Goal: Task Accomplishment & Management: Manage account settings

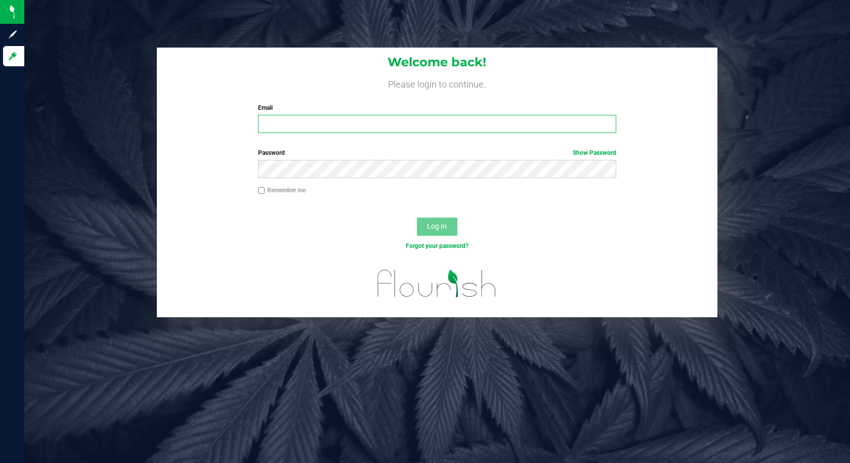
type input "[EMAIL_ADDRESS][DOMAIN_NAME]"
click at [267, 191] on label "Remember me" at bounding box center [282, 190] width 48 height 9
click at [265, 191] on input "Remember me" at bounding box center [261, 190] width 7 height 7
checkbox input "true"
click at [426, 226] on button "Log In" at bounding box center [437, 227] width 40 height 18
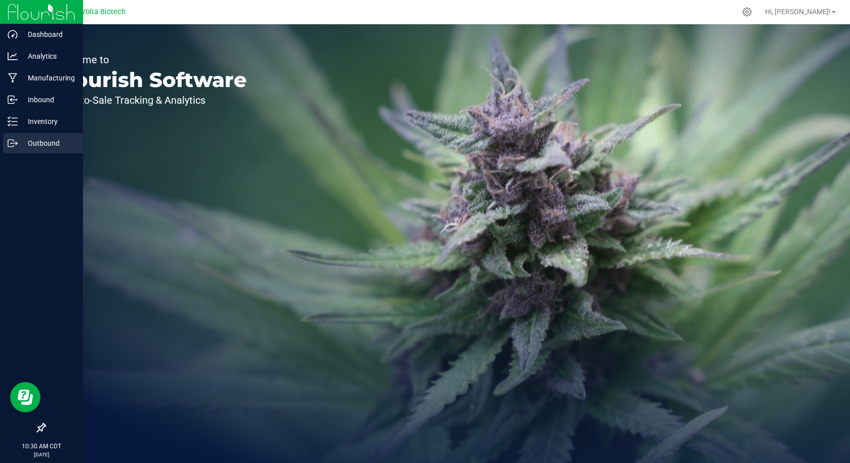
click at [9, 145] on icon at bounding box center [13, 143] width 10 height 10
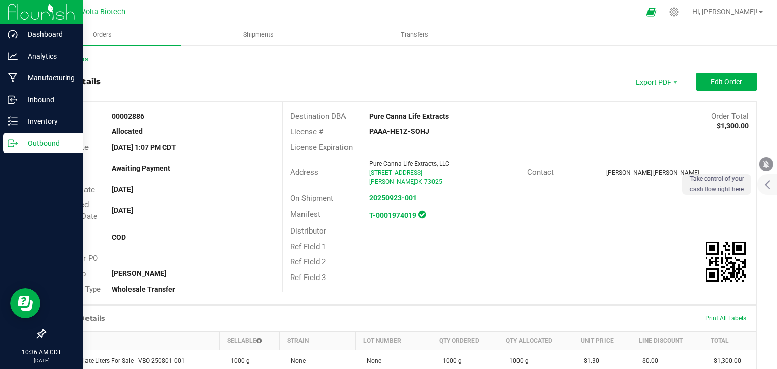
click at [23, 136] on div "Outbound" at bounding box center [43, 143] width 80 height 20
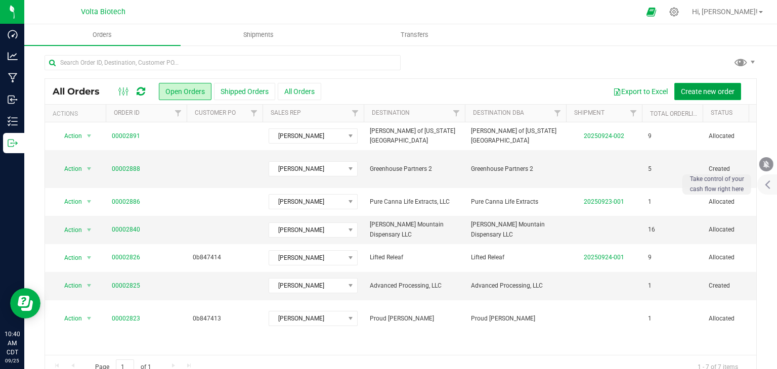
click at [697, 93] on span "Create new order" at bounding box center [708, 92] width 54 height 8
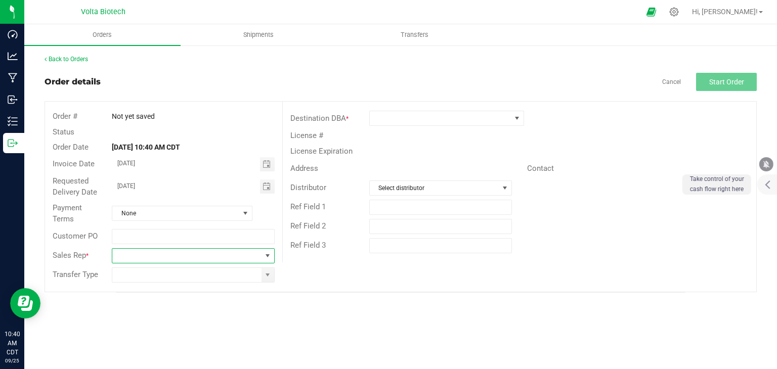
click at [154, 256] on span at bounding box center [186, 256] width 149 height 14
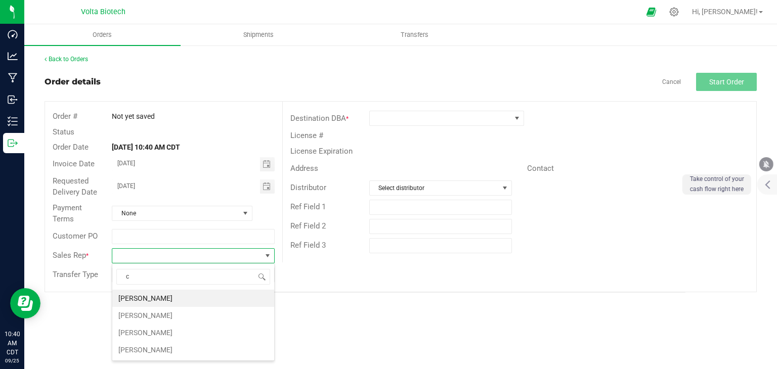
scroll to position [15, 162]
type input "cr"
click at [149, 295] on li "[PERSON_NAME]" at bounding box center [193, 298] width 162 height 17
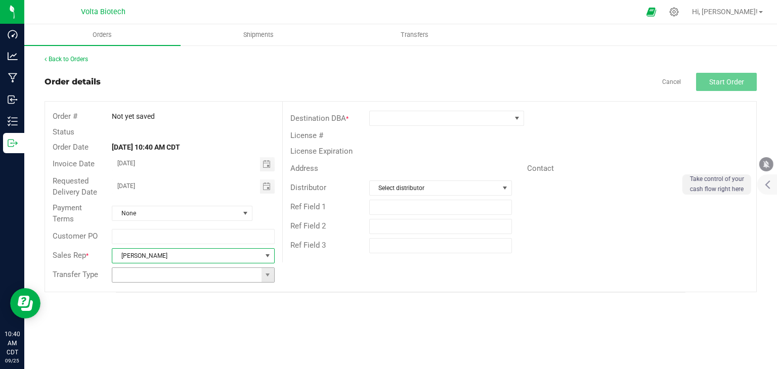
click at [142, 276] on input at bounding box center [186, 275] width 149 height 14
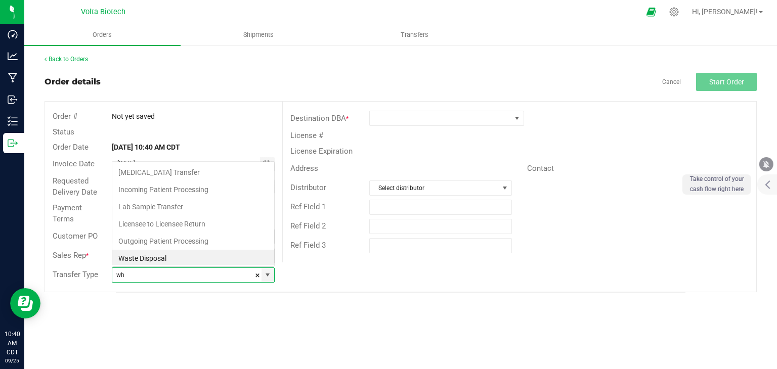
scroll to position [15, 160]
click at [193, 260] on li "Wholesale Transfer" at bounding box center [193, 257] width 162 height 17
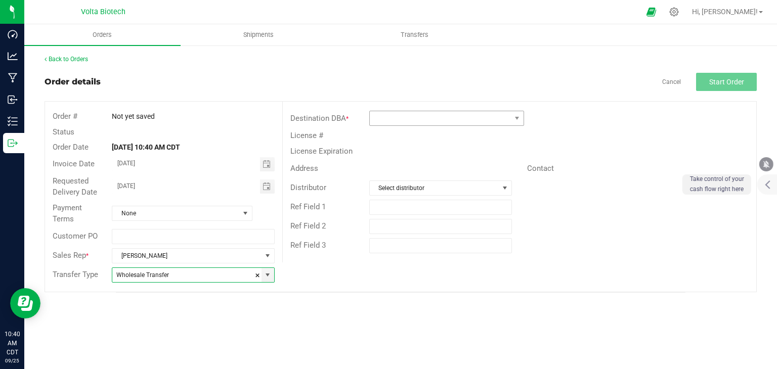
type input "Wholesale Transfer"
click at [446, 120] on span at bounding box center [440, 118] width 141 height 14
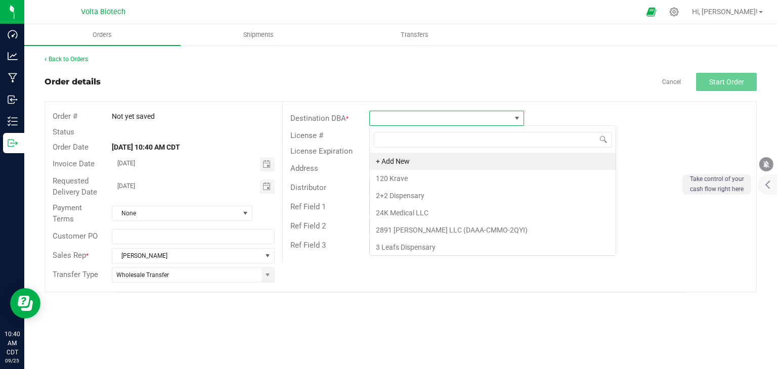
scroll to position [15, 155]
type input "para"
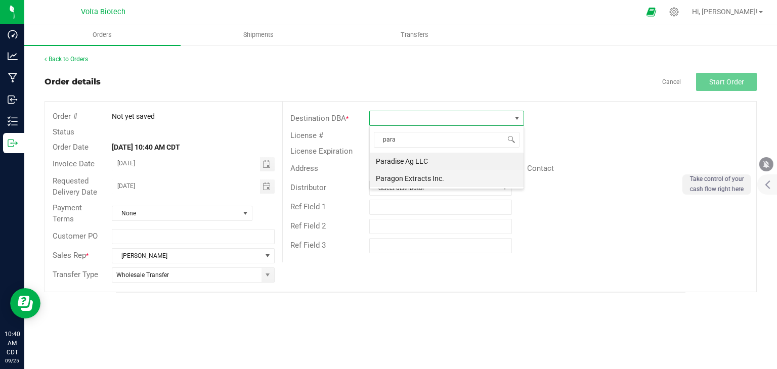
click at [416, 180] on li "Paragon Extracts Inc." at bounding box center [447, 178] width 154 height 17
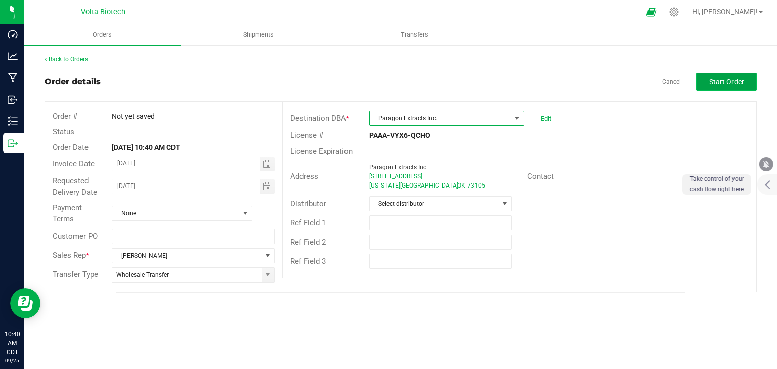
click at [739, 83] on span "Start Order" at bounding box center [726, 82] width 35 height 8
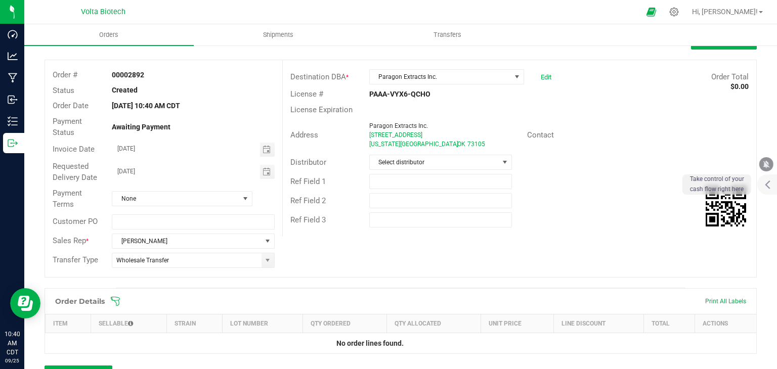
scroll to position [101, 0]
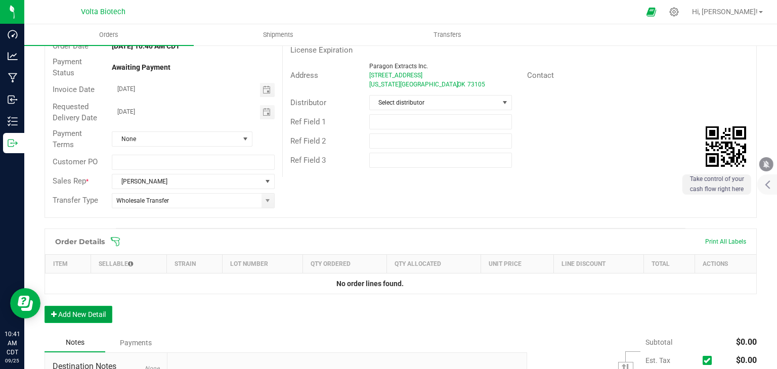
click at [85, 314] on button "Add New Detail" at bounding box center [79, 314] width 68 height 17
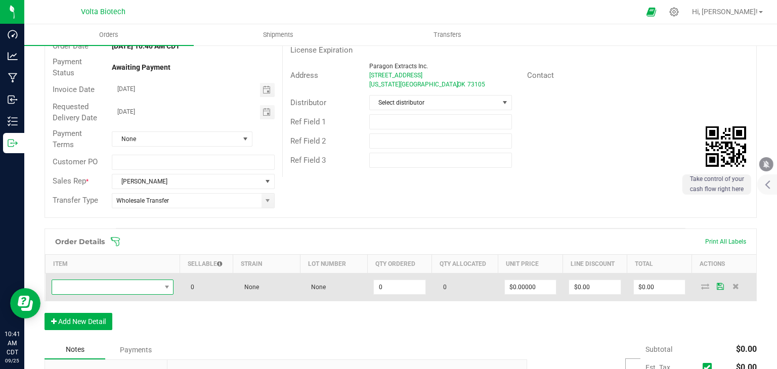
click at [123, 290] on span "NO DATA FOUND" at bounding box center [106, 287] width 109 height 14
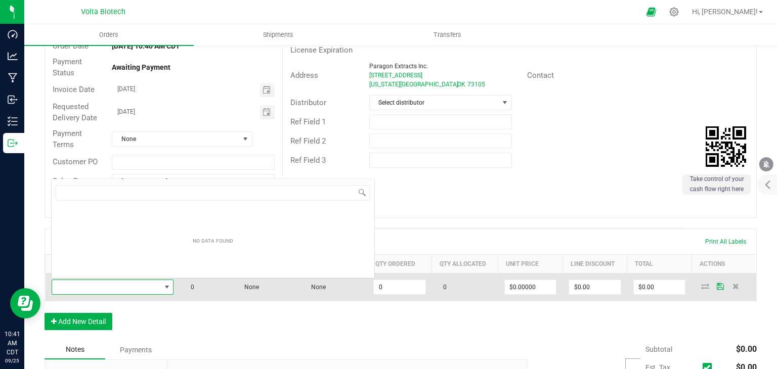
scroll to position [15, 119]
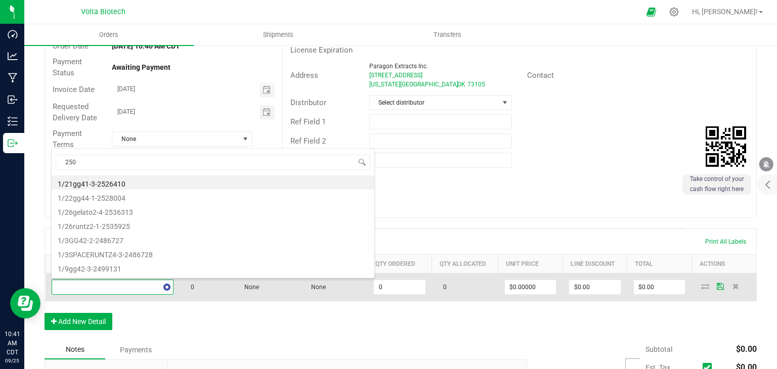
type input "2507"
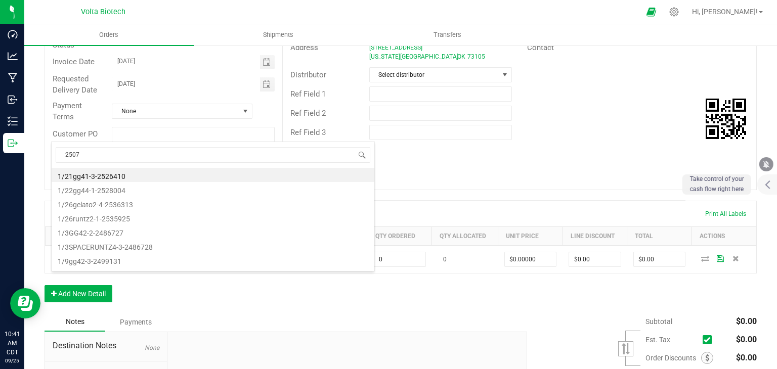
scroll to position [152, 0]
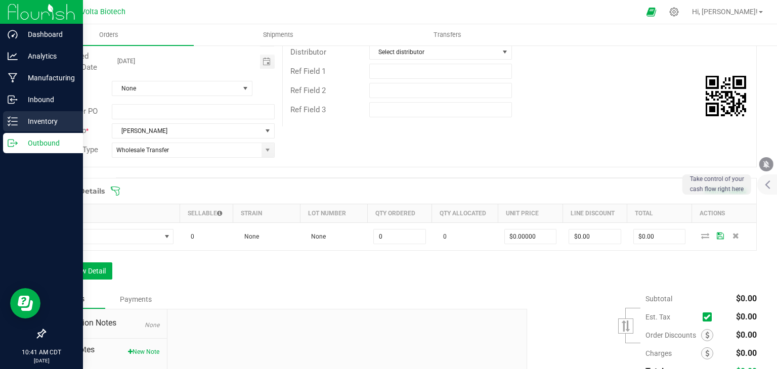
click at [29, 122] on p "Inventory" at bounding box center [48, 121] width 61 height 12
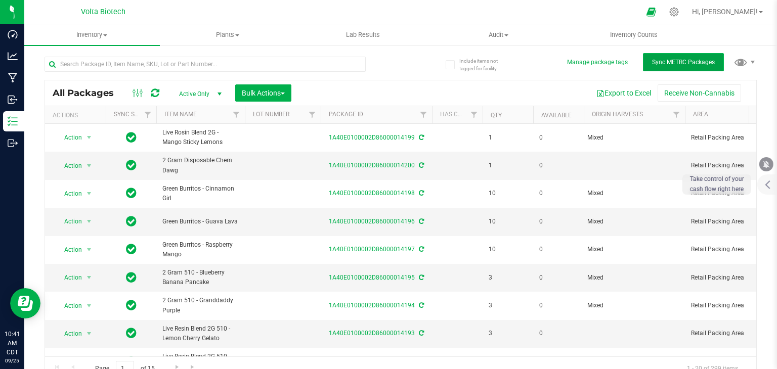
click at [684, 64] on span "Sync METRC Packages" at bounding box center [683, 62] width 63 height 7
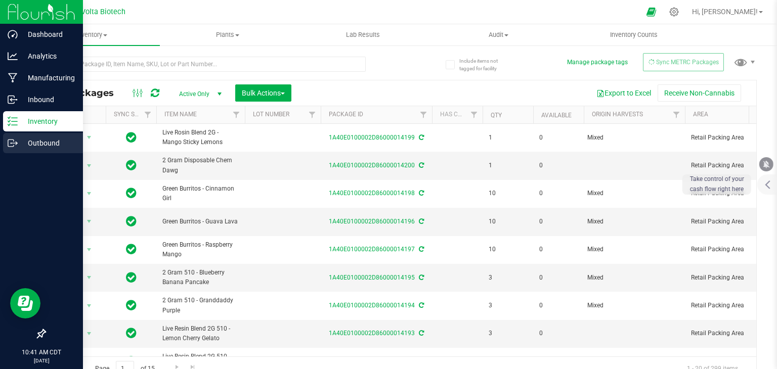
click at [11, 142] on icon at bounding box center [13, 143] width 10 height 10
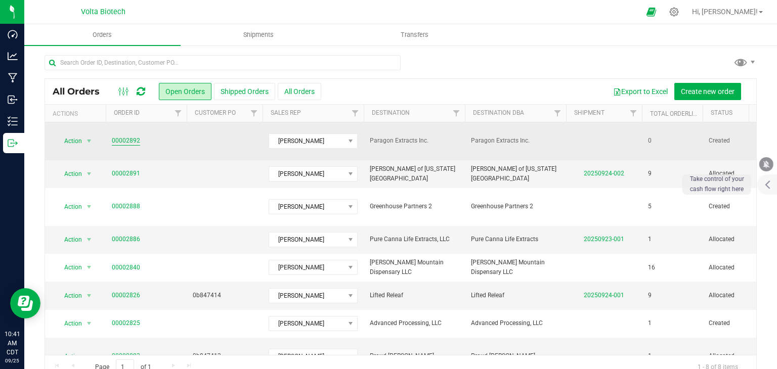
click at [136, 136] on link "00002892" at bounding box center [126, 141] width 28 height 10
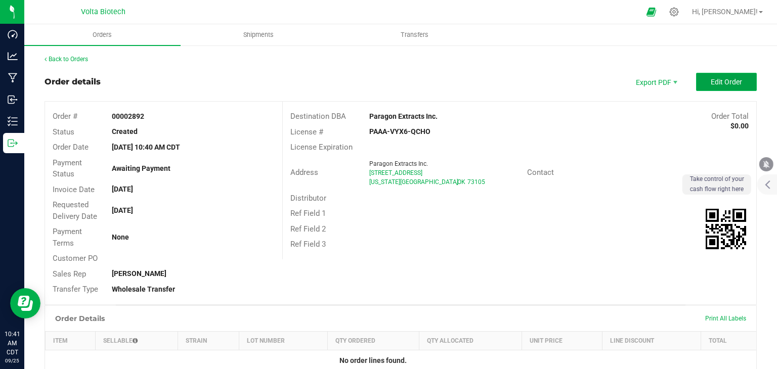
click at [737, 83] on button "Edit Order" at bounding box center [726, 82] width 61 height 18
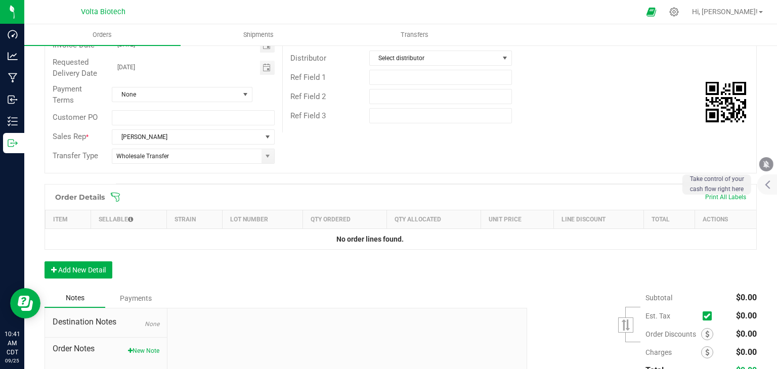
scroll to position [202, 0]
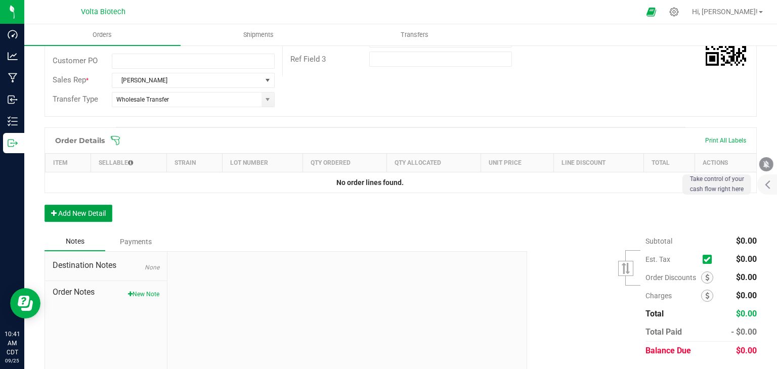
click at [109, 210] on button "Add New Detail" at bounding box center [79, 213] width 68 height 17
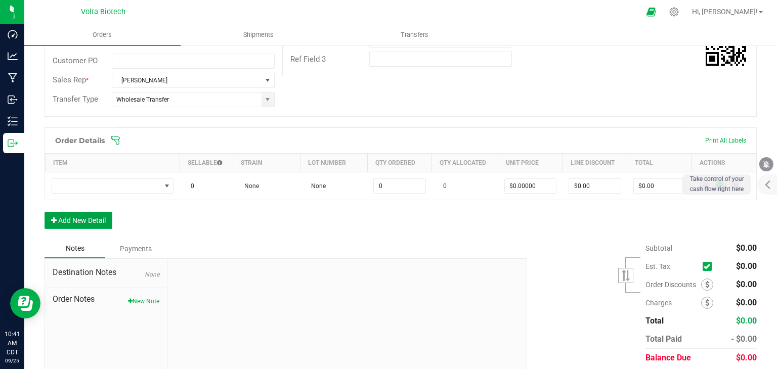
click at [96, 223] on button "Add New Detail" at bounding box center [79, 220] width 68 height 17
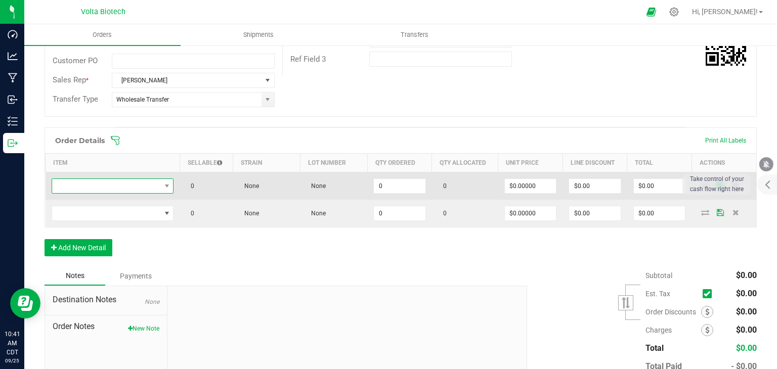
click at [97, 188] on span "NO DATA FOUND" at bounding box center [106, 186] width 109 height 14
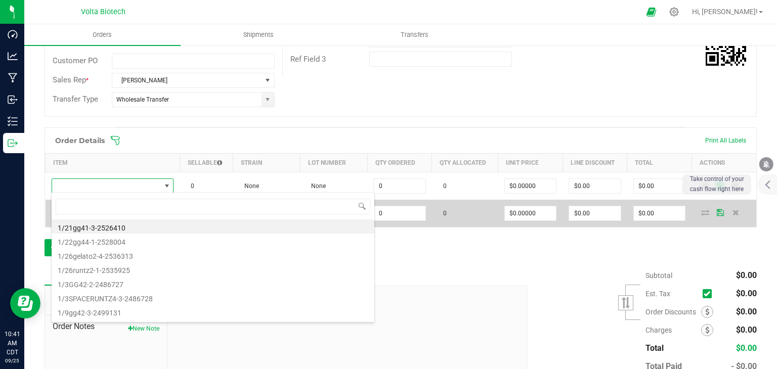
scroll to position [15, 119]
click at [732, 211] on span at bounding box center [735, 212] width 15 height 6
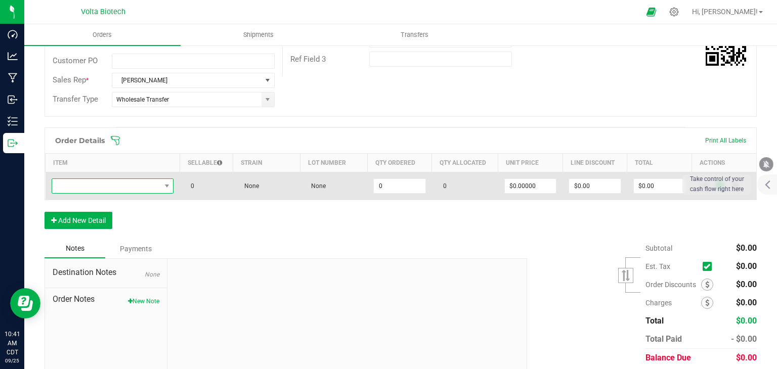
click at [144, 187] on span "NO DATA FOUND" at bounding box center [106, 186] width 109 height 14
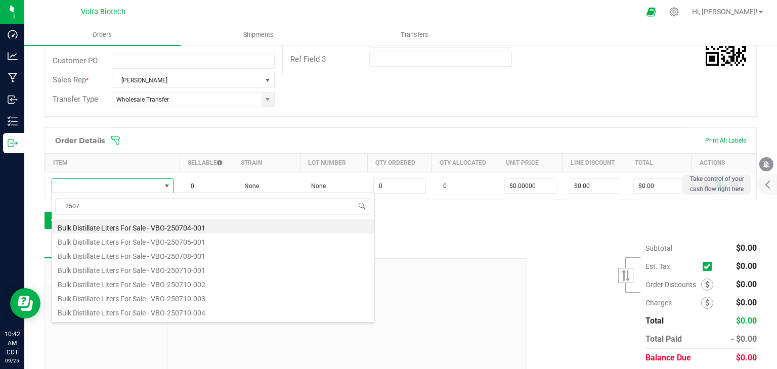
click at [124, 207] on input "2507" at bounding box center [213, 207] width 315 height 16
type input "2507"
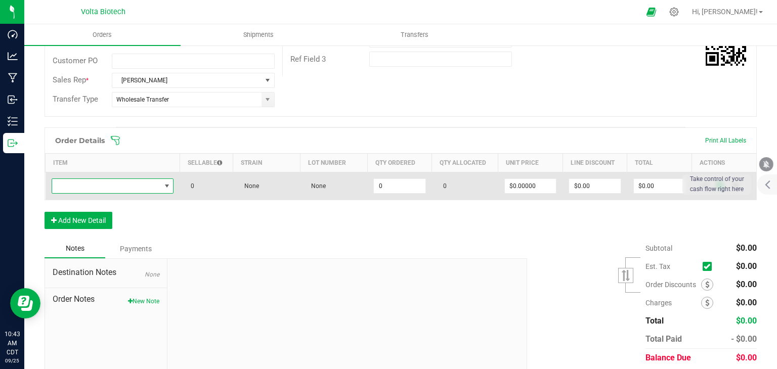
click at [118, 185] on span "NO DATA FOUND" at bounding box center [106, 186] width 109 height 14
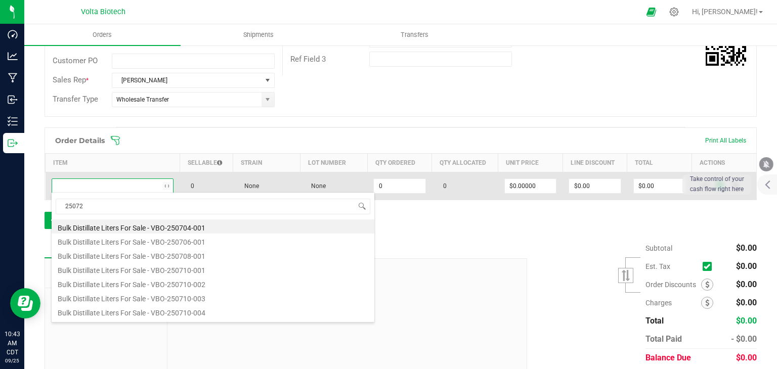
type input "250725"
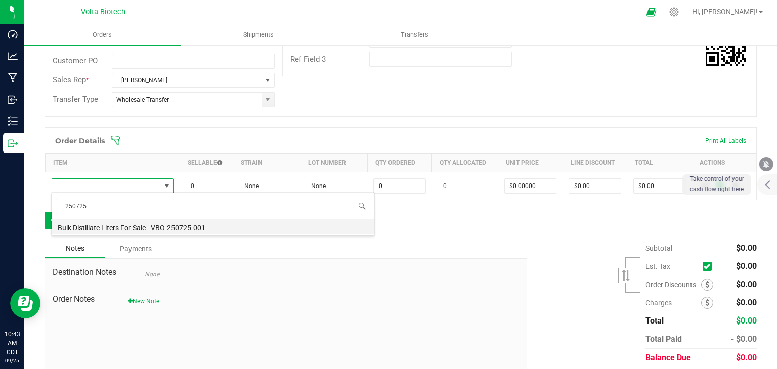
click at [125, 229] on li "Bulk Distillate Liters For Sale - VBO-250725-001" at bounding box center [213, 227] width 323 height 14
type input "0.0000 g"
type input "$1.50000"
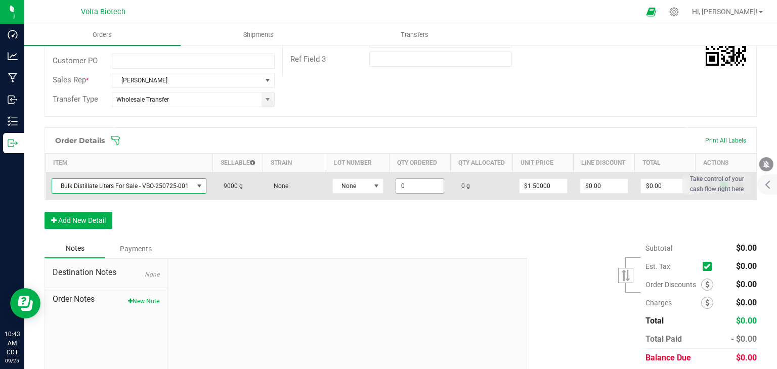
click at [421, 193] on input "0" at bounding box center [420, 186] width 48 height 14
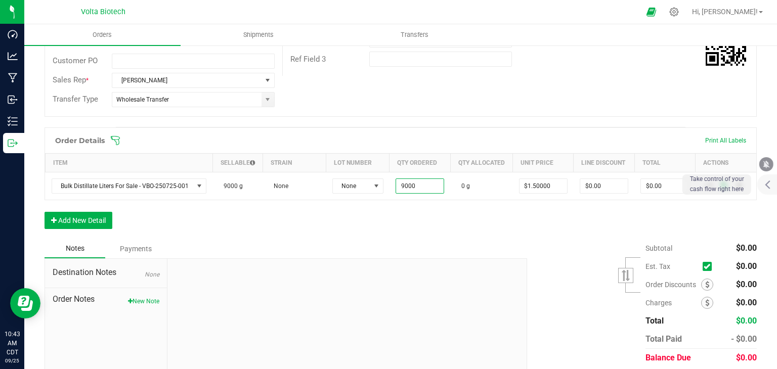
type input "9000.0000 g"
type input "$13,500.00"
click at [449, 286] on div at bounding box center [346, 327] width 359 height 136
click at [506, 258] on div "Notes Payments" at bounding box center [282, 248] width 475 height 19
click at [92, 226] on button "Add New Detail" at bounding box center [79, 220] width 68 height 17
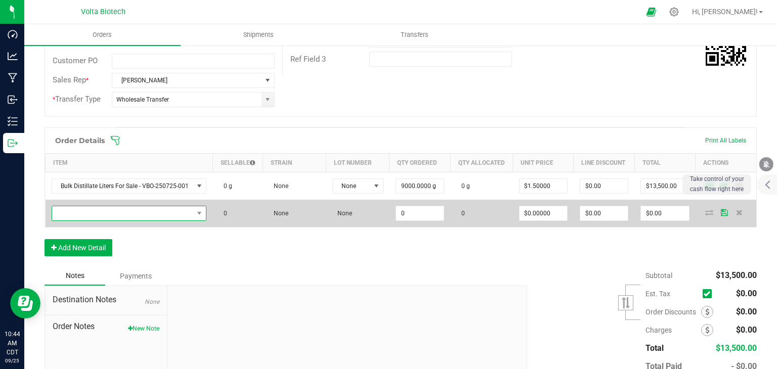
click at [104, 221] on span "NO DATA FOUND" at bounding box center [123, 213] width 142 height 14
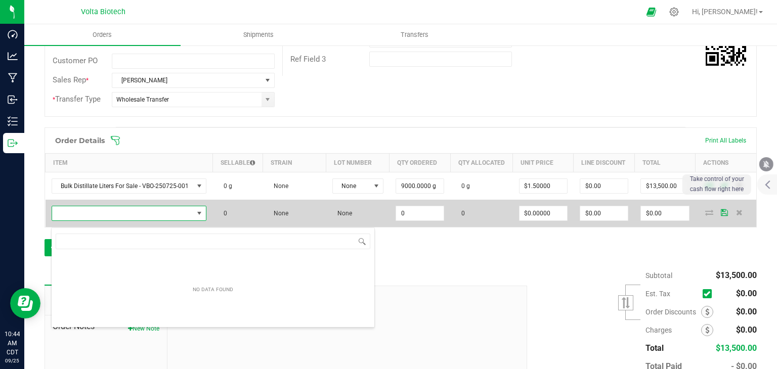
scroll to position [15, 154]
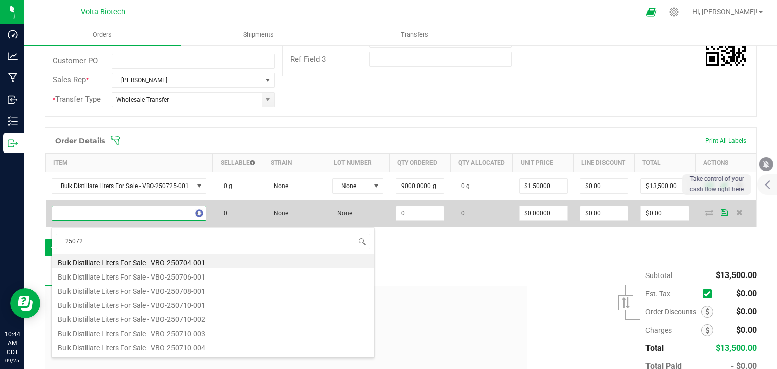
type input "250724"
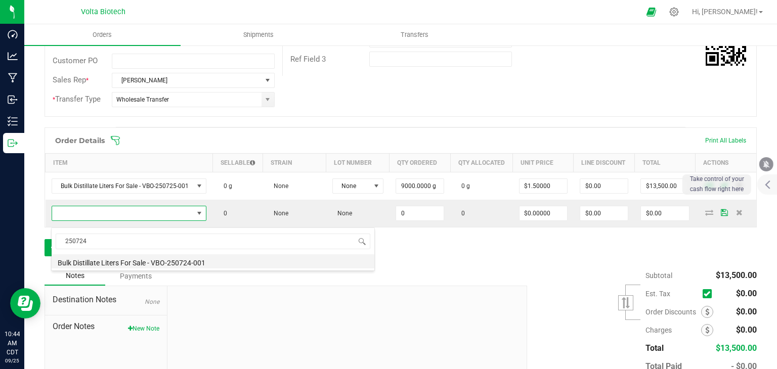
click at [107, 267] on li "Bulk Distillate Liters For Sale - VBO-250724-001" at bounding box center [213, 261] width 323 height 14
type input "0.0000 g"
type input "$1.50000"
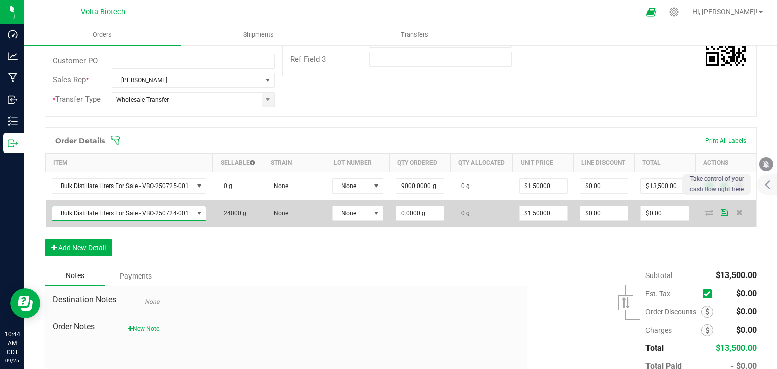
click at [416, 211] on td "0.0000 g" at bounding box center [420, 213] width 61 height 27
click at [435, 219] on input "0" at bounding box center [420, 213] width 48 height 14
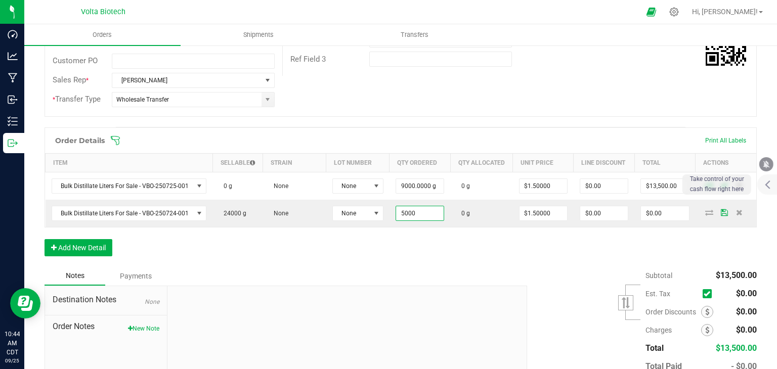
type input "5000.0000 g"
type input "$7,500.00"
click at [440, 263] on div "Order Details Print All Labels Item Sellable Strain Lot Number Qty Ordered Qty …" at bounding box center [401, 196] width 712 height 139
click at [705, 334] on icon at bounding box center [707, 330] width 4 height 7
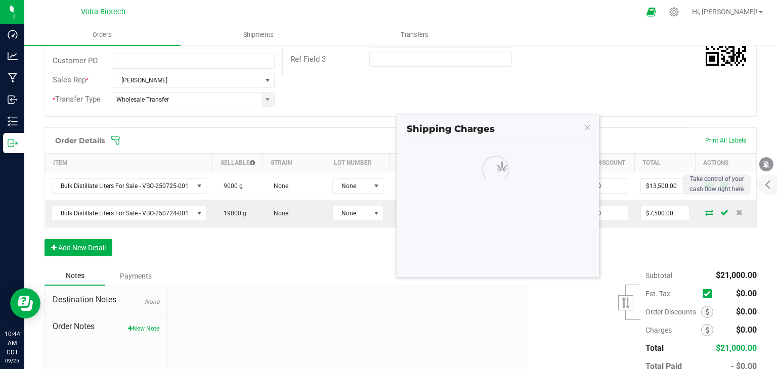
scroll to position [271, 0]
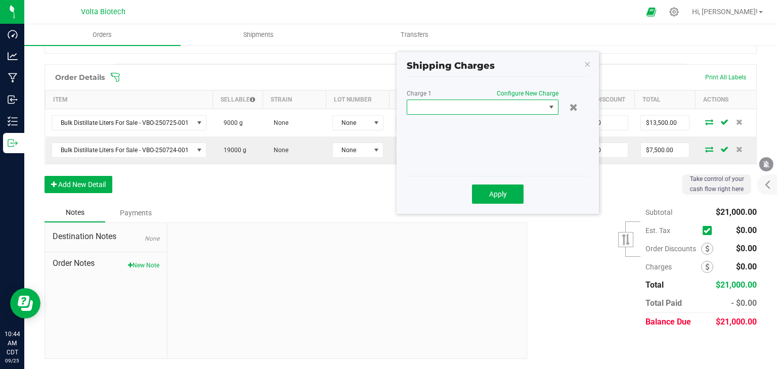
click at [452, 103] on span at bounding box center [476, 107] width 138 height 14
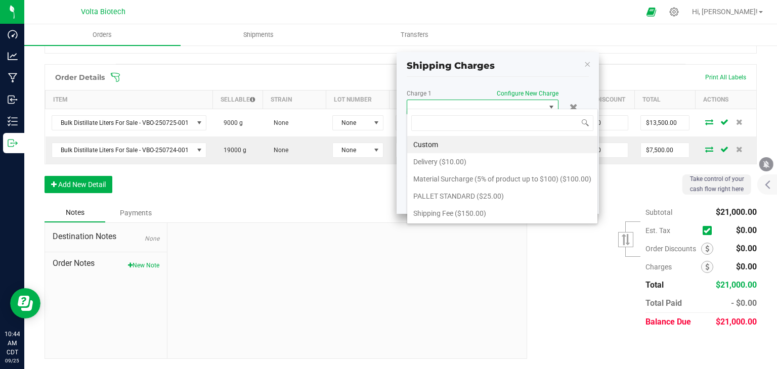
scroll to position [15, 152]
click at [449, 159] on li "Delivery ($10.00)" at bounding box center [502, 161] width 190 height 17
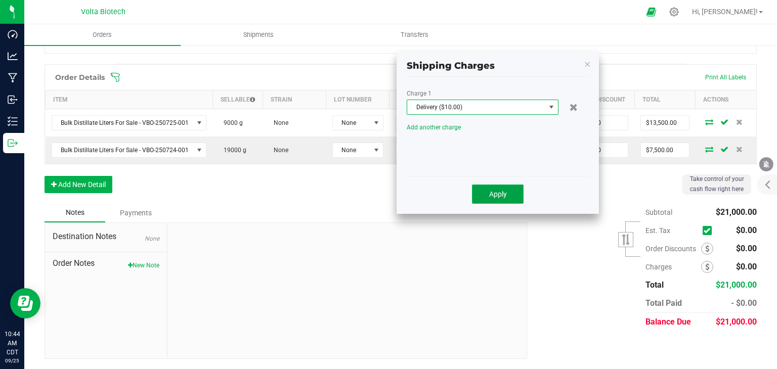
click at [508, 185] on button "Apply" at bounding box center [498, 194] width 52 height 19
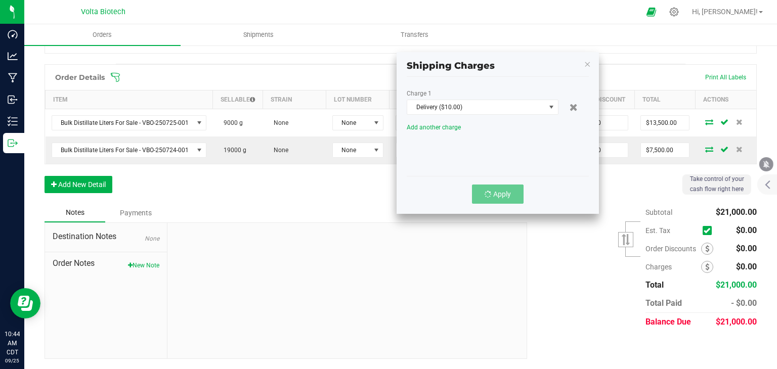
scroll to position [263, 0]
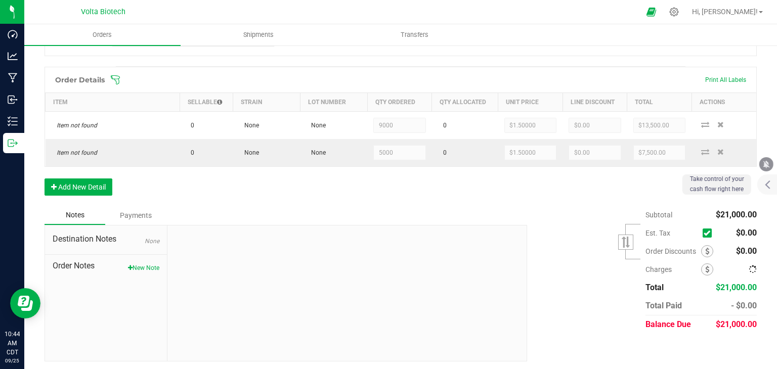
click at [369, 201] on div "Order Details Print All Labels Item Sellable Strain Lot Number Qty Ordered Qty …" at bounding box center [401, 136] width 712 height 139
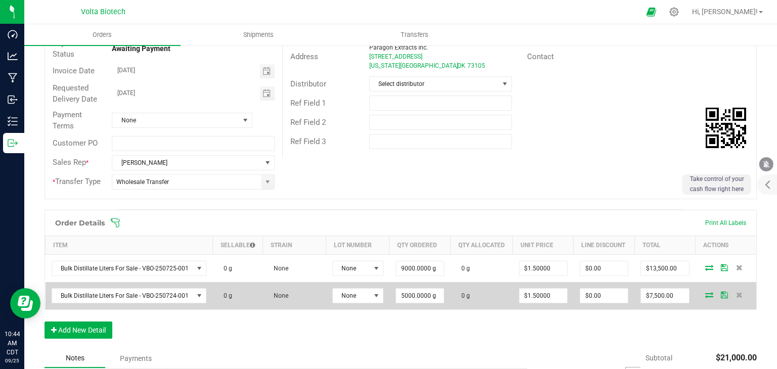
scroll to position [170, 0]
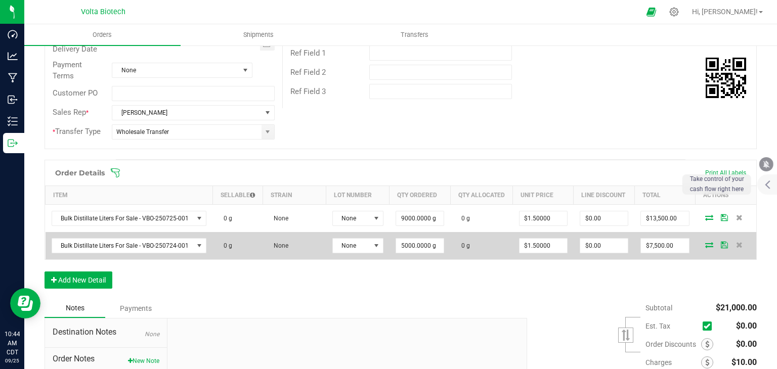
click at [705, 248] on icon at bounding box center [709, 245] width 8 height 6
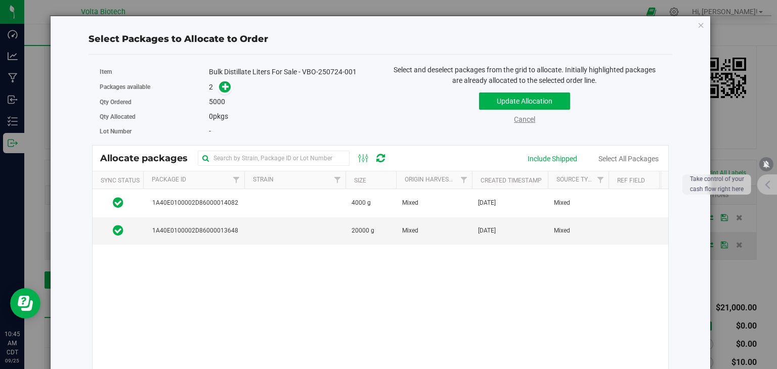
click at [519, 121] on link "Cancel" at bounding box center [524, 119] width 21 height 8
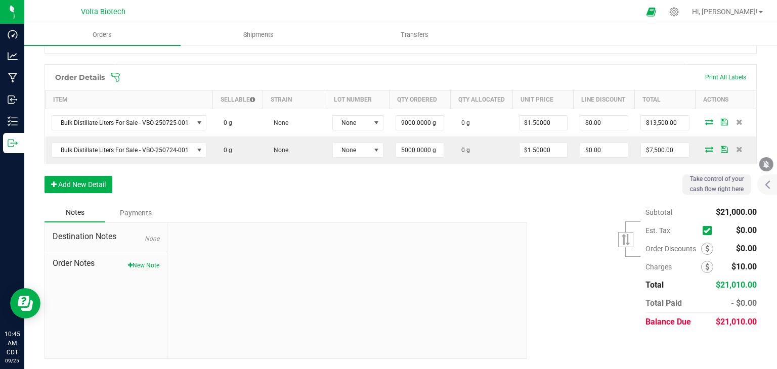
scroll to position [0, 0]
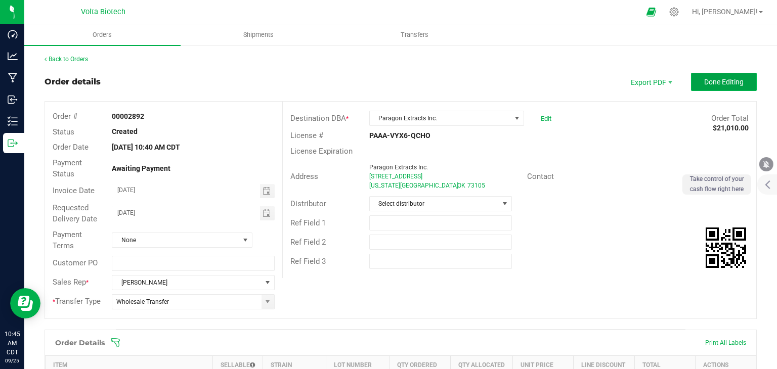
click at [714, 78] on span "Done Editing" at bounding box center [723, 82] width 39 height 8
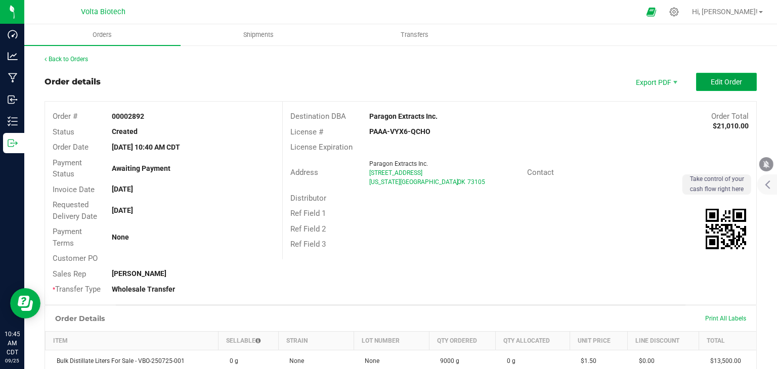
click at [725, 85] on span "Edit Order" at bounding box center [726, 82] width 31 height 8
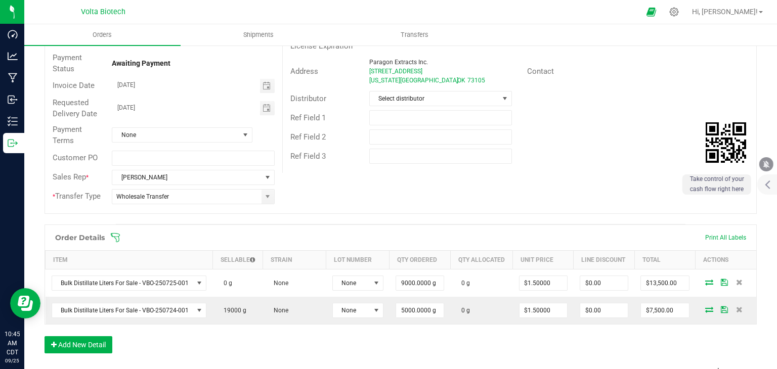
scroll to position [202, 0]
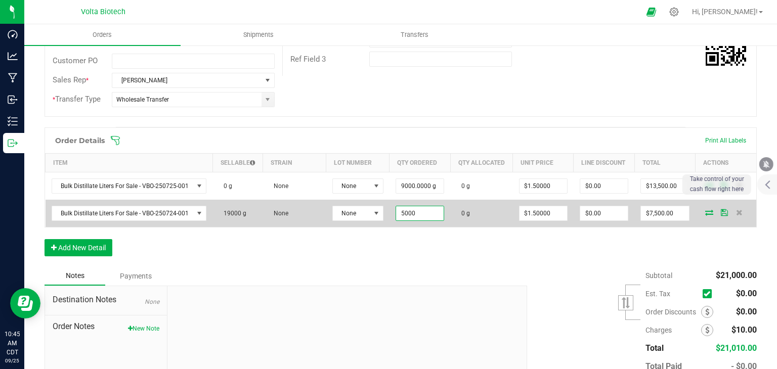
click at [407, 221] on input "5000" at bounding box center [420, 213] width 48 height 14
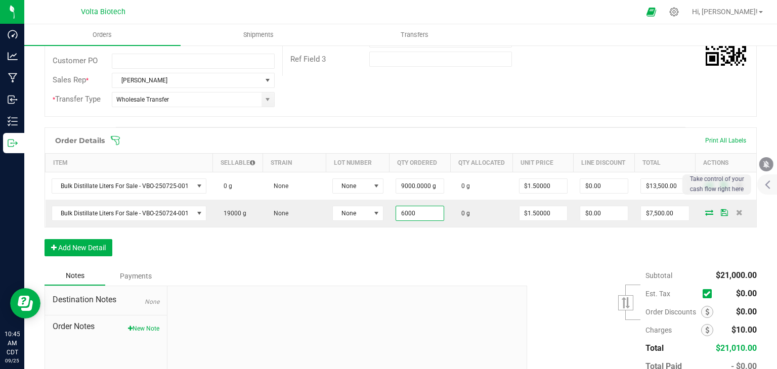
type input "6000.0000 g"
type input "$9,000.00"
click at [465, 262] on div "Order Details Print All Labels Item Sellable Strain Lot Number Qty Ordered Qty …" at bounding box center [401, 196] width 712 height 139
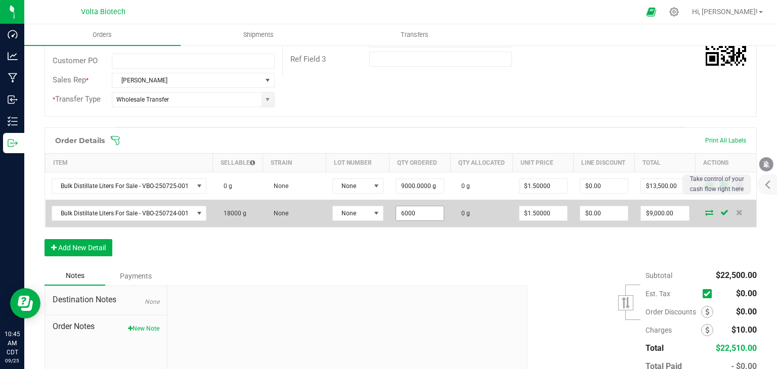
click at [416, 220] on input "6000" at bounding box center [420, 213] width 48 height 14
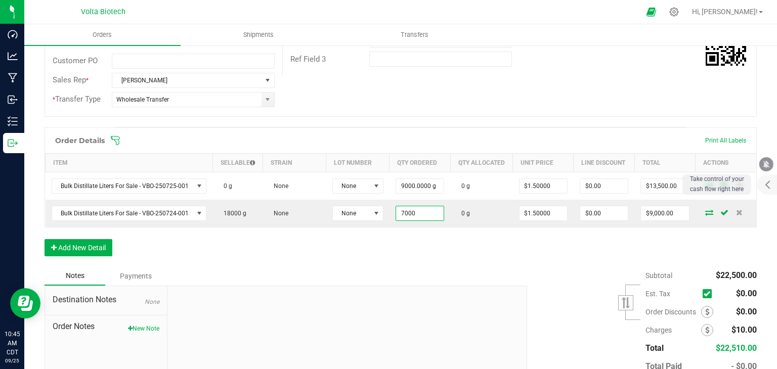
type input "7000.0000 g"
type input "$10,500.00"
click at [528, 267] on div "Order Details Print All Labels Item Sellable Strain Lot Number Qty Ordered Qty …" at bounding box center [401, 196] width 712 height 139
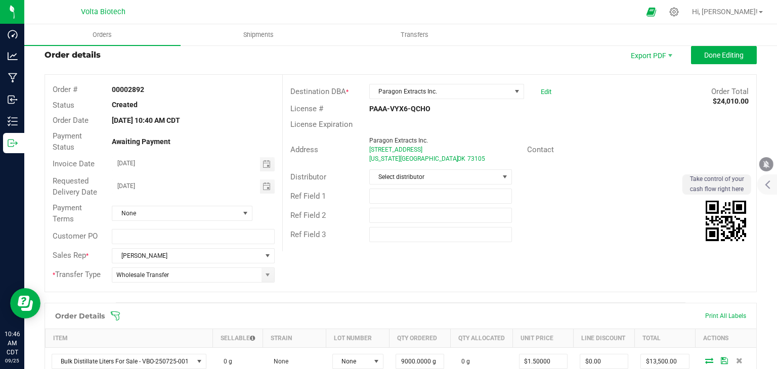
scroll to position [0, 0]
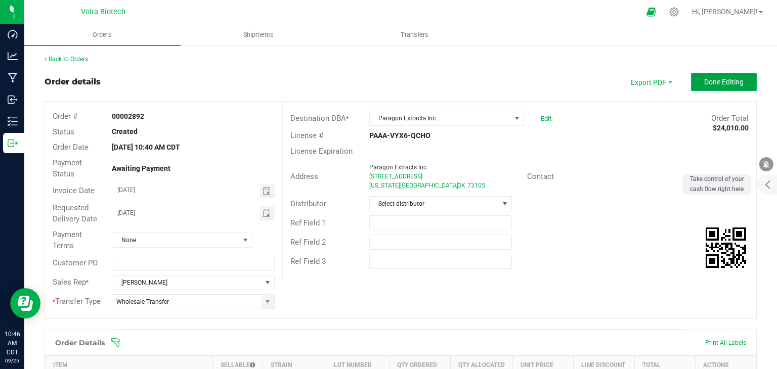
click at [705, 79] on span "Done Editing" at bounding box center [723, 82] width 39 height 8
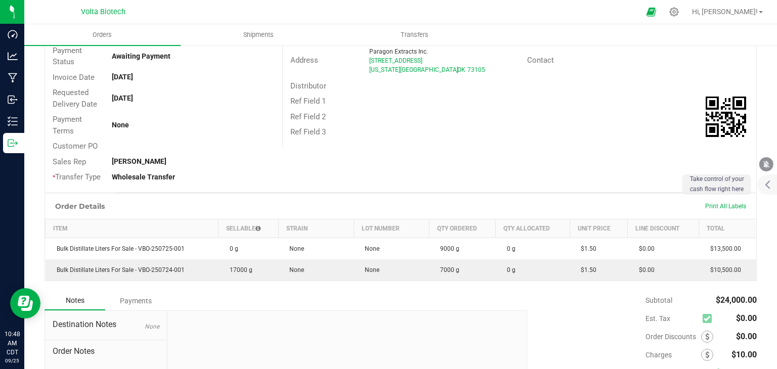
scroll to position [199, 0]
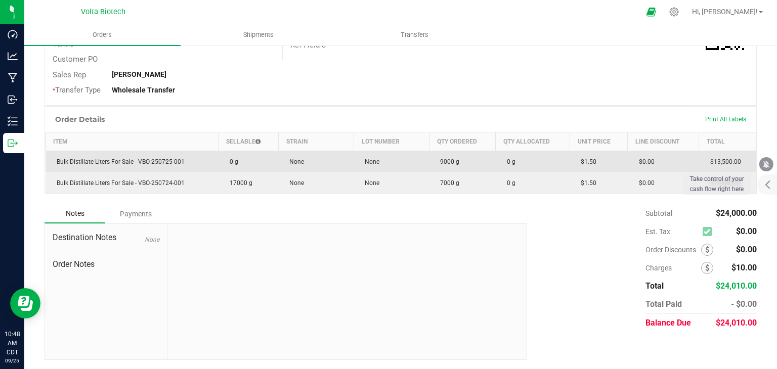
click at [238, 160] on td "0 g" at bounding box center [249, 162] width 60 height 22
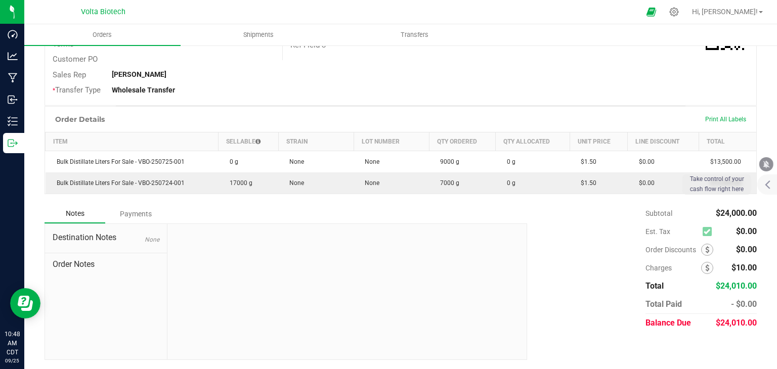
click at [727, 185] on span "Take control of your cash flow right here" at bounding box center [716, 185] width 61 height 20
click at [767, 183] on div at bounding box center [765, 185] width 24 height 20
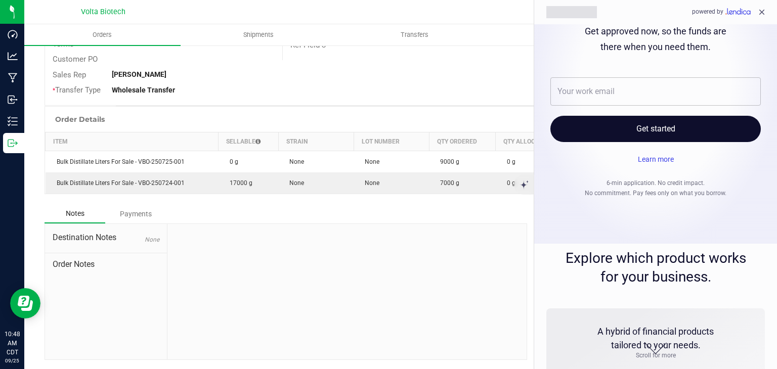
scroll to position [0, 0]
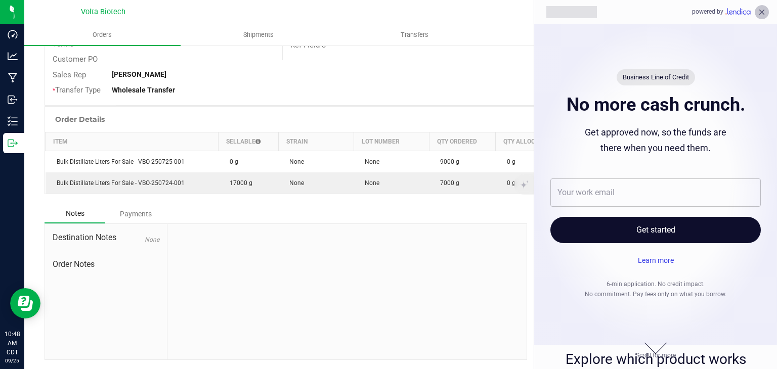
click at [761, 13] on icon "close" at bounding box center [761, 12] width 9 height 9
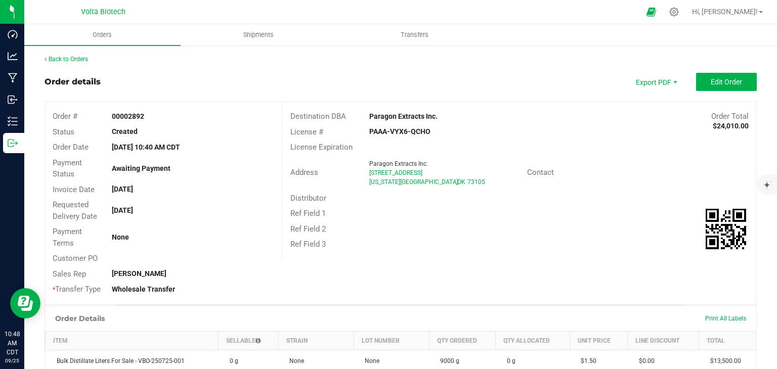
click at [392, 50] on div "Back to Orders Order details Export PDF Edit Order Order # 00002892 Status Crea…" at bounding box center [400, 307] width 753 height 525
click at [660, 81] on span "Export PDF" at bounding box center [655, 82] width 61 height 18
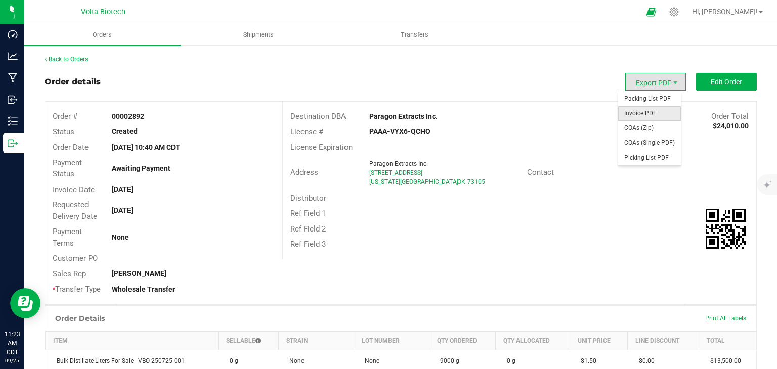
click at [652, 112] on span "Invoice PDF" at bounding box center [649, 113] width 63 height 15
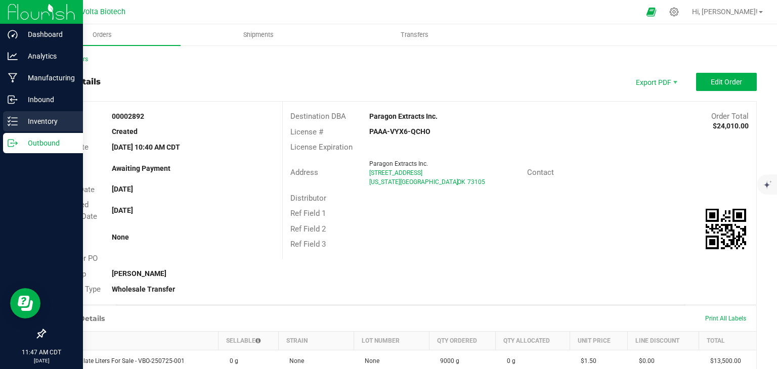
click at [16, 120] on icon at bounding box center [13, 121] width 10 height 10
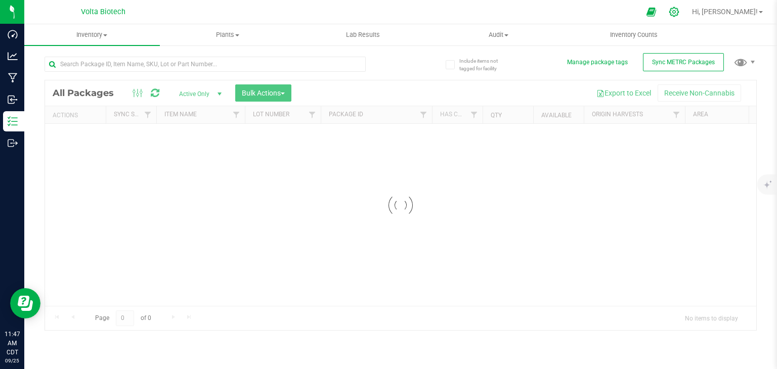
click at [679, 15] on icon at bounding box center [674, 12] width 11 height 11
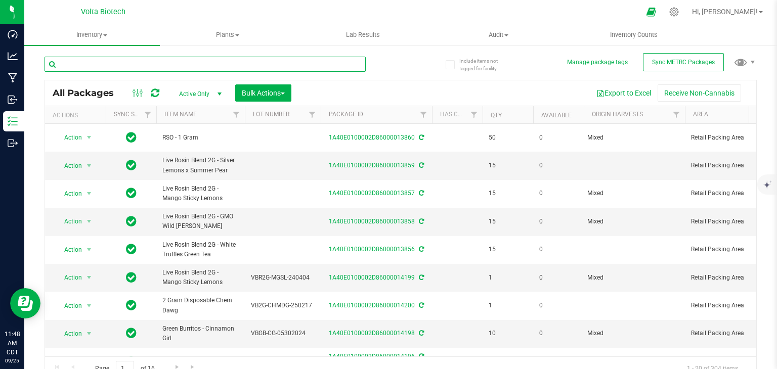
click at [147, 64] on input "text" at bounding box center [205, 64] width 321 height 15
type input "2509"
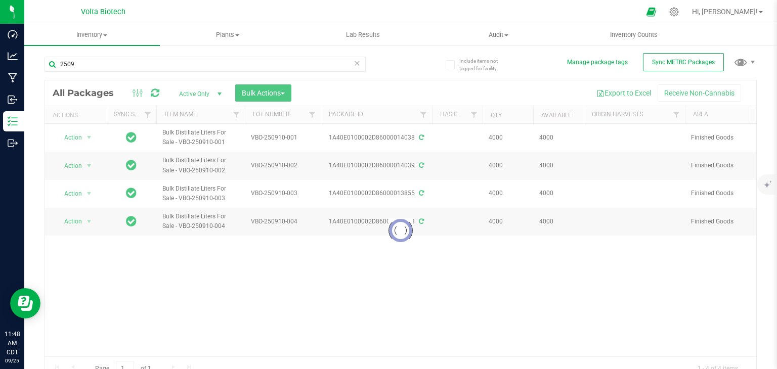
click at [180, 216] on div at bounding box center [400, 230] width 711 height 300
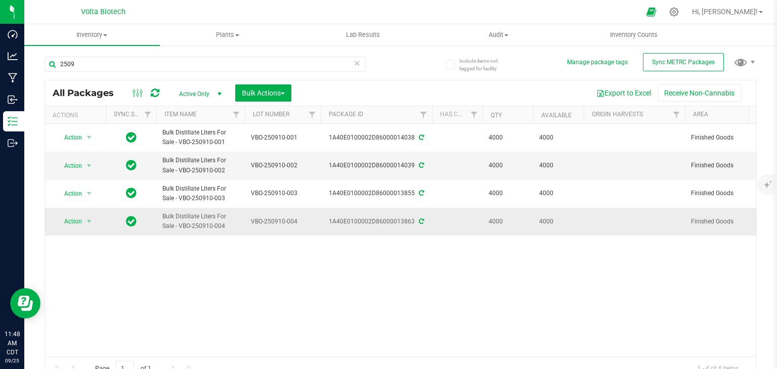
click at [233, 222] on span "Bulk Distillate Liters For Sale - VBO-250910-004" at bounding box center [200, 221] width 76 height 19
click at [679, 11] on icon at bounding box center [674, 12] width 11 height 11
click at [165, 64] on input "2509" at bounding box center [205, 64] width 321 height 15
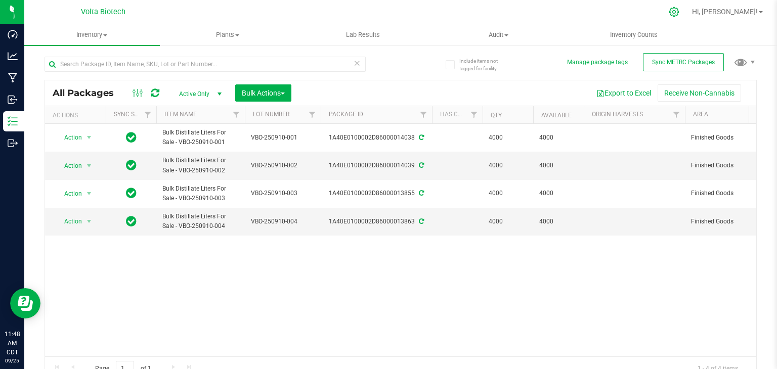
click at [679, 12] on icon at bounding box center [674, 12] width 11 height 11
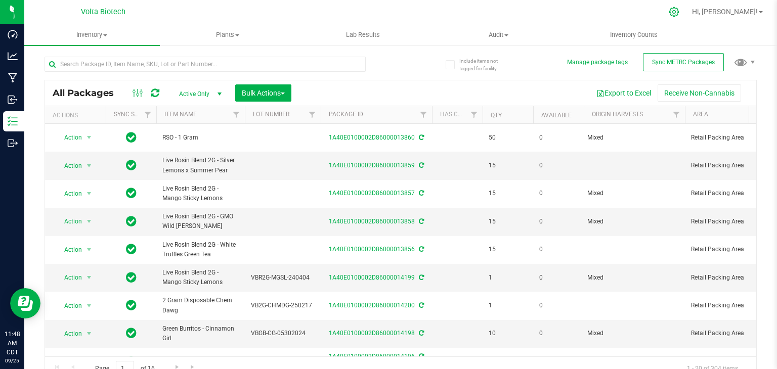
click at [679, 14] on icon at bounding box center [674, 12] width 11 height 11
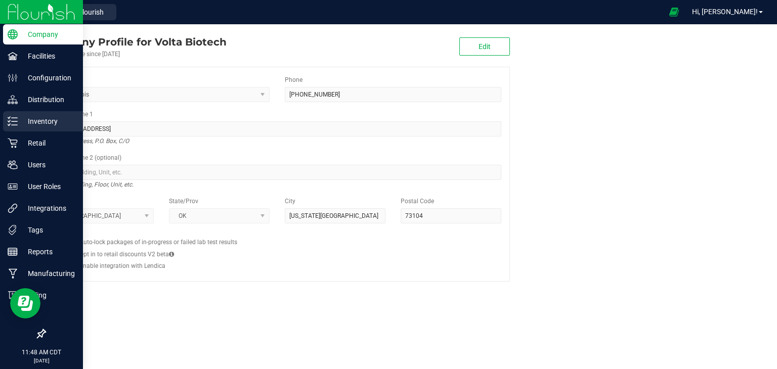
click at [38, 125] on p "Inventory" at bounding box center [48, 121] width 61 height 12
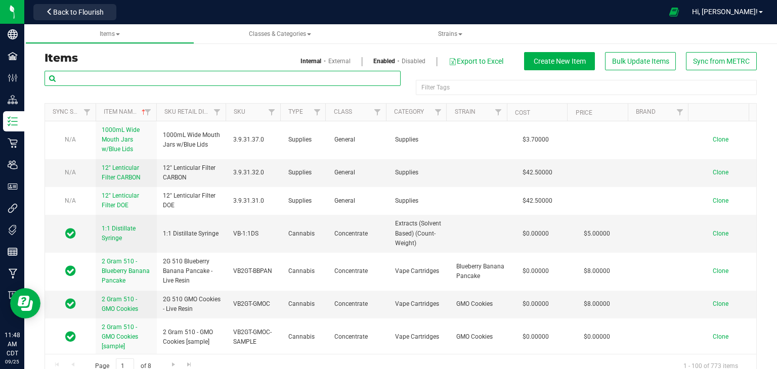
click at [159, 81] on input "text" at bounding box center [223, 78] width 356 height 15
type input "2509"
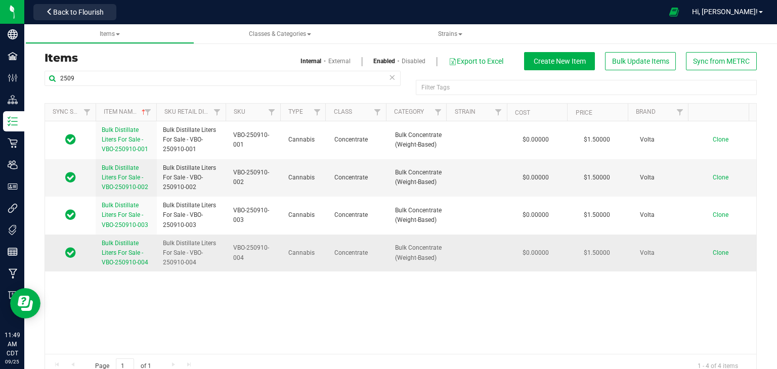
click at [713, 251] on span "Clone" at bounding box center [721, 252] width 16 height 7
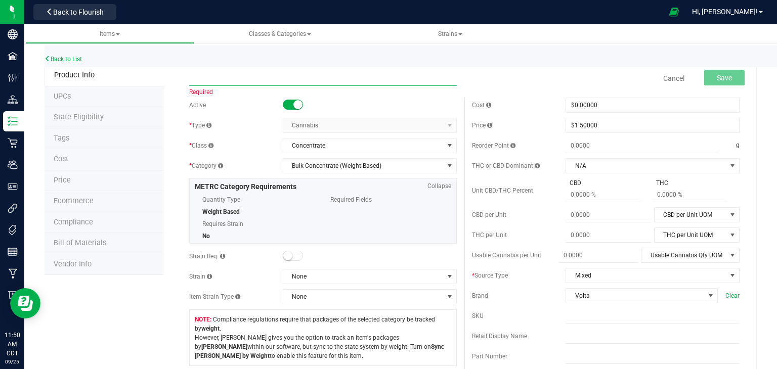
paste input "Bulk Distillate Liters For Sale - VBO-250910-004"
click at [303, 77] on input "Bulk Distillate Liters For Sale - VBO-250910-004" at bounding box center [323, 78] width 268 height 15
click at [315, 73] on input "Bulk Distillate Liters For Sale - VBO-250924-001" at bounding box center [323, 78] width 268 height 15
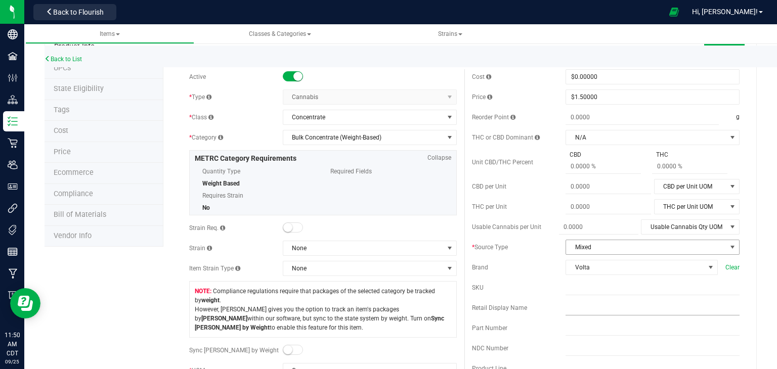
scroll to position [51, 0]
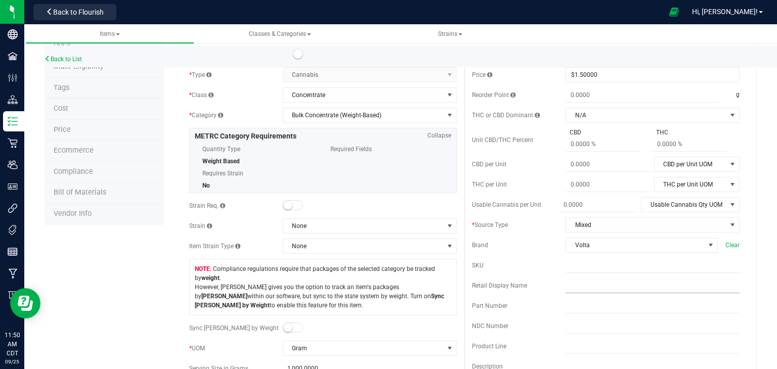
type input "Bulk Distillate Liters For Sale - VBO-250924-001"
click at [570, 289] on input "text" at bounding box center [653, 285] width 174 height 15
paste input "Bulk Distillate Liters For Sale - VBO-250924-001"
type input "Bulk Distillate Liters For Sale - VBO-250924-001"
click at [573, 266] on input "text" at bounding box center [653, 265] width 174 height 15
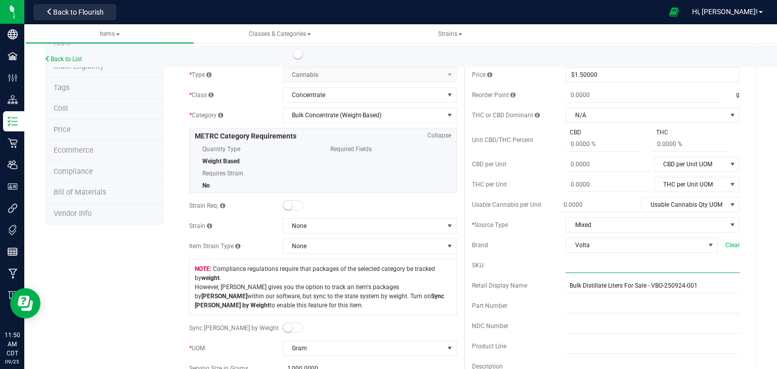
paste input "Bulk Distillate Liters For Sale - VBO-250924-001"
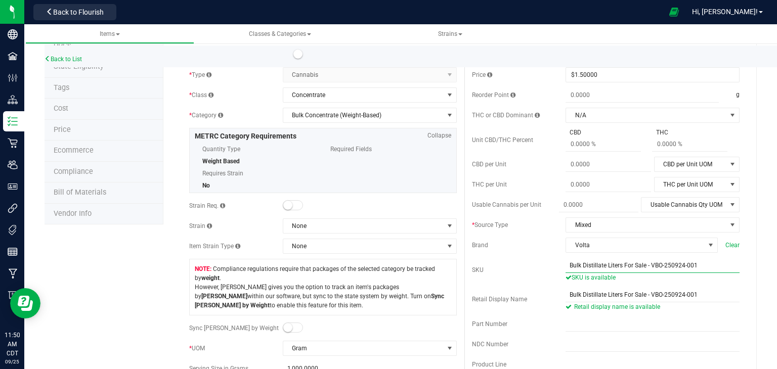
drag, startPoint x: 645, startPoint y: 265, endPoint x: 538, endPoint y: 270, distance: 107.9
click at [538, 270] on div "SKU Bulk Distillate Liters For Sale - VBO-250924-001 SKU is available" at bounding box center [606, 270] width 268 height 24
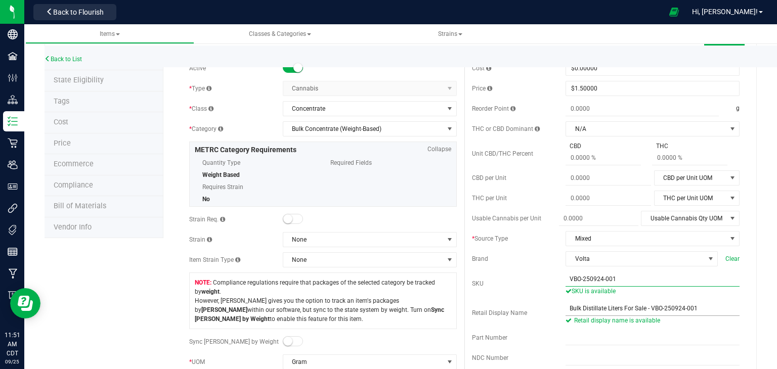
scroll to position [0, 0]
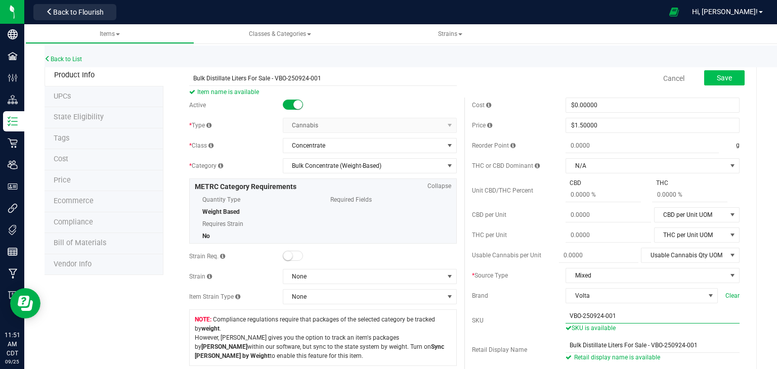
type input "VBO-250924-001"
click at [706, 82] on button "Save" at bounding box center [724, 77] width 40 height 15
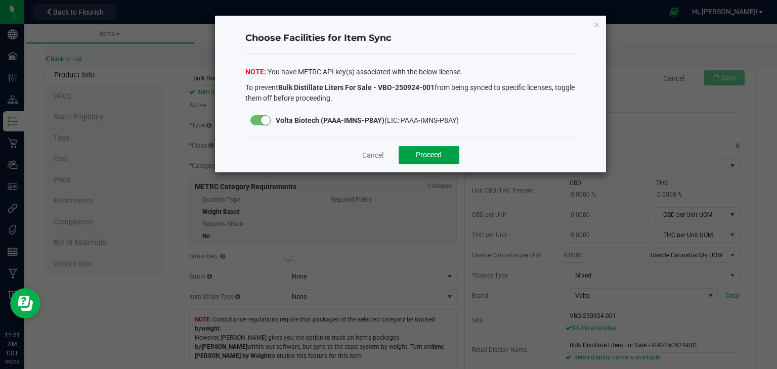
click at [440, 152] on span "Proceed" at bounding box center [429, 155] width 26 height 8
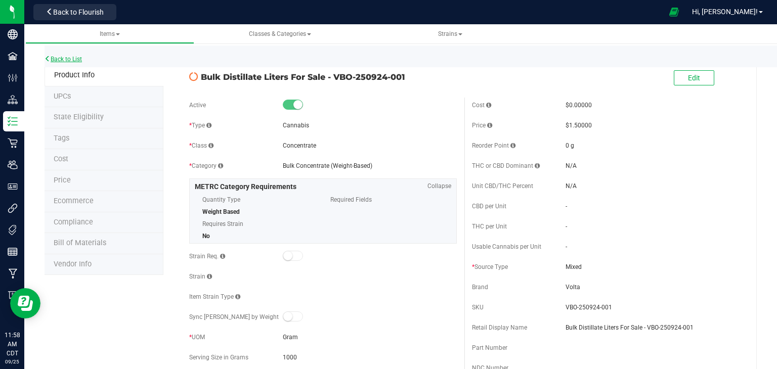
click at [65, 59] on link "Back to List" at bounding box center [63, 59] width 37 height 7
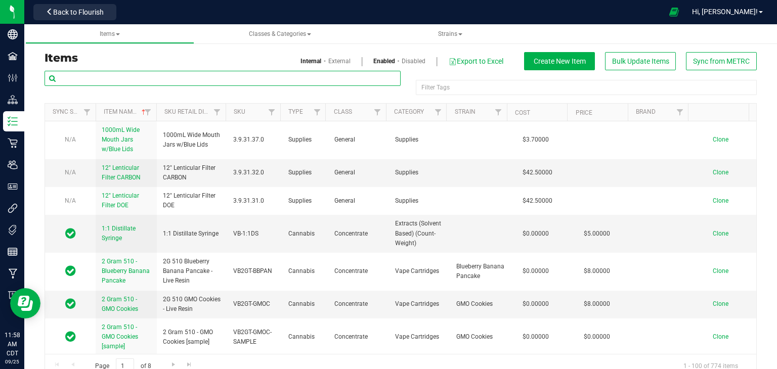
click at [192, 73] on input "text" at bounding box center [223, 78] width 356 height 15
type input "2509"
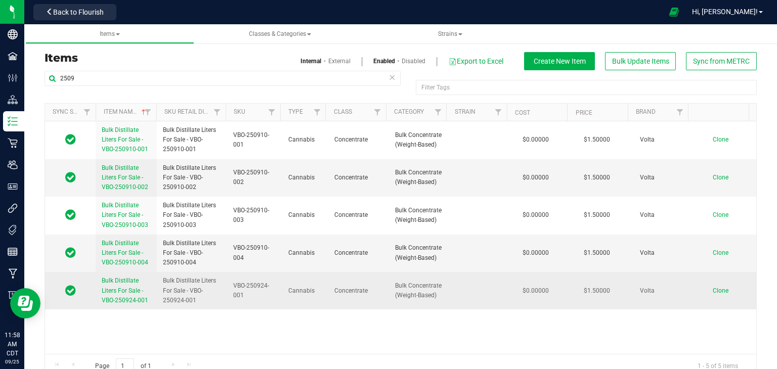
click at [713, 290] on span "Clone" at bounding box center [721, 290] width 16 height 7
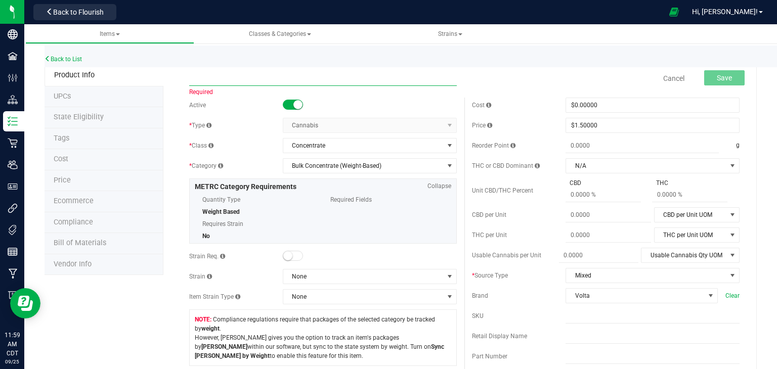
paste input "Bulk Distillate Liters For Sale - VBO-250924-001"
type input "Bulk Distillate Liters For Sale - VBO-250924-002"
click at [570, 334] on input "text" at bounding box center [653, 336] width 174 height 15
paste input "Bulk Distillate Liters For Sale - VBO-250924-001"
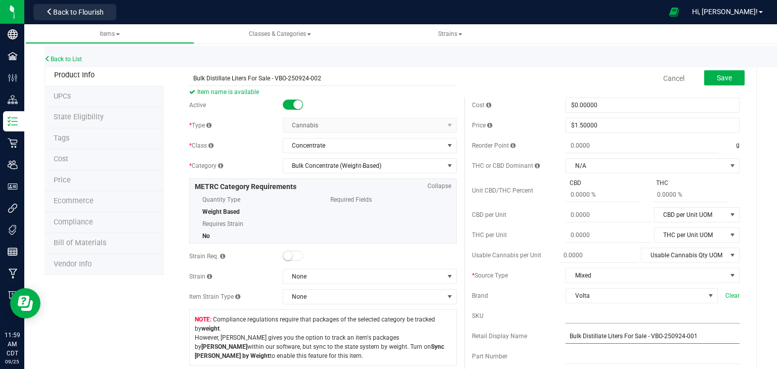
type input "Bulk Distillate Liters For Sale - VBO-250924-001"
click at [585, 318] on input "text" at bounding box center [653, 316] width 174 height 15
paste input "Bulk Distillate Liters For Sale - VBO-250924-001"
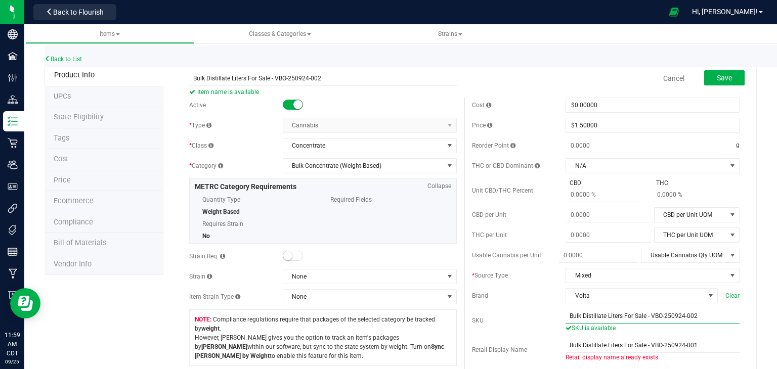
drag, startPoint x: 644, startPoint y: 314, endPoint x: 588, endPoint y: 312, distance: 56.2
click at [584, 312] on input "Bulk Distillate Liters For Sale - VBO-250924-002" at bounding box center [653, 316] width 174 height 15
type input "Bulk DiVBO-250924-002"
click at [648, 343] on input "Bulk Distillate Liters For Sale - VBO-250924-001" at bounding box center [653, 345] width 174 height 15
drag, startPoint x: 695, startPoint y: 346, endPoint x: 702, endPoint y: 344, distance: 7.2
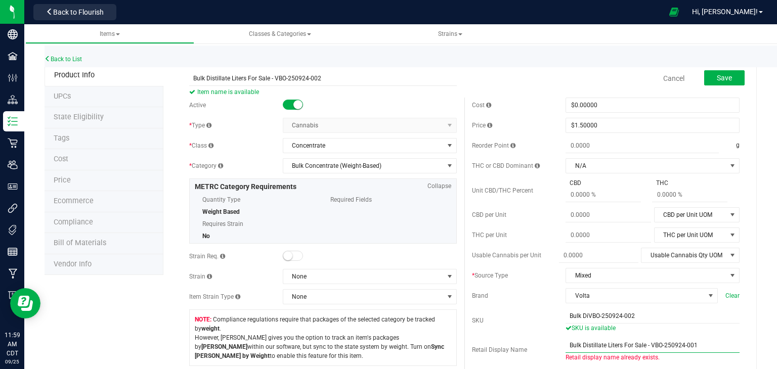
click at [695, 347] on input "Bulk Distillate Liters For Sale - VBO-250924-001" at bounding box center [653, 345] width 174 height 15
type input "Bulk Distillate Liters For Sale - VBO-250924-002"
drag, startPoint x: 584, startPoint y: 316, endPoint x: 558, endPoint y: 318, distance: 25.9
click at [558, 318] on div "SKU Bulk DiVBO-250924-002 SKU is available" at bounding box center [606, 321] width 268 height 24
type input "VBO-250924-002"
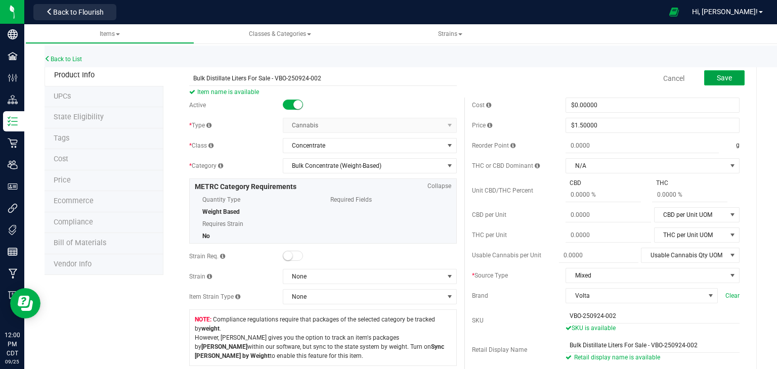
click at [726, 80] on button "Save" at bounding box center [724, 77] width 40 height 15
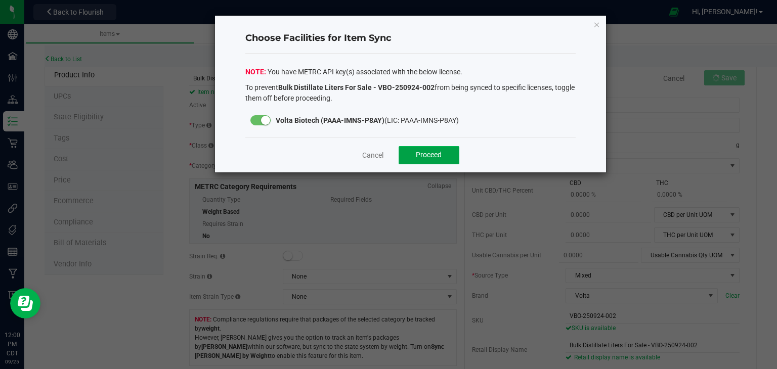
click at [441, 149] on button "Proceed" at bounding box center [429, 155] width 61 height 18
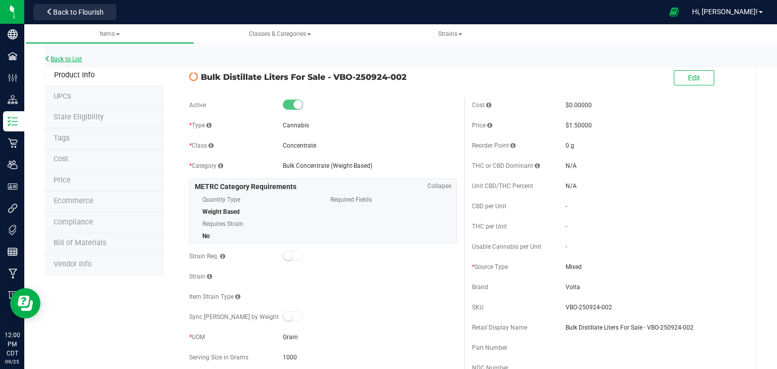
click at [65, 62] on link "Back to List" at bounding box center [63, 59] width 37 height 7
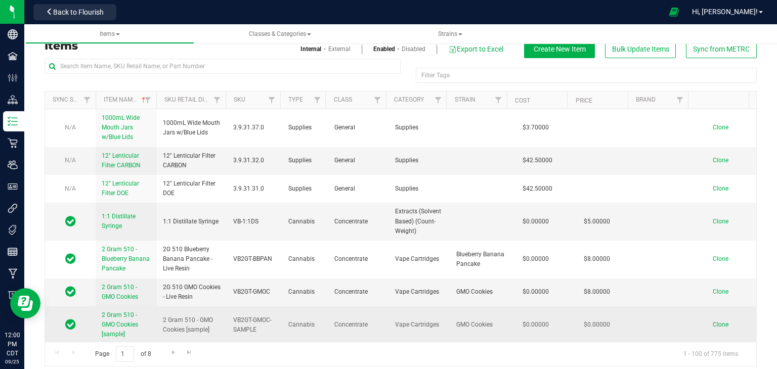
scroll to position [19, 0]
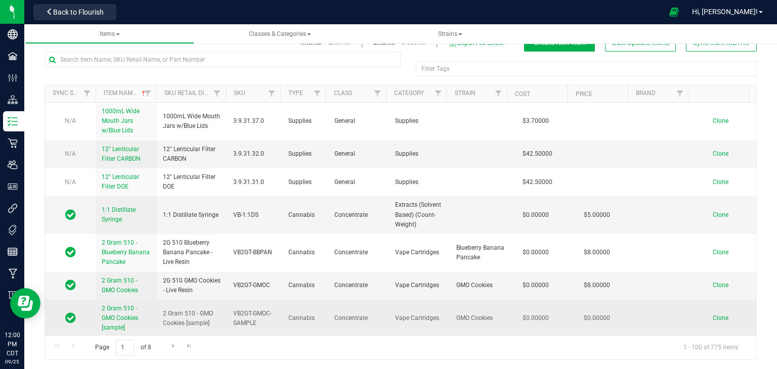
click at [713, 316] on span "Clone" at bounding box center [721, 318] width 16 height 7
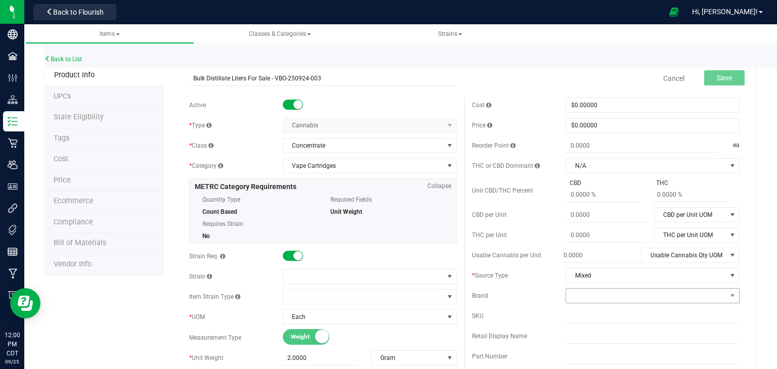
type input "Bulk Distillate Liters For Sale - VBO-250924-003"
click at [599, 293] on span at bounding box center [646, 296] width 160 height 14
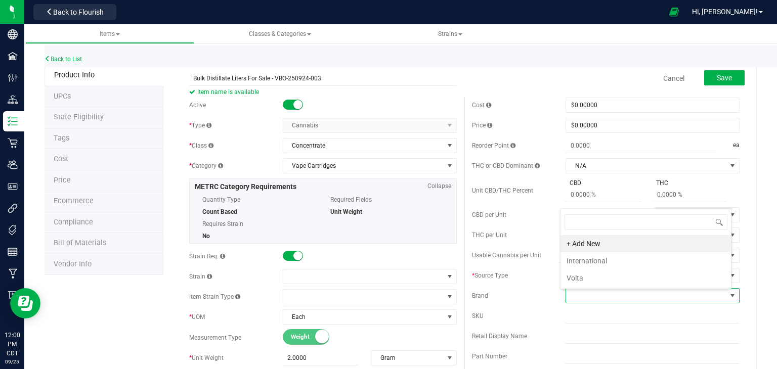
scroll to position [15, 170]
click at [598, 296] on span at bounding box center [646, 296] width 160 height 14
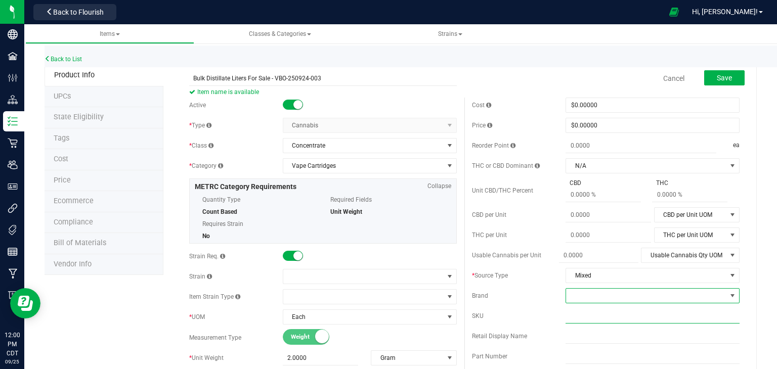
click at [571, 318] on input "text" at bounding box center [653, 316] width 174 height 15
paste input "Bulk Distillate Liters For Sale - VBO-250924-001"
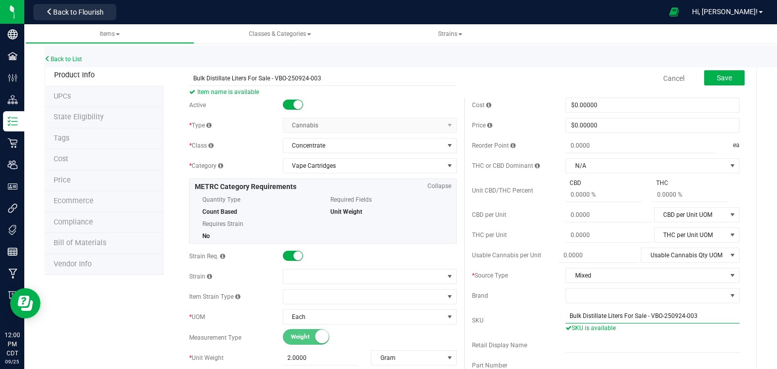
drag, startPoint x: 646, startPoint y: 315, endPoint x: 578, endPoint y: 320, distance: 68.5
click at [578, 320] on input "Bulk Distillate Liters For Sale - VBO-250924-003" at bounding box center [653, 316] width 174 height 15
type input "VBO-250924-003"
click at [587, 348] on input "text" at bounding box center [653, 345] width 174 height 15
paste input "Bulk Distillate Liters For Sale - VBO-250924-001"
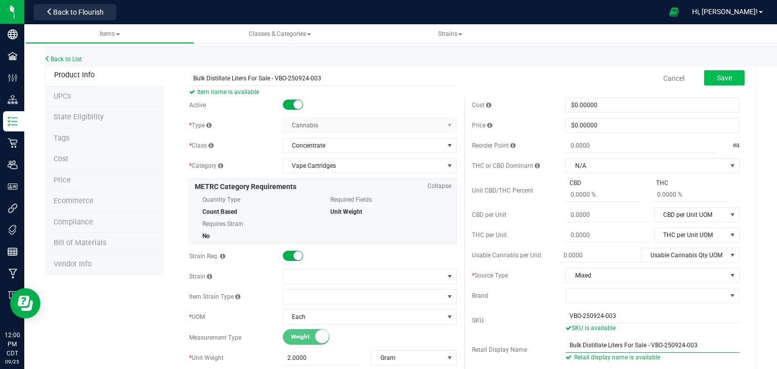
type input "Bulk Distillate Liters For Sale - VBO-250924-003"
click at [717, 80] on span "Save" at bounding box center [724, 78] width 15 height 8
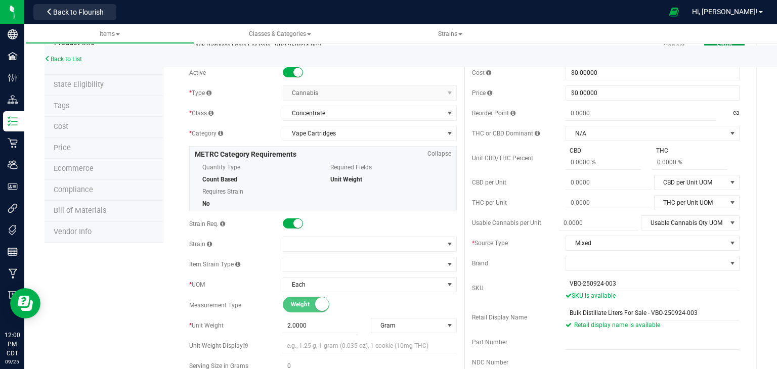
scroll to position [51, 0]
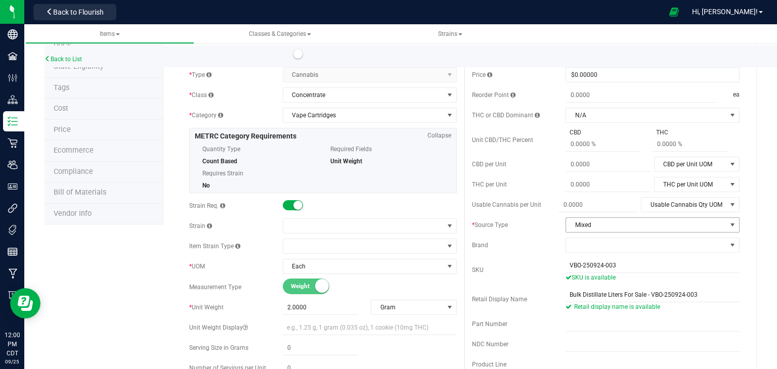
click at [585, 224] on span "Mixed" at bounding box center [646, 225] width 160 height 14
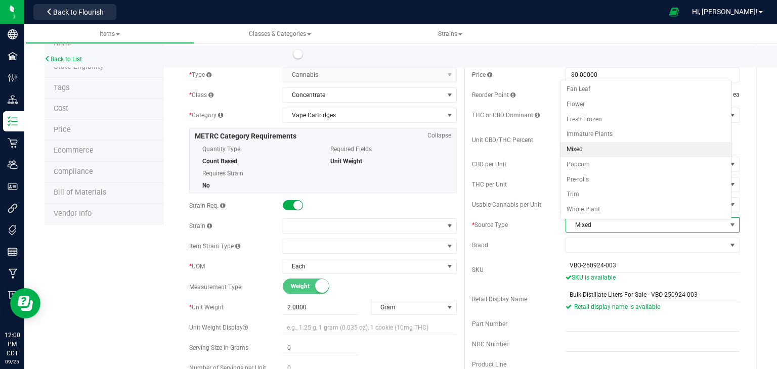
click at [585, 224] on span "Mixed" at bounding box center [646, 225] width 160 height 14
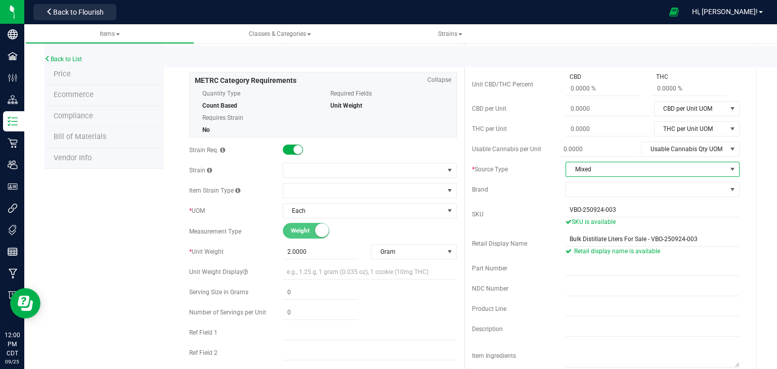
scroll to position [0, 0]
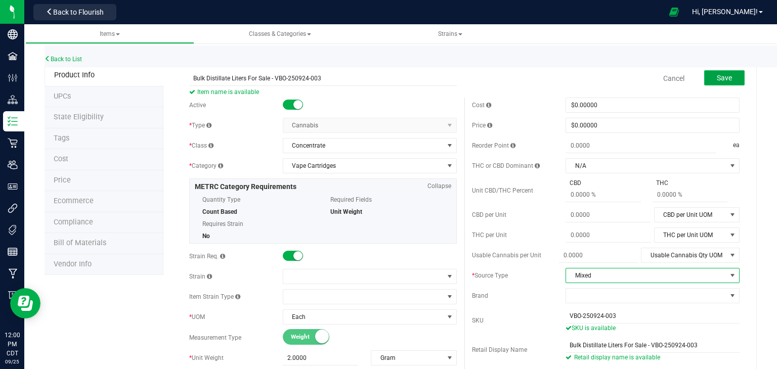
click at [721, 76] on span "Save" at bounding box center [724, 78] width 15 height 8
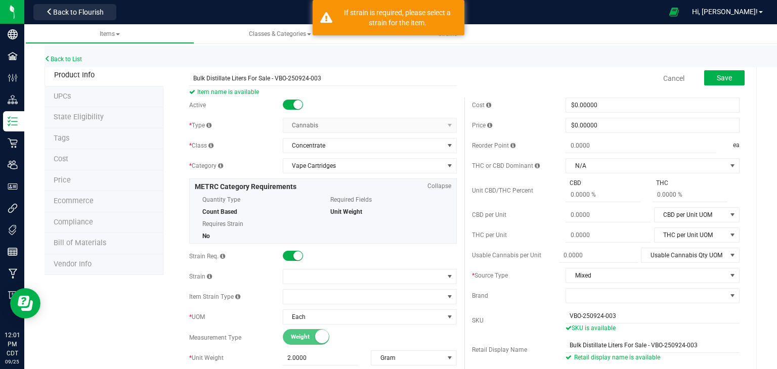
click at [293, 256] on small at bounding box center [297, 255] width 9 height 9
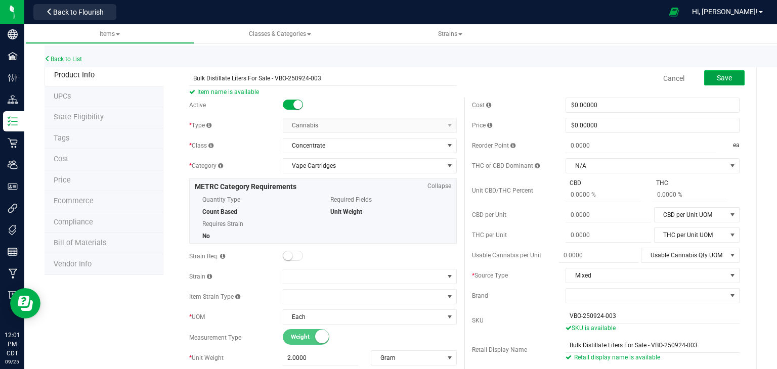
click at [712, 83] on button "Save" at bounding box center [724, 77] width 40 height 15
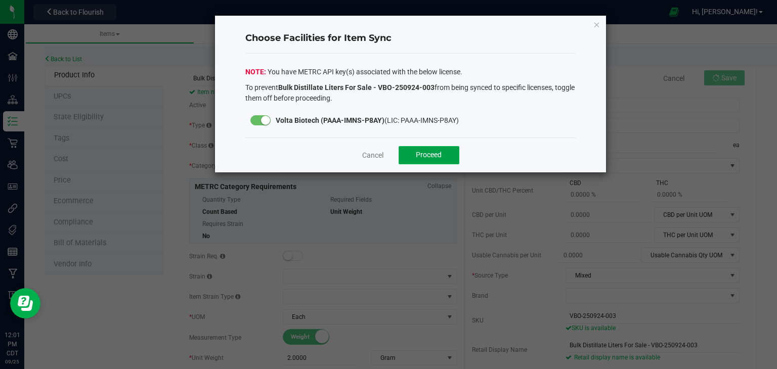
click at [419, 155] on span "Proceed" at bounding box center [429, 155] width 26 height 8
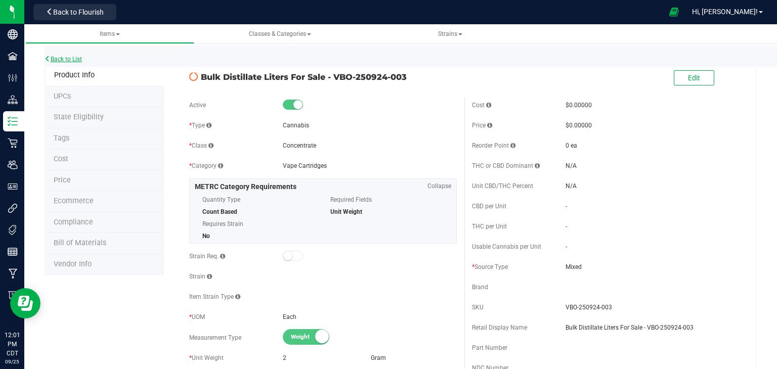
click at [81, 57] on link "Back to List" at bounding box center [63, 59] width 37 height 7
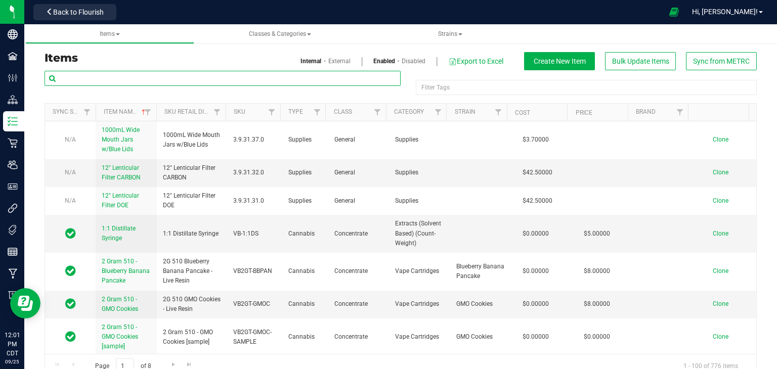
click at [291, 74] on input "text" at bounding box center [223, 78] width 356 height 15
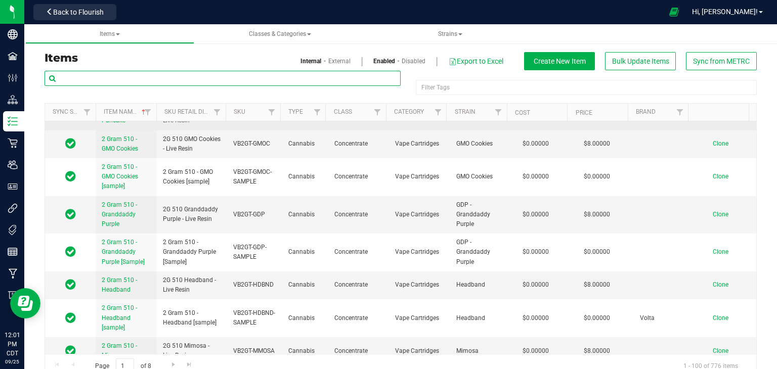
scroll to position [51, 0]
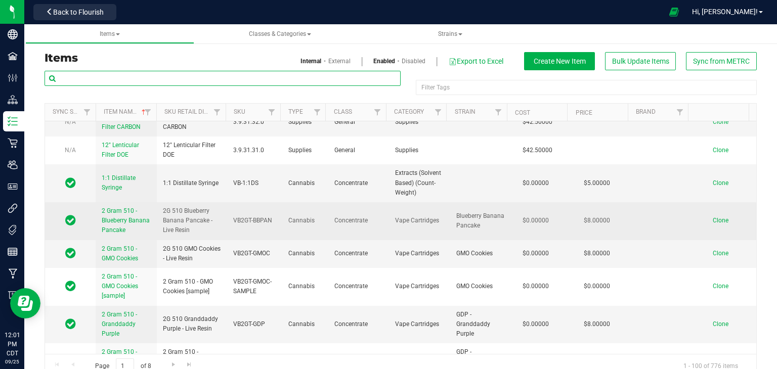
paste input "Bulk Distillate Liters For Sale - VBO-250924-001"
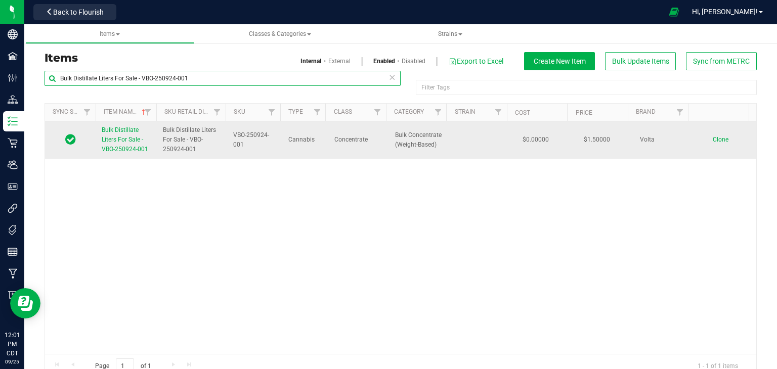
type input "Bulk Distillate Liters For Sale - VBO-250924-001"
click at [114, 141] on span "Bulk Distillate Liters For Sale - VBO-250924-001" at bounding box center [125, 139] width 47 height 26
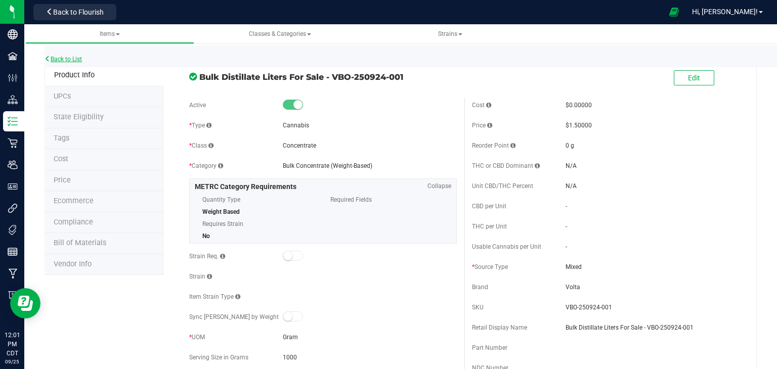
click at [62, 59] on link "Back to List" at bounding box center [63, 59] width 37 height 7
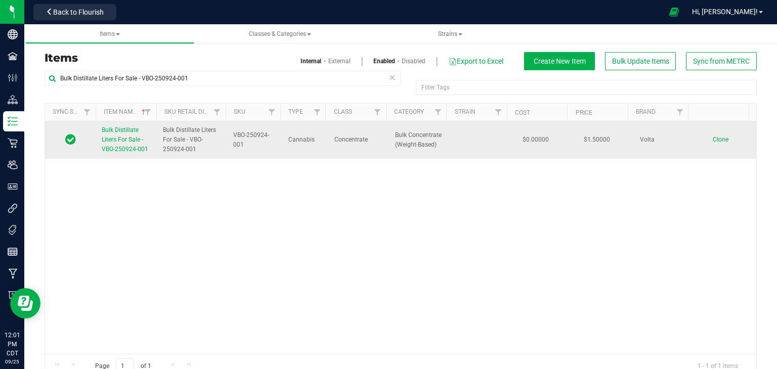
click at [713, 139] on span "Clone" at bounding box center [721, 139] width 16 height 7
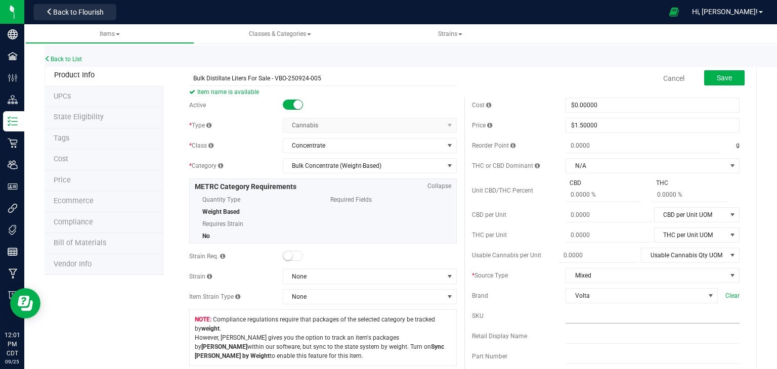
type input "Bulk Distillate Liters For Sale - VBO-250924-005"
click at [602, 314] on input "text" at bounding box center [653, 316] width 174 height 15
paste input "Bulk Distillate Liters For Sale - VBO-250924-001"
drag, startPoint x: 644, startPoint y: 314, endPoint x: 534, endPoint y: 321, distance: 110.5
click at [534, 321] on div "SKU Bulk Distillate Liters For Sale - VBO-250924-005 SKU is available" at bounding box center [606, 321] width 268 height 24
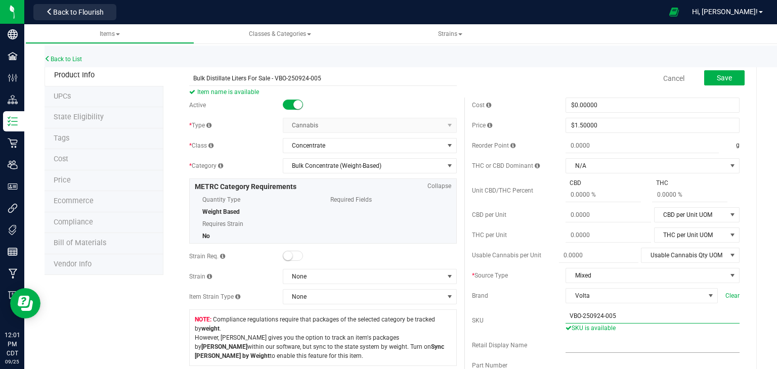
type input "VBO-250924-005"
click at [590, 345] on input "text" at bounding box center [653, 345] width 174 height 15
paste input "Bulk Distillate Liters For Sale - VBO-250924-001"
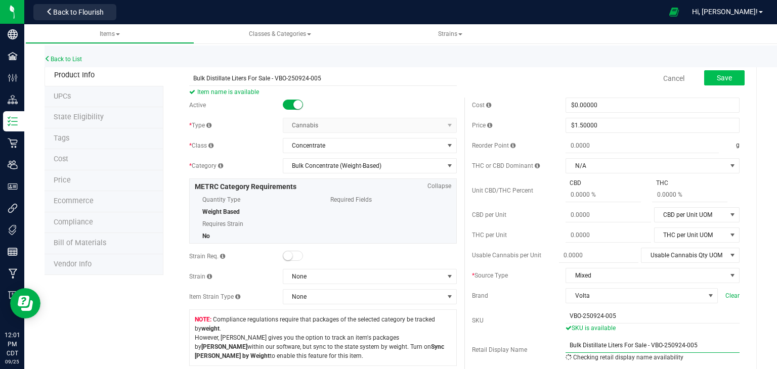
type input "Bulk Distillate Liters For Sale - VBO-250924-005"
click at [717, 79] on span "Save" at bounding box center [724, 78] width 15 height 8
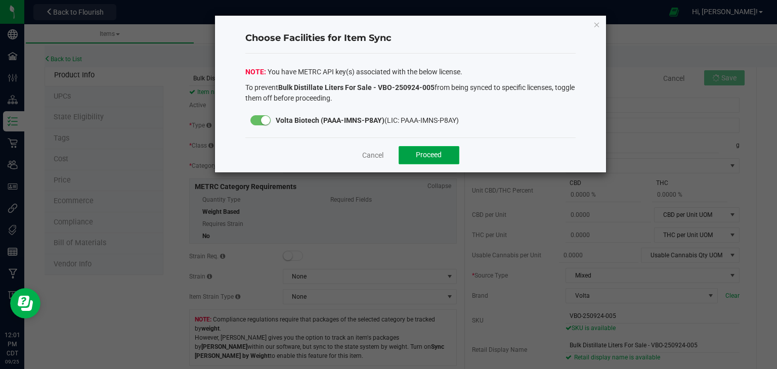
click at [423, 161] on button "Proceed" at bounding box center [429, 155] width 61 height 18
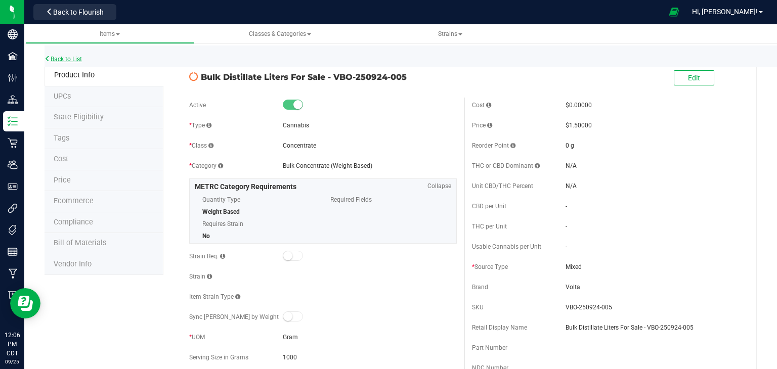
click at [75, 59] on link "Back to List" at bounding box center [63, 59] width 37 height 7
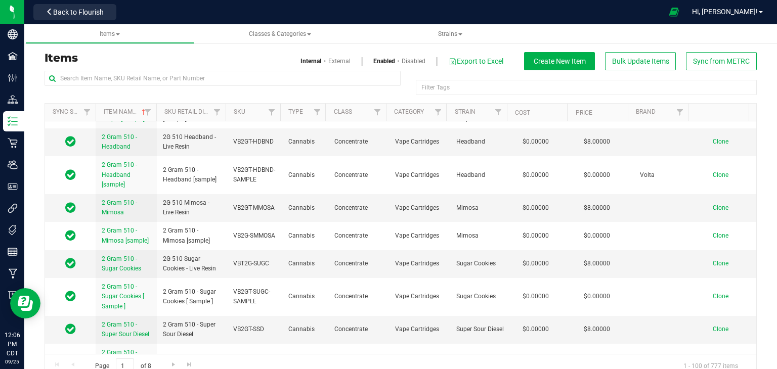
scroll to position [607, 0]
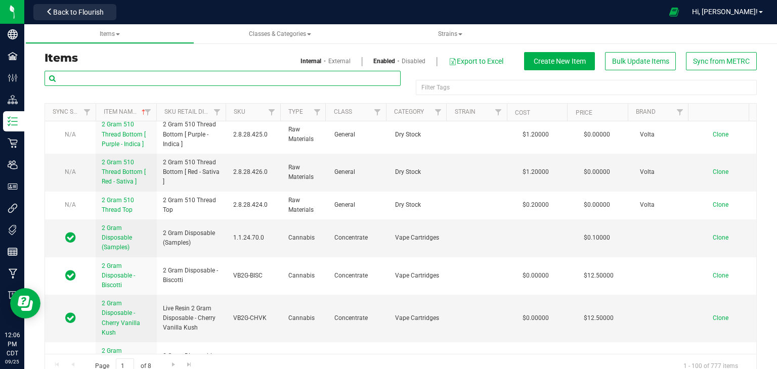
click at [118, 81] on input "text" at bounding box center [223, 78] width 356 height 15
paste input "Bulk Distillate Liters For Sale - VBO-250924-001"
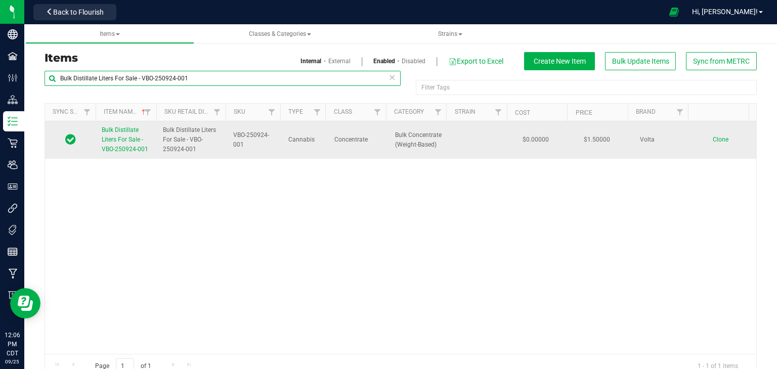
type input "Bulk Distillate Liters For Sale - VBO-250924-001"
click at [713, 141] on span "Clone" at bounding box center [721, 139] width 16 height 7
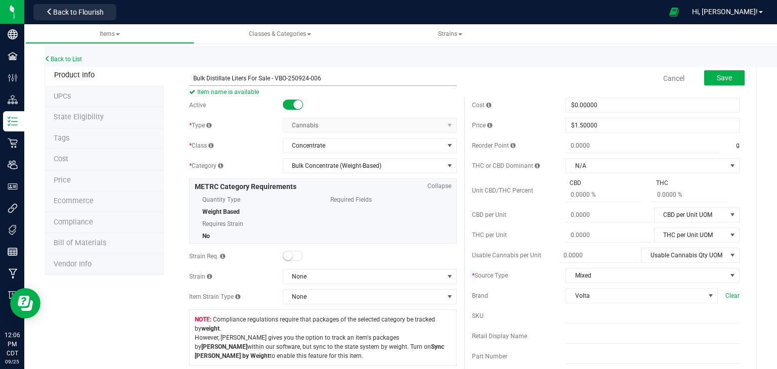
click at [328, 81] on input "Bulk Distillate Liters For Sale - VBO-250924-006" at bounding box center [323, 78] width 268 height 15
click at [328, 80] on input "Bulk Distillate Liters For Sale - VBO-250924-006" at bounding box center [323, 78] width 268 height 15
click at [328, 79] on input "Bulk Distillate Liters For Sale - VBO-250924-006" at bounding box center [323, 78] width 268 height 15
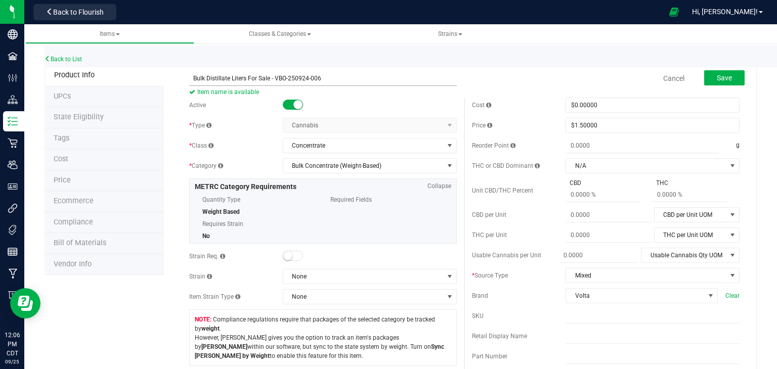
click at [328, 77] on input "Bulk Distillate Liters For Sale - VBO-250924-006" at bounding box center [323, 78] width 268 height 15
click at [315, 73] on input "Bulk Distillate Liters For Sale - VBO-250924-006" at bounding box center [323, 78] width 268 height 15
drag, startPoint x: 318, startPoint y: 75, endPoint x: 184, endPoint y: 78, distance: 133.6
click at [184, 78] on div "Bulk Distillate Liters For Sale - VBO-250924-006 Item name is available Cancel …" at bounding box center [465, 78] width 566 height 25
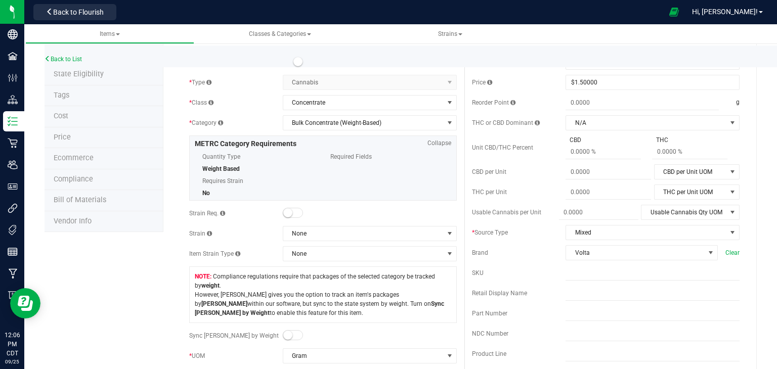
scroll to position [101, 0]
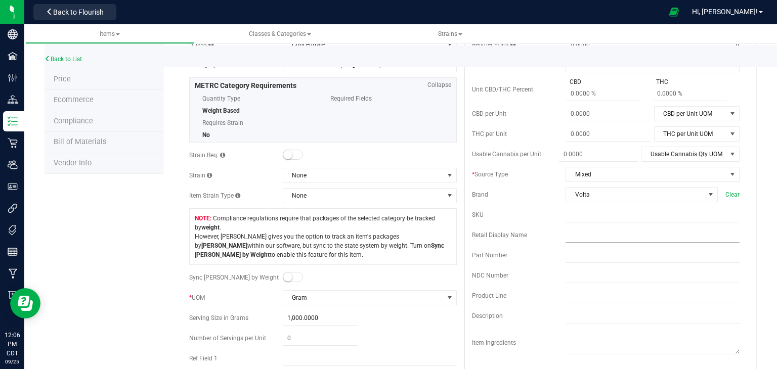
type input "Bulk Distillate Liters For Sale - VBO-250924-006"
click at [593, 233] on input "text" at bounding box center [653, 235] width 174 height 15
paste input "Bulk Distillate Liters For Sale - VBO-250924-006"
type input "Bulk Distillate Liters For Sale - VBO-250924-006"
click at [588, 220] on input "text" at bounding box center [653, 214] width 174 height 15
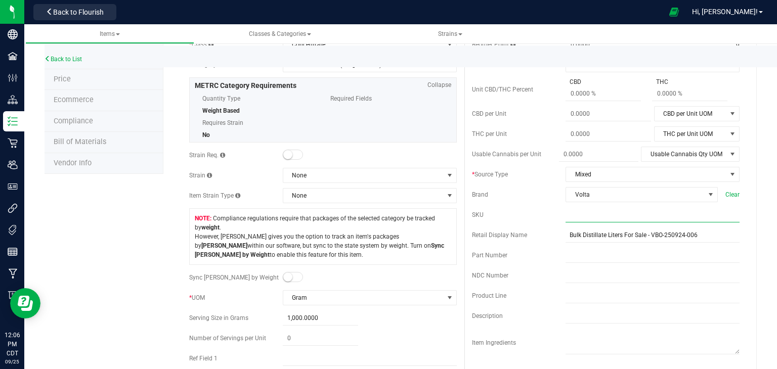
paste input "Bulk Distillate Liters For Sale - VBO-250924-006"
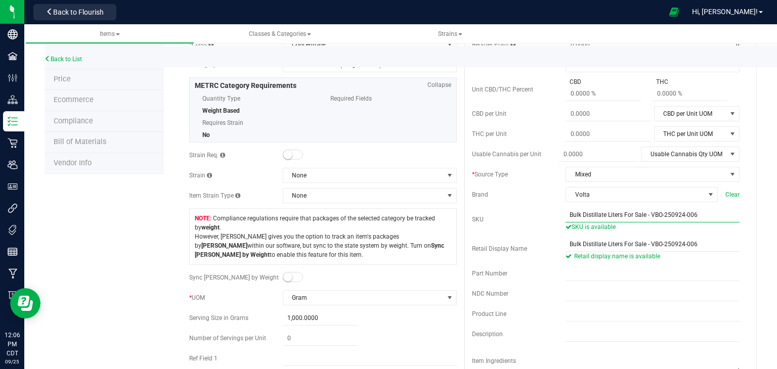
drag, startPoint x: 643, startPoint y: 215, endPoint x: 575, endPoint y: 221, distance: 68.6
click at [575, 221] on input "Bulk Distillate Liters For Sale - VBO-250924-006" at bounding box center [653, 214] width 174 height 15
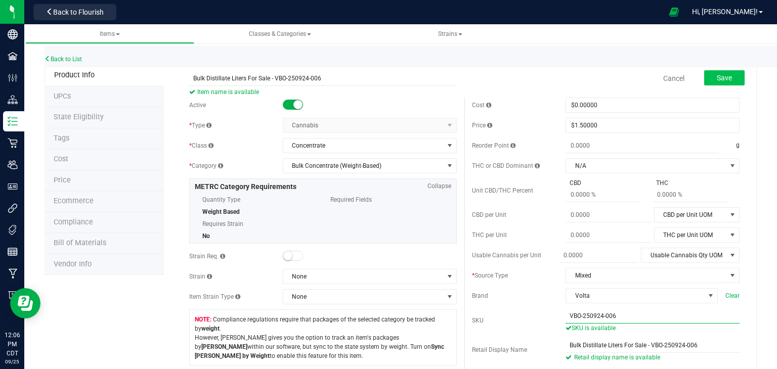
type input "VBO-250924-006"
click at [717, 76] on span "Save" at bounding box center [724, 78] width 15 height 8
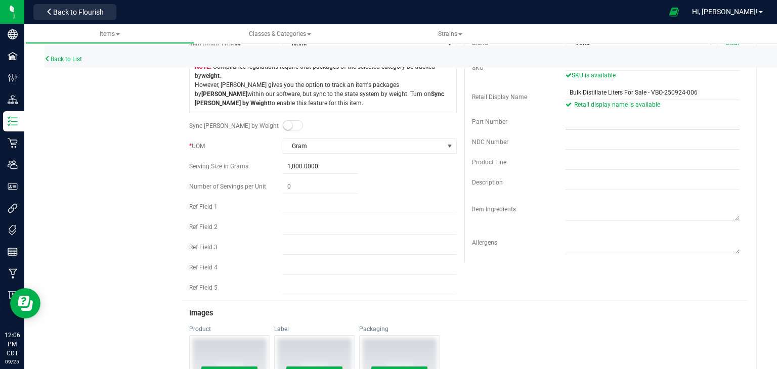
scroll to position [152, 0]
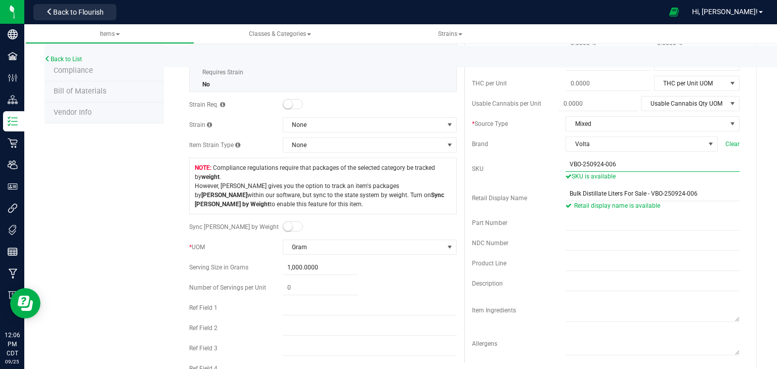
click at [566, 164] on input "VBO-250924-006" at bounding box center [653, 164] width 174 height 15
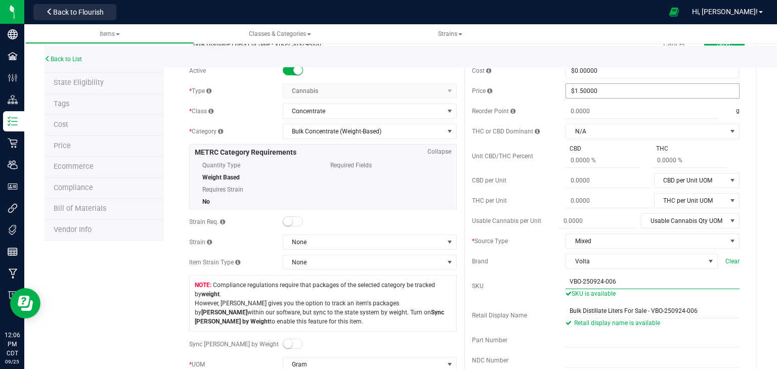
scroll to position [0, 0]
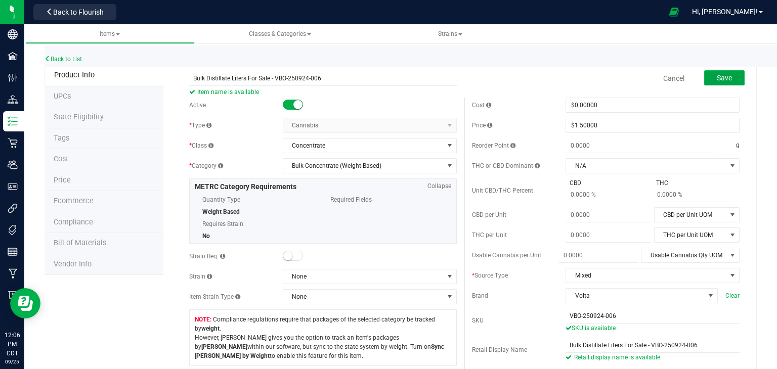
click at [704, 79] on button "Save" at bounding box center [724, 77] width 40 height 15
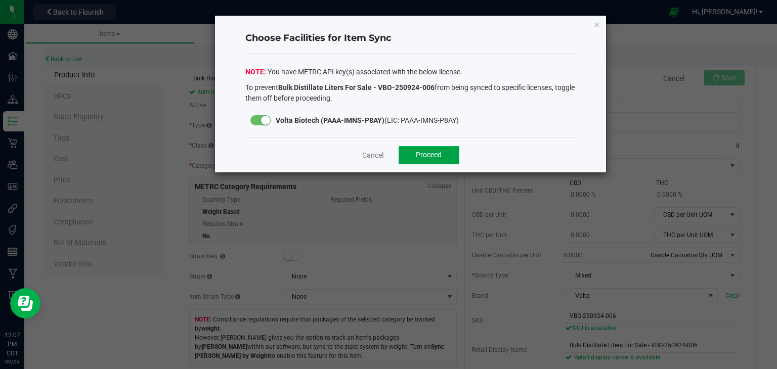
click at [434, 155] on span "Proceed" at bounding box center [429, 155] width 26 height 8
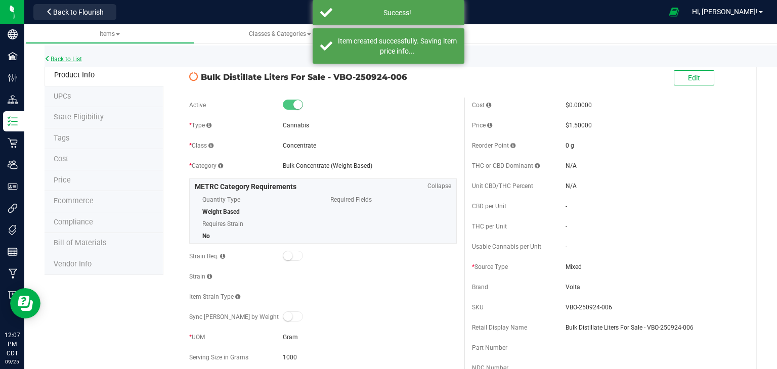
click at [70, 58] on link "Back to List" at bounding box center [63, 59] width 37 height 7
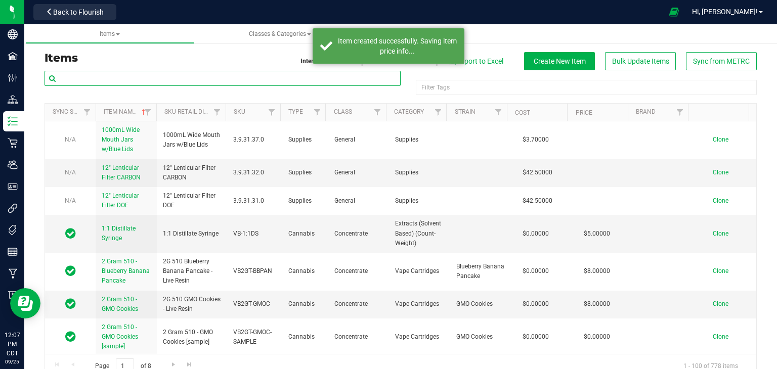
click at [137, 77] on input "text" at bounding box center [223, 78] width 356 height 15
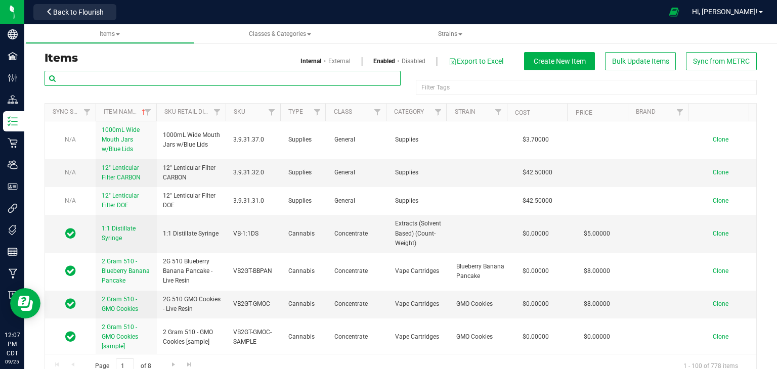
paste input "Bulk Distillate Liters For Sale - VBO-250924-006"
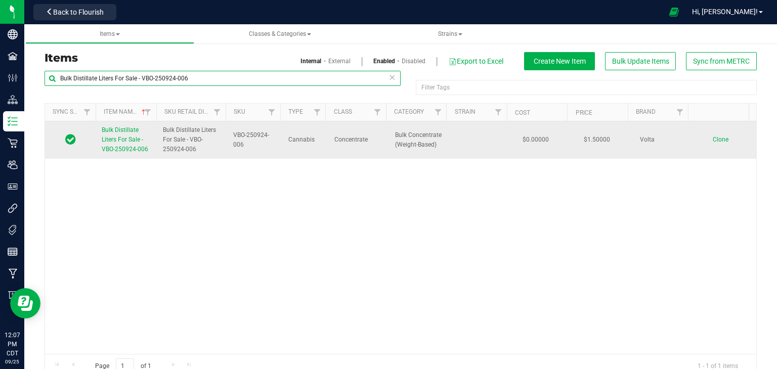
type input "Bulk Distillate Liters For Sale - VBO-250924-006"
click at [713, 142] on span "Clone" at bounding box center [721, 139] width 16 height 7
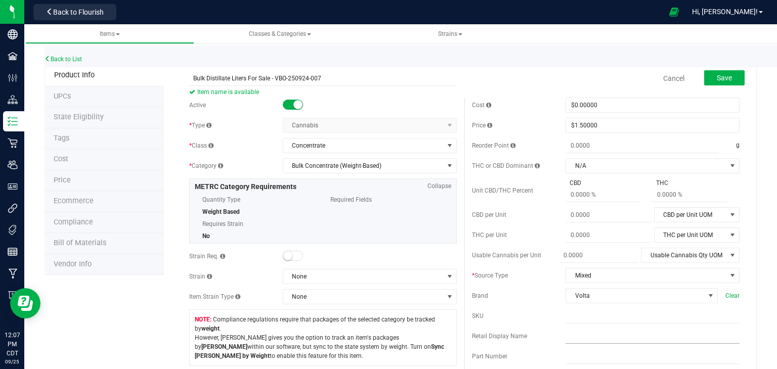
type input "Bulk Distillate Liters For Sale - VBO-250924-007"
click at [610, 338] on input "text" at bounding box center [653, 336] width 174 height 15
paste input "Bulk Distillate Liters For Sale - VBO-250924-006"
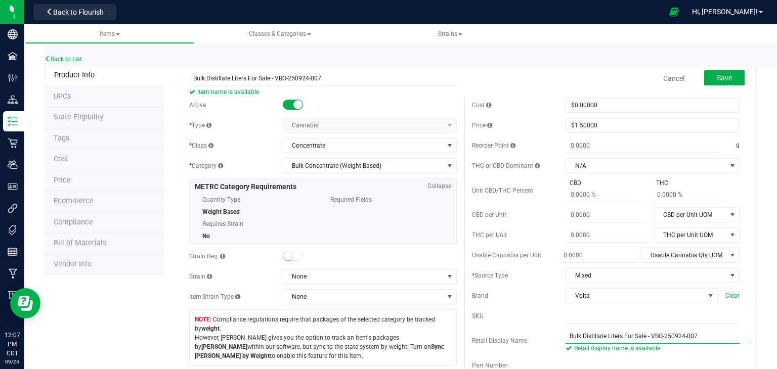
drag, startPoint x: 705, startPoint y: 336, endPoint x: 645, endPoint y: 333, distance: 59.3
click at [645, 333] on input "Bulk Distillate Liters For Sale - VBO-250924-007" at bounding box center [653, 336] width 174 height 15
type input "Bulk Distillate Liters For Sale - VBO-250924-007"
click at [606, 313] on input "text" at bounding box center [653, 316] width 174 height 15
paste input "VBO-250924-007"
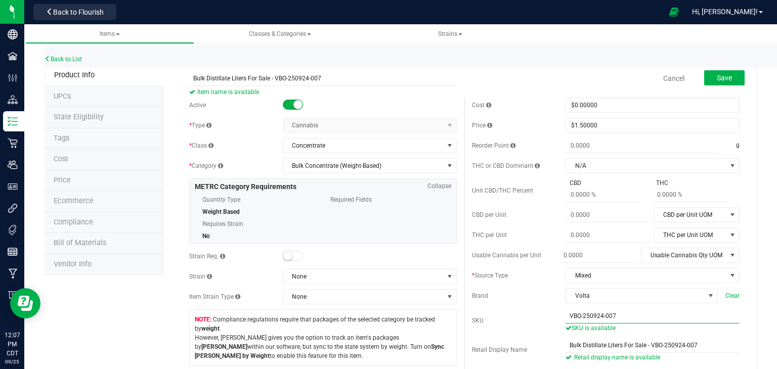
drag, startPoint x: 563, startPoint y: 316, endPoint x: 578, endPoint y: 313, distance: 15.1
click at [566, 316] on input "VBO-250924-007" at bounding box center [653, 316] width 174 height 15
type input "VBO-250924-007"
click at [719, 76] on span "Save" at bounding box center [724, 78] width 15 height 8
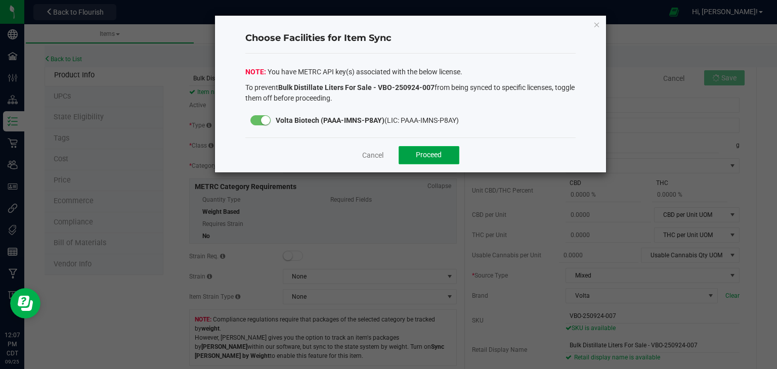
click at [433, 154] on span "Proceed" at bounding box center [429, 155] width 26 height 8
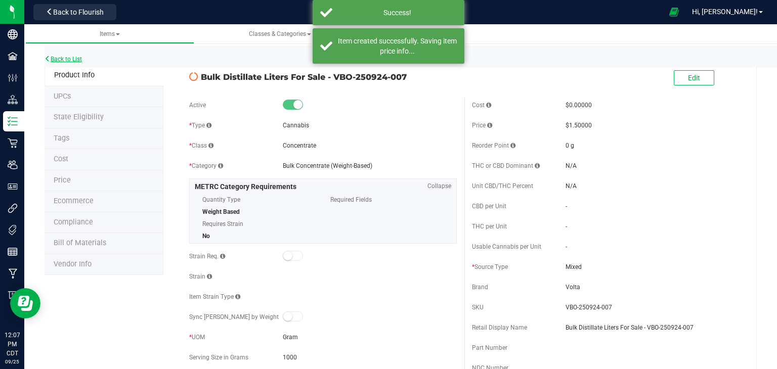
click at [67, 57] on link "Back to List" at bounding box center [63, 59] width 37 height 7
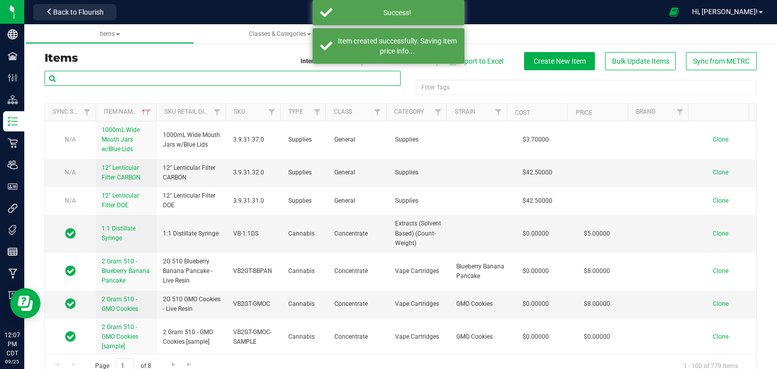
click at [117, 73] on input "text" at bounding box center [223, 78] width 356 height 15
paste input "VBO-250924-007"
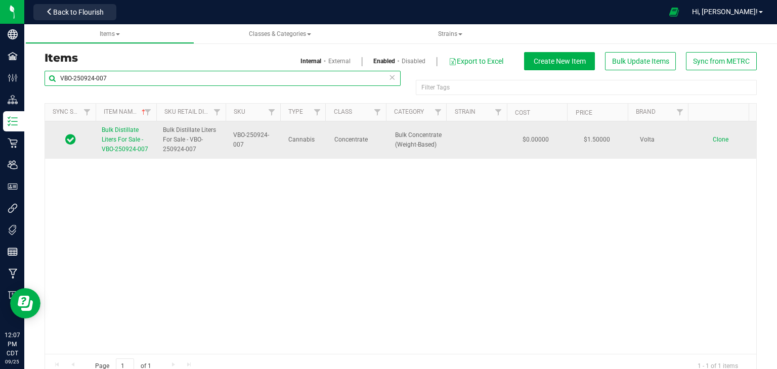
type input "VBO-250924-007"
click at [713, 140] on span "Clone" at bounding box center [721, 139] width 16 height 7
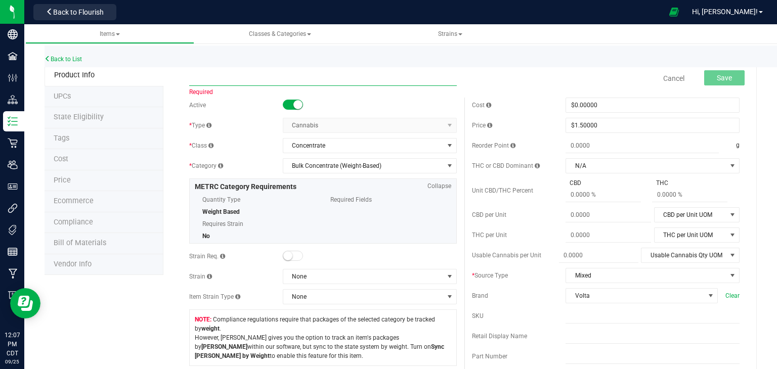
paste input "Bulk Distillate Liters For Sale - VBO-250924-003"
drag, startPoint x: 336, startPoint y: 77, endPoint x: 180, endPoint y: 83, distance: 156.4
type input "Bulk Distillate Liters For Sale - VBO-250924-008"
click at [629, 339] on input "text" at bounding box center [653, 336] width 174 height 15
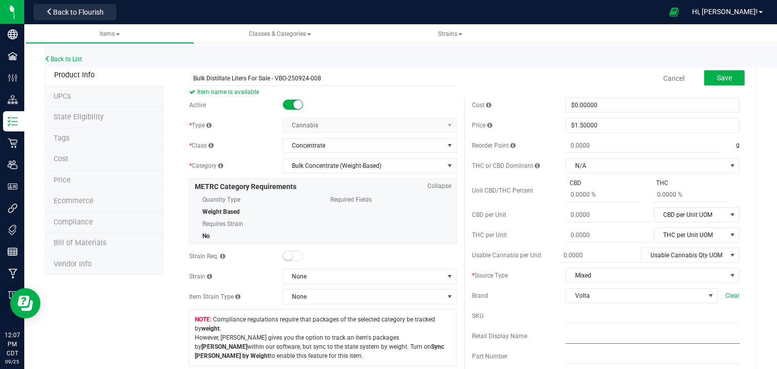
paste input "Bulk Distillate Liters For Sale - VBO-250924-008"
type input "Bulk Distillate Liters For Sale - VBO-250924-008"
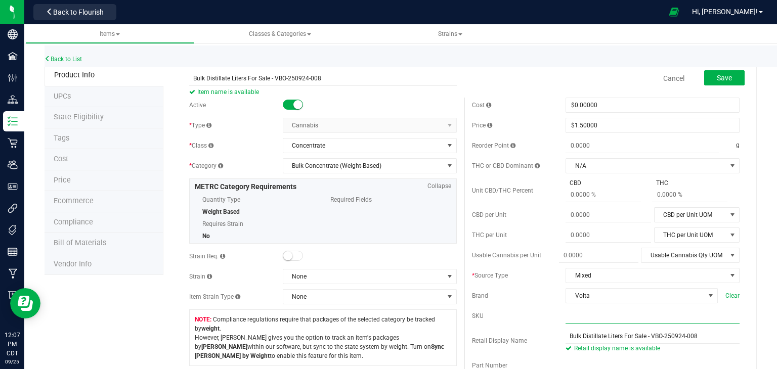
click at [616, 313] on input "text" at bounding box center [653, 316] width 174 height 15
paste input "Bulk Distillate Liters For Sale - VBO-250924-008"
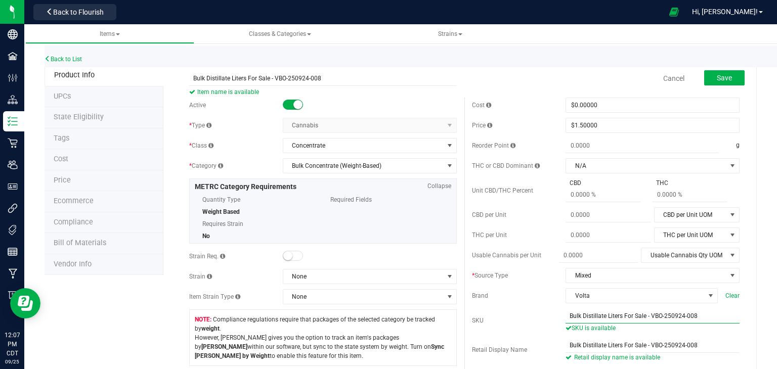
drag, startPoint x: 645, startPoint y: 312, endPoint x: 561, endPoint y: 303, distance: 85.5
click at [558, 305] on div "Cost $0.00000 0 Price $1.50000 1.5 Reorder Point g THC or CBD Dominant N/A N/A …" at bounding box center [605, 306] width 283 height 417
type input "VBO-250924-008"
click at [720, 77] on span "Save" at bounding box center [724, 78] width 15 height 8
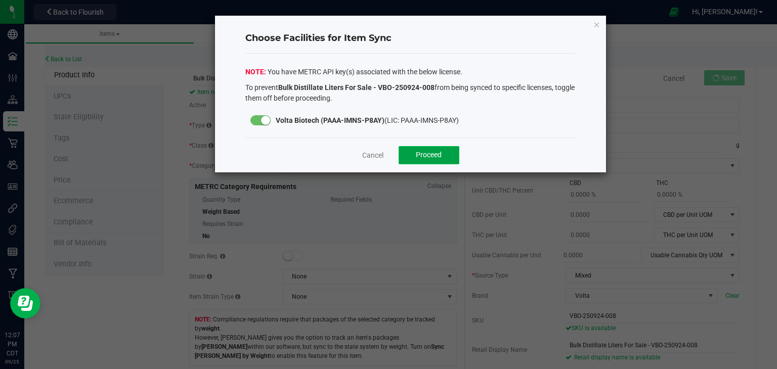
click at [430, 159] on button "Proceed" at bounding box center [429, 155] width 61 height 18
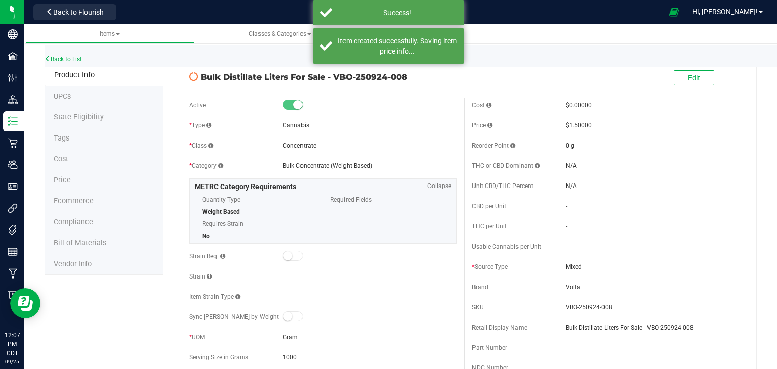
click at [72, 59] on link "Back to List" at bounding box center [63, 59] width 37 height 7
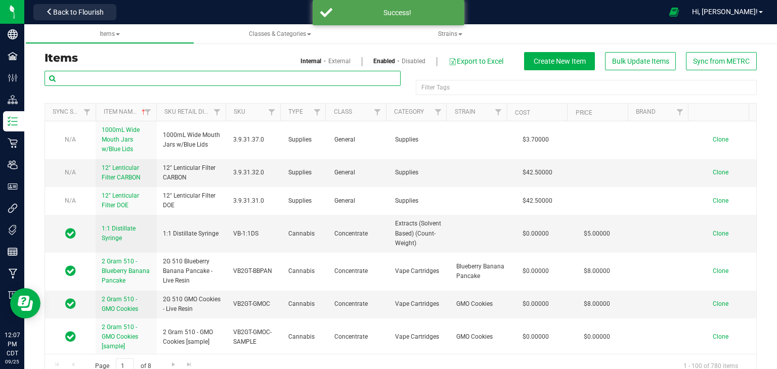
click at [220, 72] on input "text" at bounding box center [223, 78] width 356 height 15
paste input "Bulk Distillate Liters For Sale - VBO-250924-008"
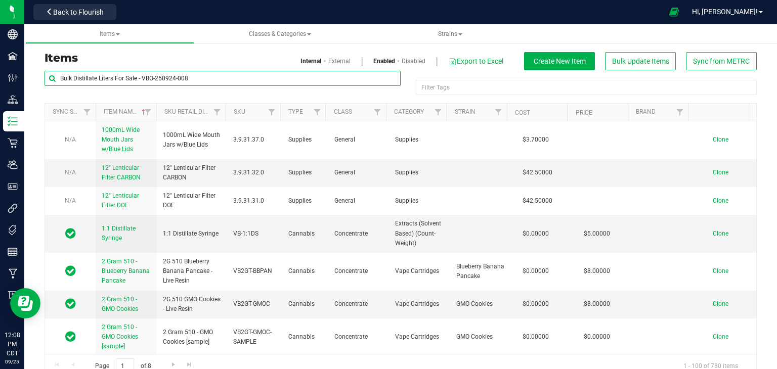
type input "Bulk Distillate Liters For Sale - VBO-250924-008"
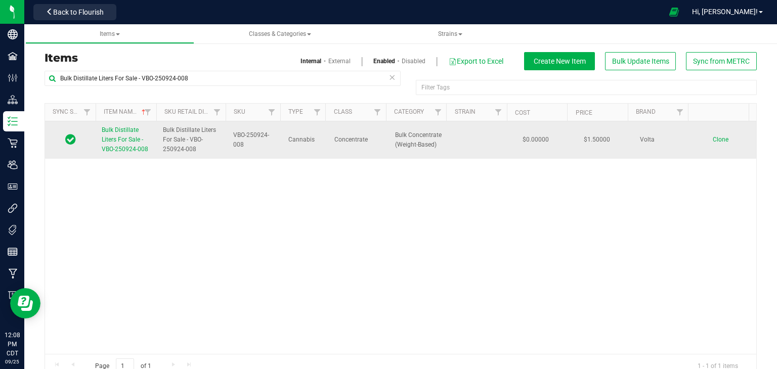
click at [713, 142] on span "Clone" at bounding box center [721, 139] width 16 height 7
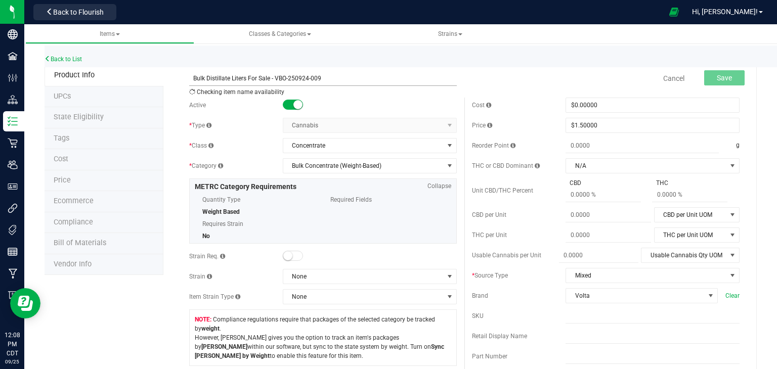
click at [322, 74] on input "Bulk Distillate Liters For Sale - VBO-250924-009" at bounding box center [323, 78] width 268 height 15
drag, startPoint x: 322, startPoint y: 74, endPoint x: 173, endPoint y: 88, distance: 149.8
type input "Bulk Distillate Liters For Sale - VBO-250924-009"
click at [585, 336] on input "text" at bounding box center [653, 336] width 174 height 15
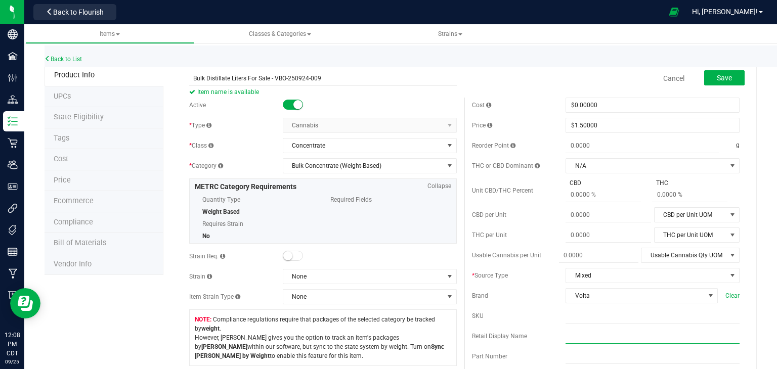
paste input "Bulk Distillate Liters For Sale - VBO-250924-009"
type input "Bulk Distillate Liters For Sale - VBO-250924-009"
click at [605, 317] on input "text" at bounding box center [653, 316] width 174 height 15
paste input "Bulk Distillate Liters For Sale - VBO-250924-009"
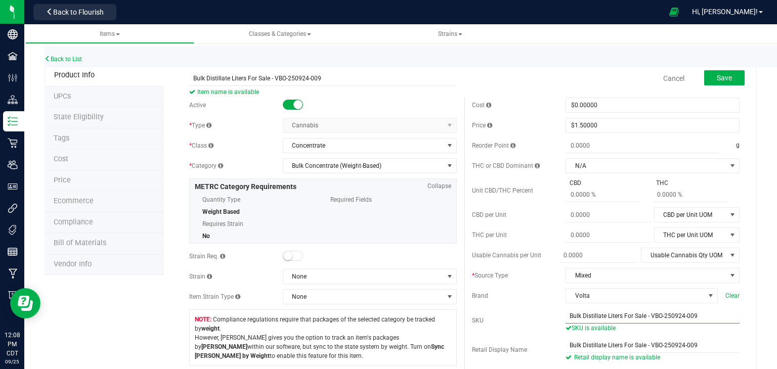
drag, startPoint x: 644, startPoint y: 314, endPoint x: 556, endPoint y: 315, distance: 87.5
click at [566, 317] on input "Bulk Distillate Liters For Sale - VBO-250924-009" at bounding box center [653, 316] width 174 height 15
type input "VBO-250924-009"
click at [717, 76] on span "Save" at bounding box center [724, 78] width 15 height 8
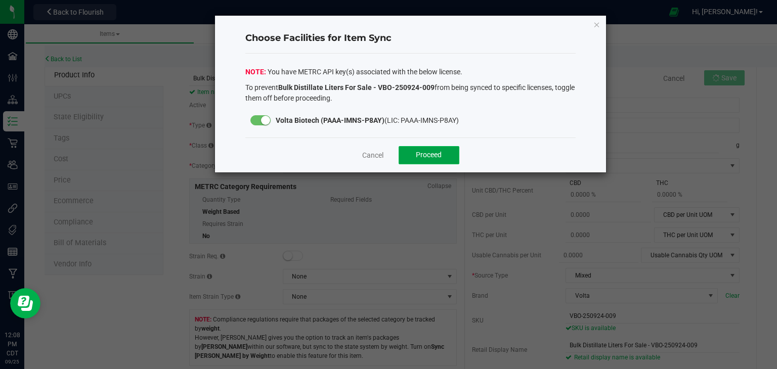
click at [416, 156] on span "Proceed" at bounding box center [429, 155] width 26 height 8
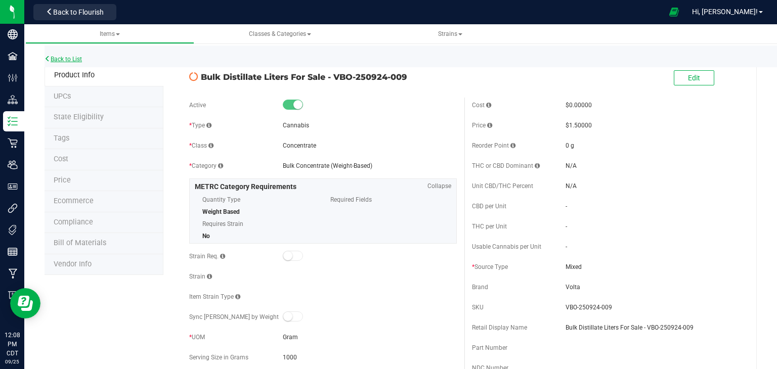
click at [75, 59] on link "Back to List" at bounding box center [63, 59] width 37 height 7
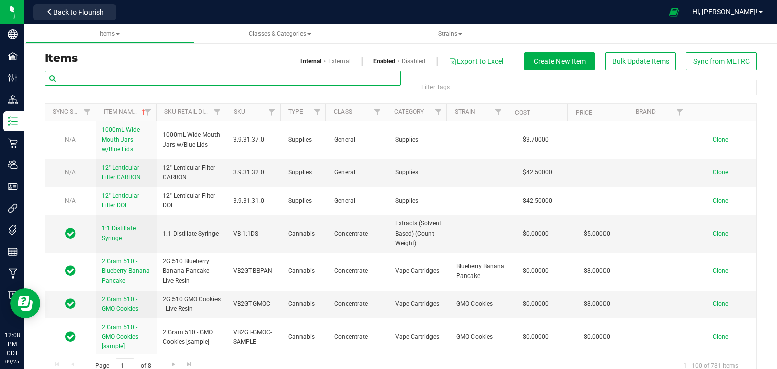
click at [172, 84] on input "text" at bounding box center [223, 78] width 356 height 15
paste input "Bulk Distillate Liters For Sale - VBO-250924-009"
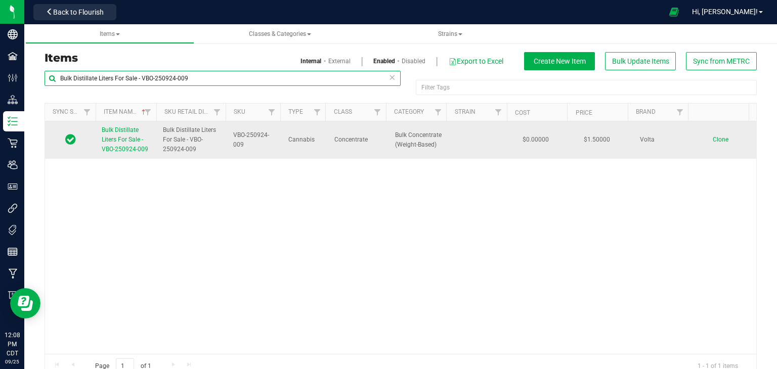
type input "Bulk Distillate Liters For Sale - VBO-250924-009"
click at [713, 142] on span "Clone" at bounding box center [721, 139] width 16 height 7
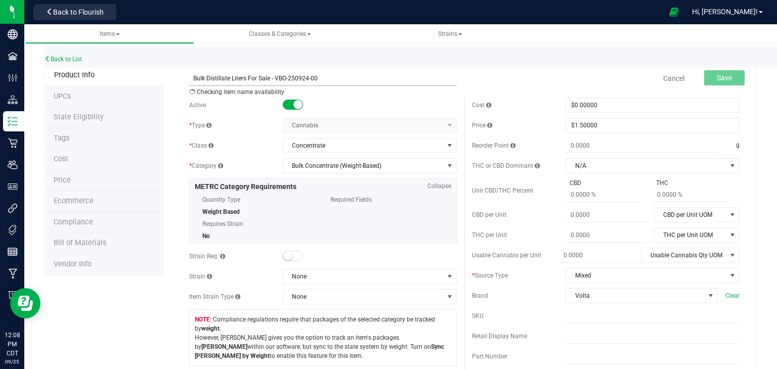
type input "Bulk Distillate Liters For Sale - VBO-250924-0"
click at [245, 72] on input "Bulk Distillate Liters For Sale - VBO-250924-0" at bounding box center [323, 78] width 268 height 15
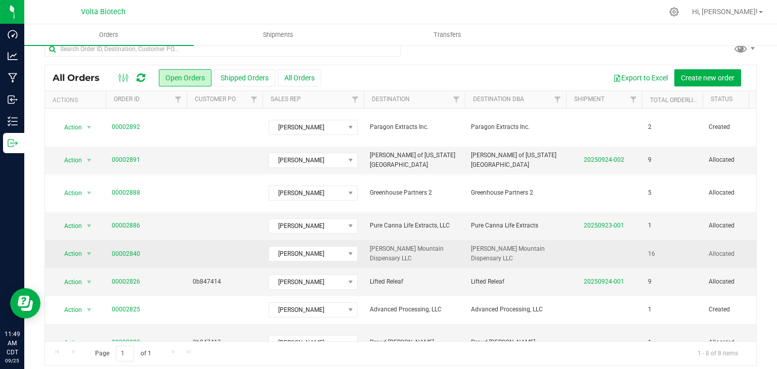
scroll to position [20, 0]
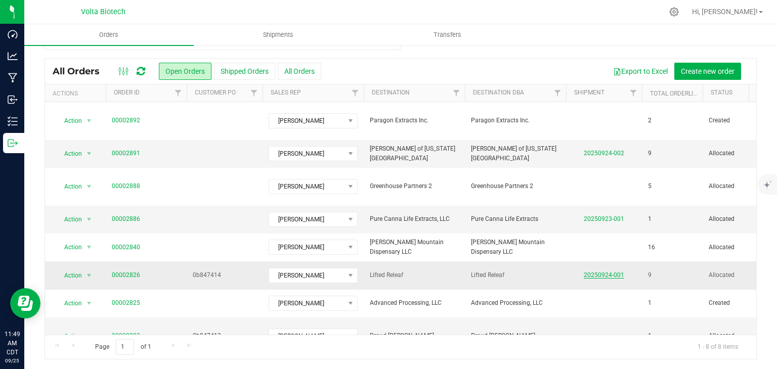
click at [595, 272] on link "20250924-001" at bounding box center [604, 275] width 40 height 7
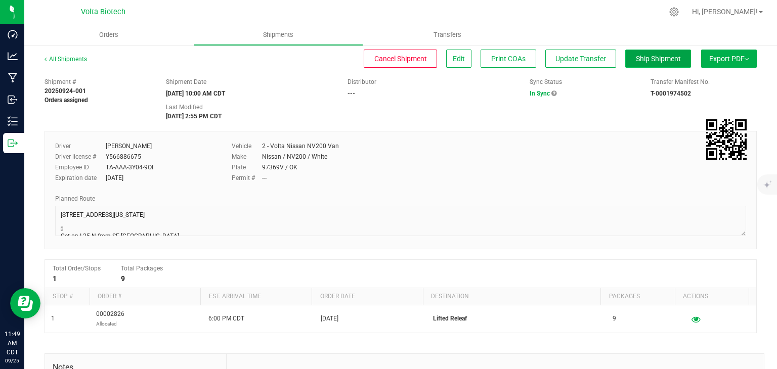
click at [636, 58] on span "Ship Shipment" at bounding box center [658, 59] width 45 height 8
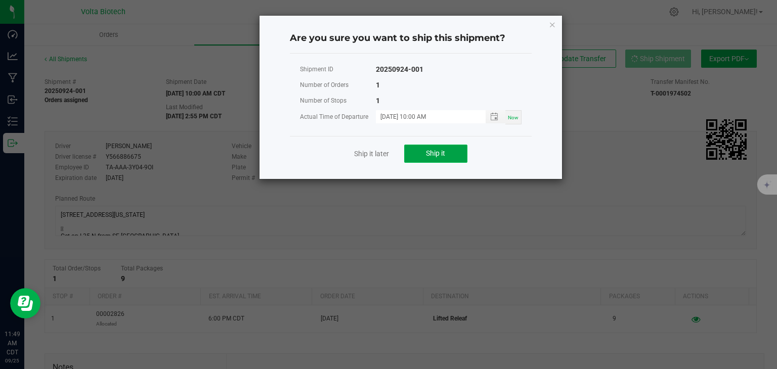
click at [421, 157] on button "Ship it" at bounding box center [435, 154] width 63 height 18
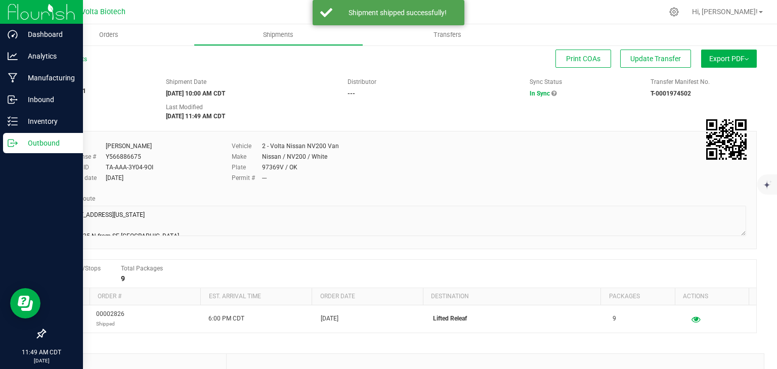
click at [24, 144] on p "Outbound" at bounding box center [48, 143] width 61 height 12
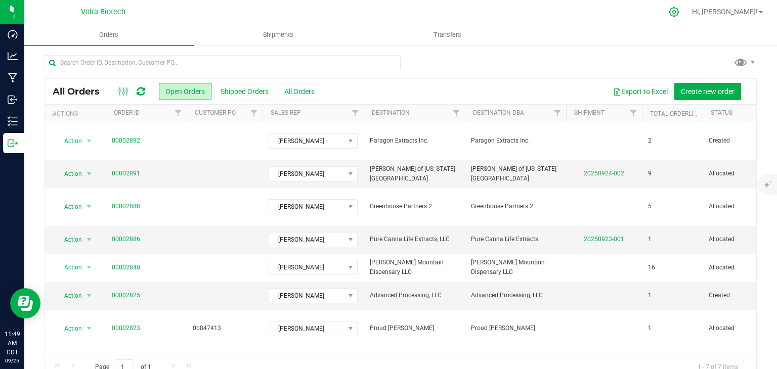
click at [679, 14] on icon at bounding box center [674, 12] width 11 height 11
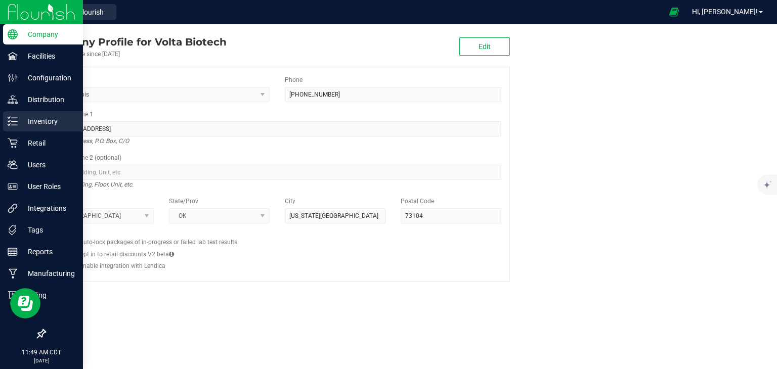
click at [42, 123] on p "Inventory" at bounding box center [48, 121] width 61 height 12
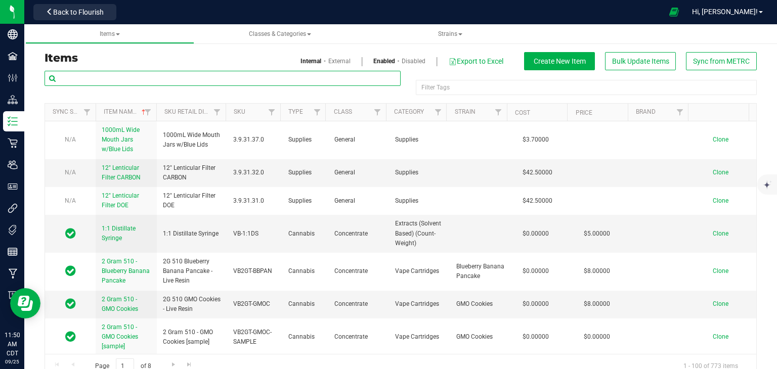
click at [314, 78] on input "text" at bounding box center [223, 78] width 356 height 15
type input "2509"
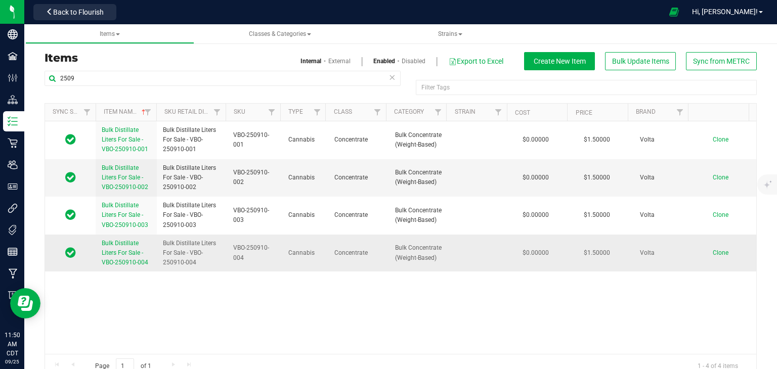
click at [124, 254] on span "Bulk Distillate Liters For Sale - VBO-250910-004" at bounding box center [125, 253] width 47 height 26
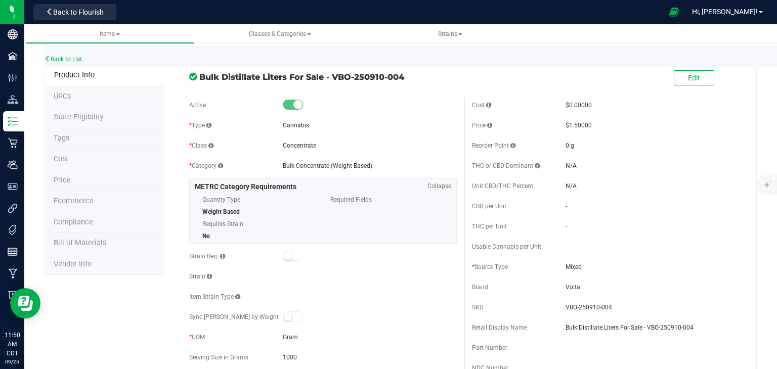
drag, startPoint x: 409, startPoint y: 74, endPoint x: 200, endPoint y: 80, distance: 209.0
click at [200, 80] on span "Bulk Distillate Liters For Sale - VBO-250910-004" at bounding box center [327, 77] width 257 height 12
copy span "Bulk Distillate Liters For Sale - VBO-250910-004"
click at [76, 8] on span "Back to Flourish" at bounding box center [78, 12] width 51 height 8
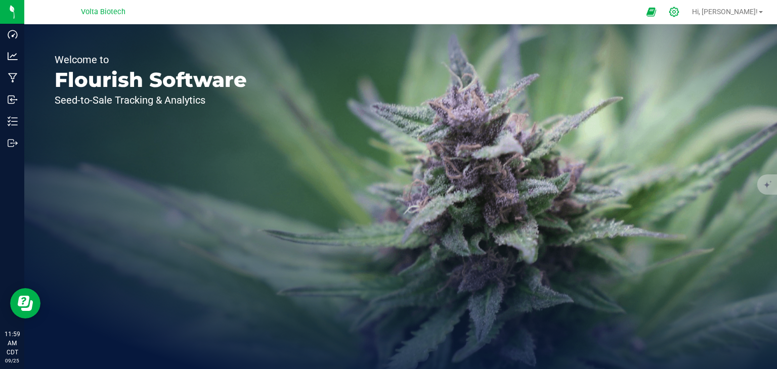
click at [679, 13] on icon at bounding box center [674, 12] width 11 height 11
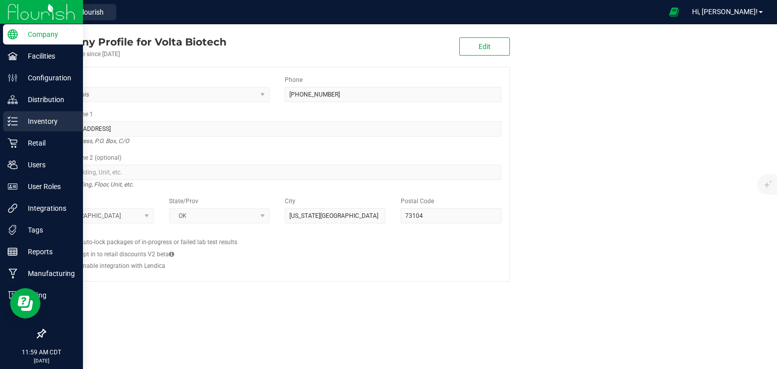
click at [40, 122] on p "Inventory" at bounding box center [48, 121] width 61 height 12
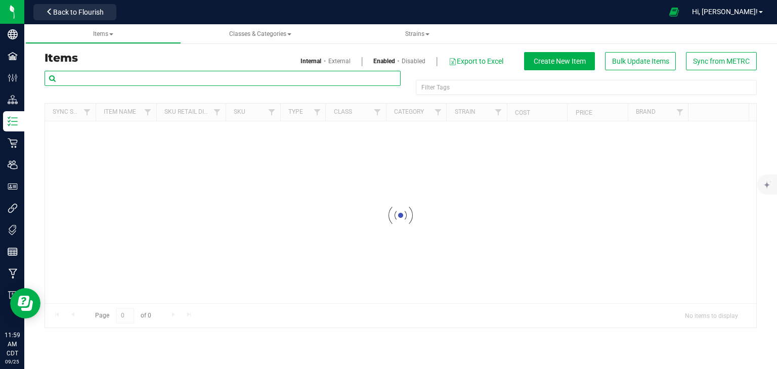
click at [146, 79] on input "text" at bounding box center [223, 78] width 356 height 15
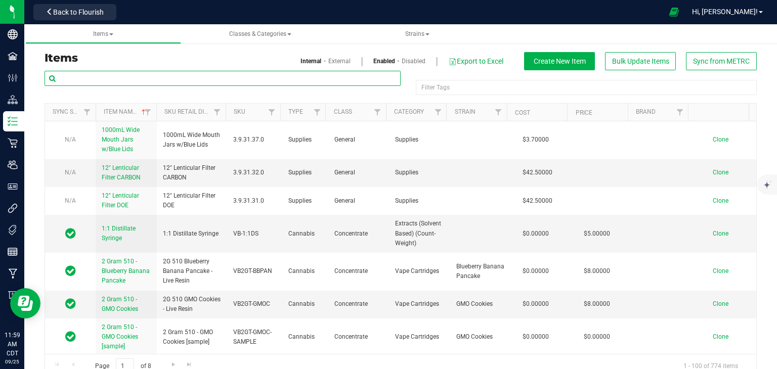
click at [146, 78] on input "text" at bounding box center [223, 78] width 356 height 15
type input "2509"
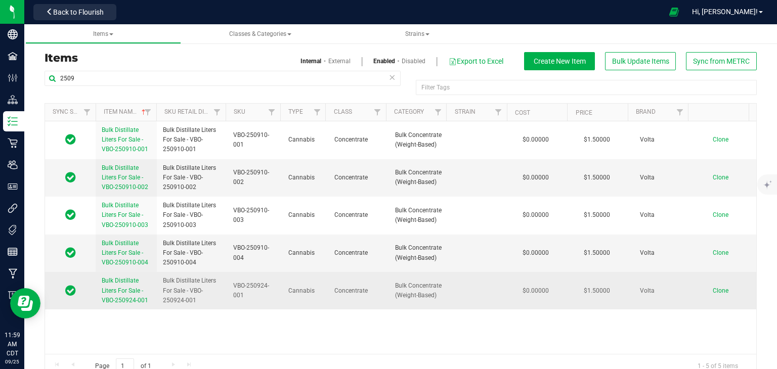
drag, startPoint x: 151, startPoint y: 300, endPoint x: 95, endPoint y: 281, distance: 59.0
click at [96, 281] on td "Bulk Distillate Liters For Sale - VBO-250924-001" at bounding box center [126, 290] width 61 height 37
copy span "Bulk Distillate Liters For Sale - VBO-250924-001"
click at [126, 292] on span "Bulk Distillate Liters For Sale - VBO-250924-001" at bounding box center [125, 290] width 47 height 26
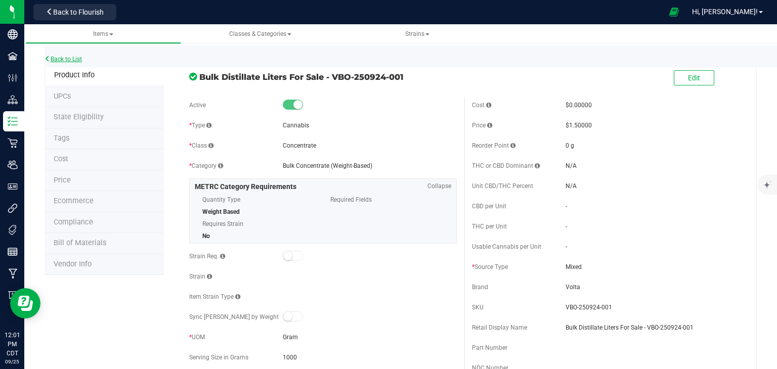
click at [77, 58] on link "Back to List" at bounding box center [63, 59] width 37 height 7
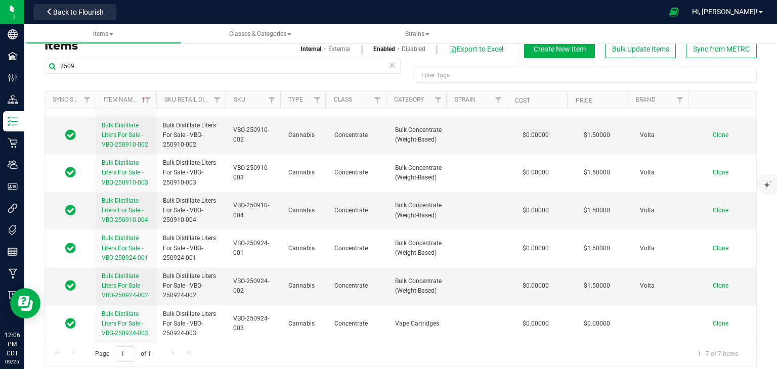
scroll to position [19, 0]
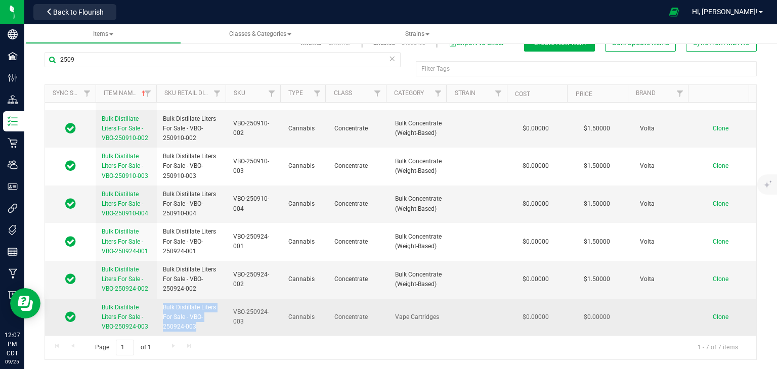
drag, startPoint x: 196, startPoint y: 328, endPoint x: 158, endPoint y: 306, distance: 44.0
click at [158, 306] on td "Bulk Distillate Liters For Sale - VBO-250924-003" at bounding box center [192, 317] width 70 height 37
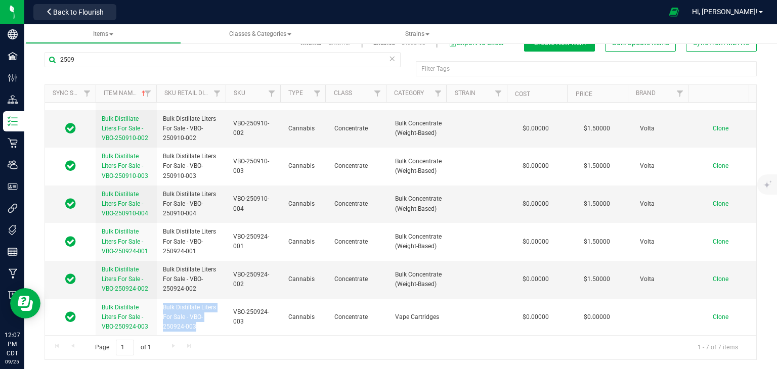
copy span "Bulk Distillate Liters For Sale - VBO-250924-003"
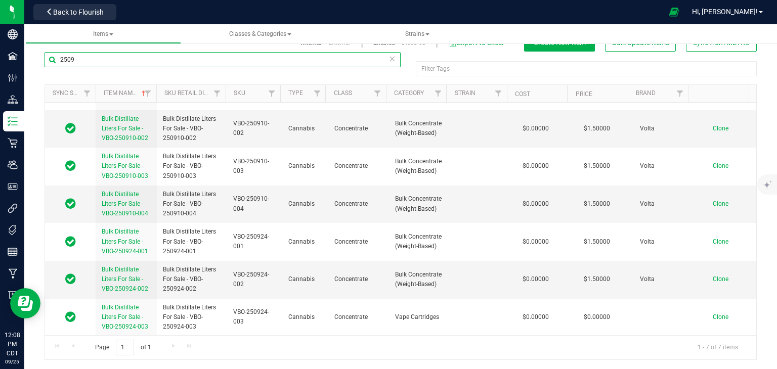
drag, startPoint x: 73, startPoint y: 57, endPoint x: 45, endPoint y: 57, distance: 28.3
click at [26, 59] on div "Items Internal External Enabled Disabled Export to Excel Create New Item Bulk U…" at bounding box center [400, 191] width 753 height 360
type input "250924"
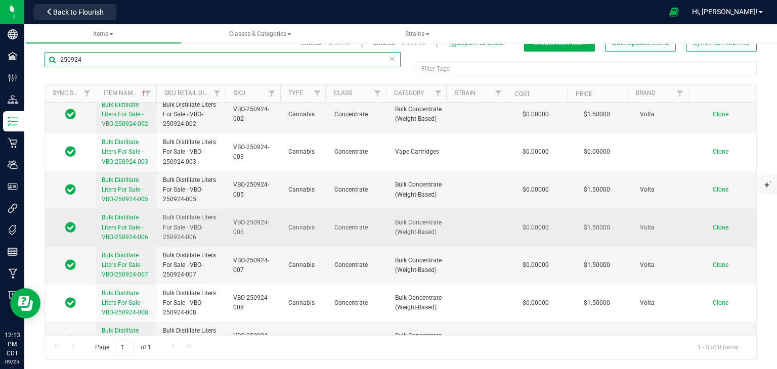
scroll to position [68, 0]
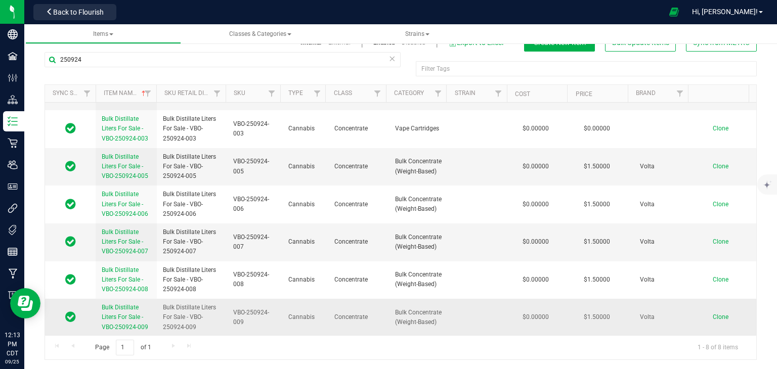
click at [591, 317] on span "$1.50000" at bounding box center [597, 317] width 36 height 15
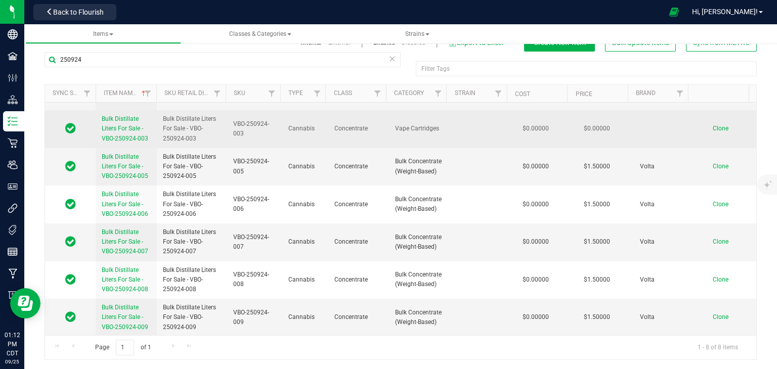
click at [136, 129] on span "Bulk Distillate Liters For Sale - VBO-250924-003" at bounding box center [125, 128] width 47 height 26
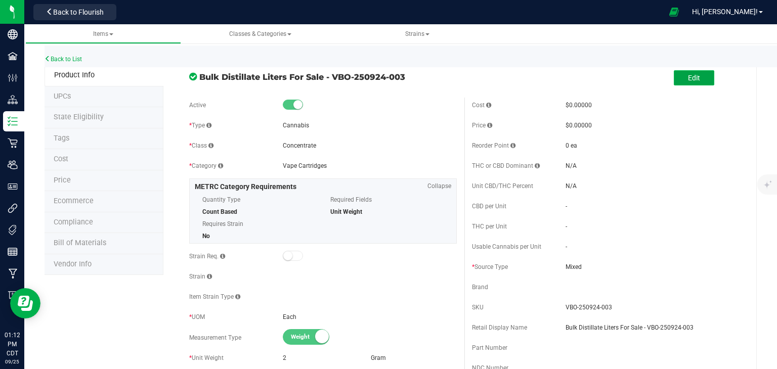
click at [695, 79] on button "Edit" at bounding box center [694, 77] width 40 height 15
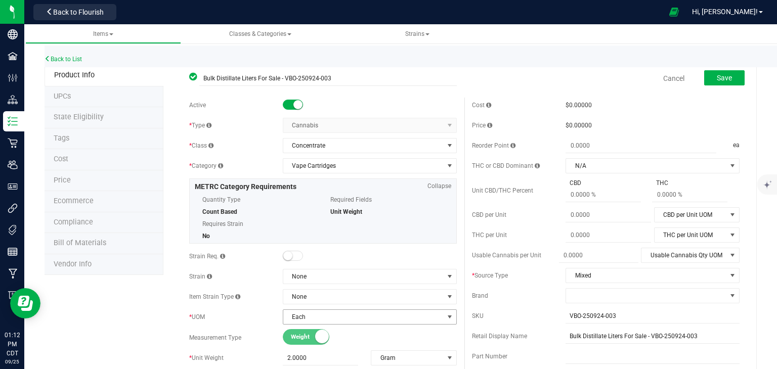
click at [325, 315] on span "Each" at bounding box center [363, 317] width 160 height 14
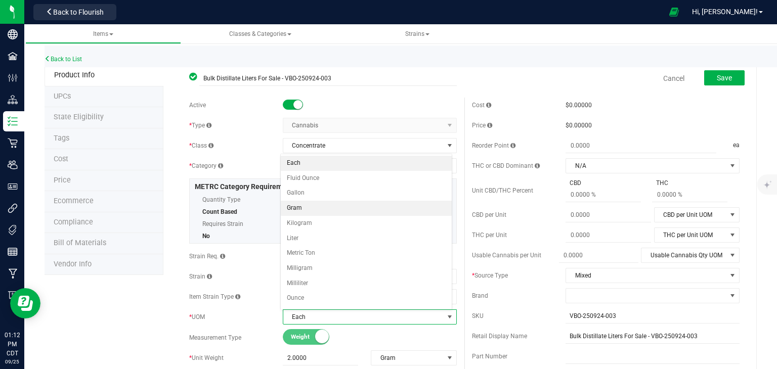
click at [303, 207] on li "Gram" at bounding box center [366, 208] width 171 height 15
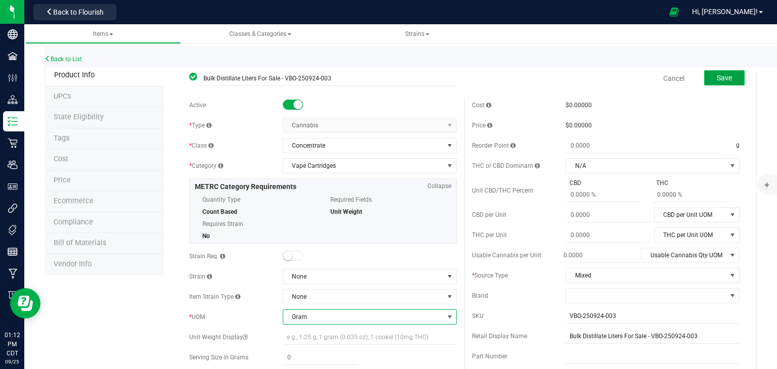
click at [706, 77] on button "Save" at bounding box center [724, 77] width 40 height 15
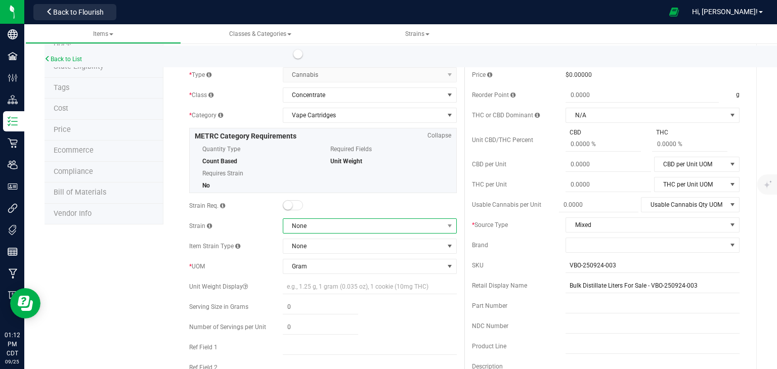
click at [308, 226] on span "None" at bounding box center [363, 226] width 160 height 14
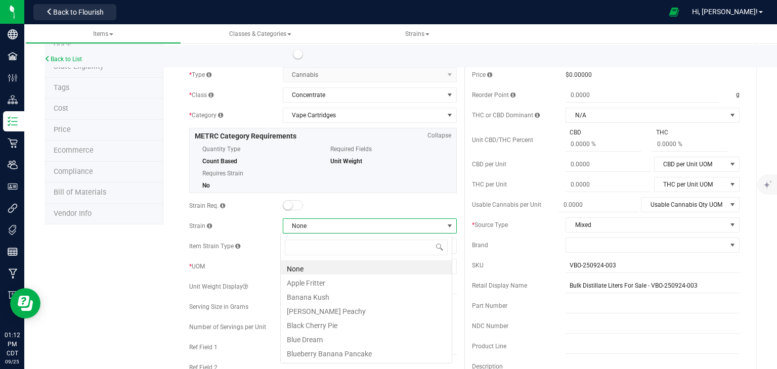
scroll to position [15, 172]
click at [292, 203] on span at bounding box center [293, 205] width 20 height 10
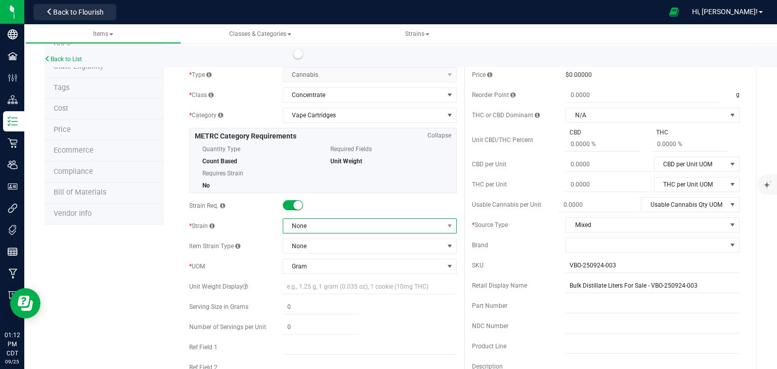
click at [297, 225] on span "None" at bounding box center [363, 226] width 160 height 14
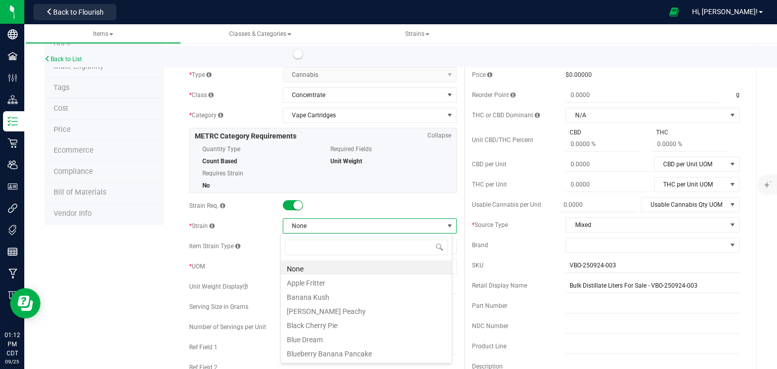
click at [304, 272] on li "None" at bounding box center [366, 268] width 171 height 14
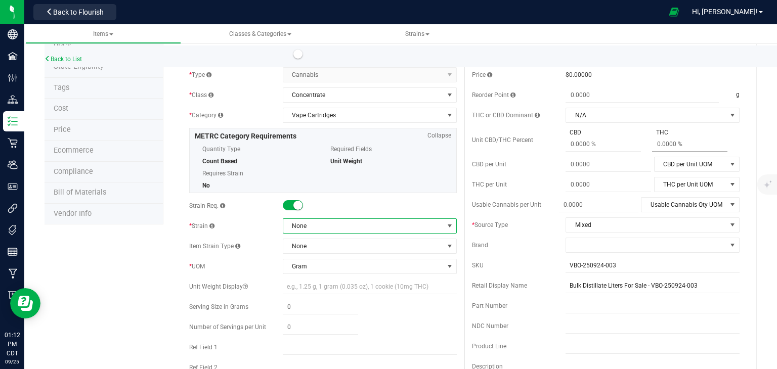
scroll to position [0, 0]
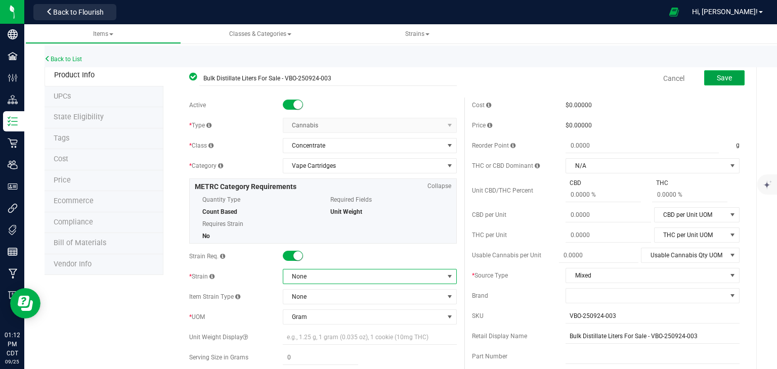
click at [718, 77] on span "Save" at bounding box center [724, 78] width 15 height 8
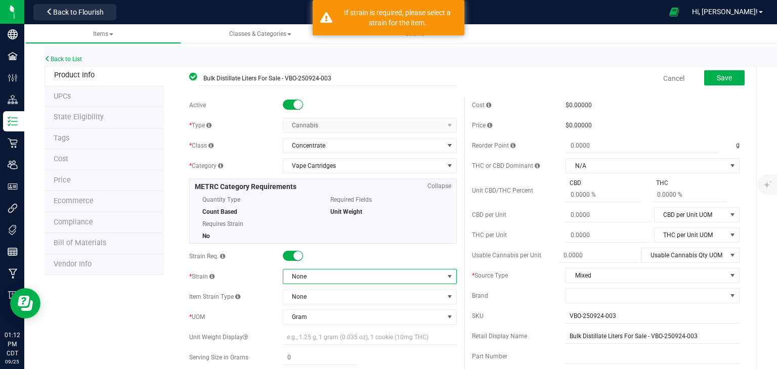
click at [321, 278] on span "None" at bounding box center [363, 277] width 160 height 14
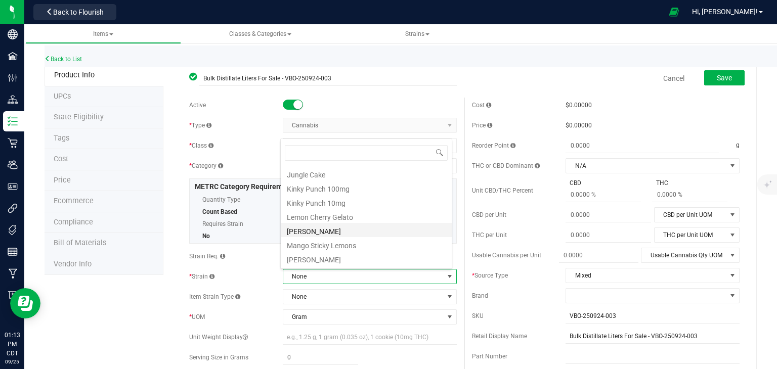
scroll to position [348, 0]
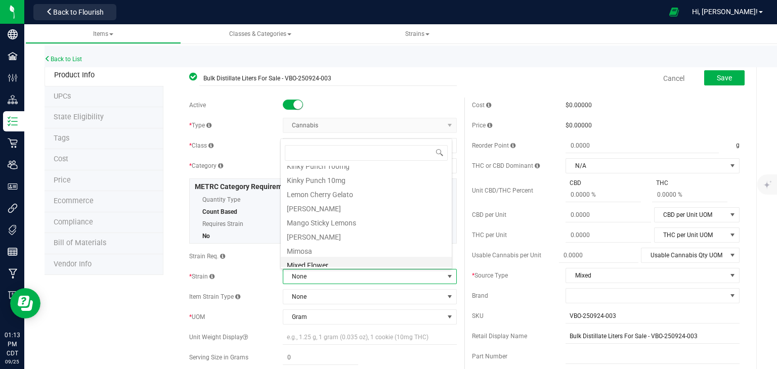
click at [322, 261] on li "Mixed Flower" at bounding box center [366, 264] width 171 height 14
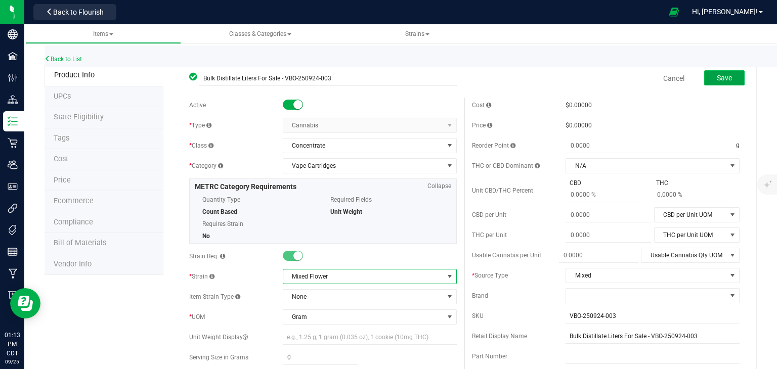
click at [708, 73] on button "Save" at bounding box center [724, 77] width 40 height 15
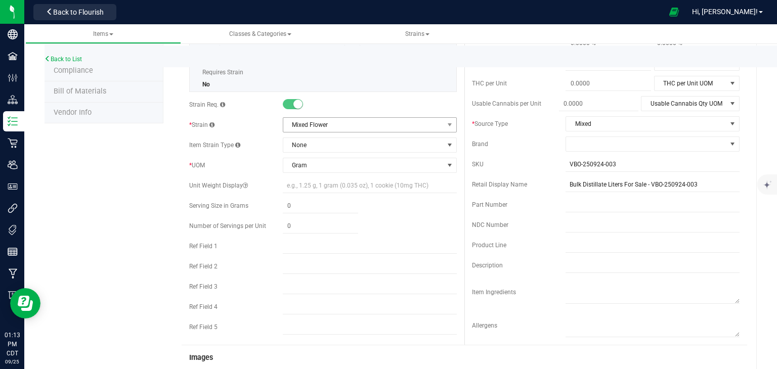
scroll to position [0, 0]
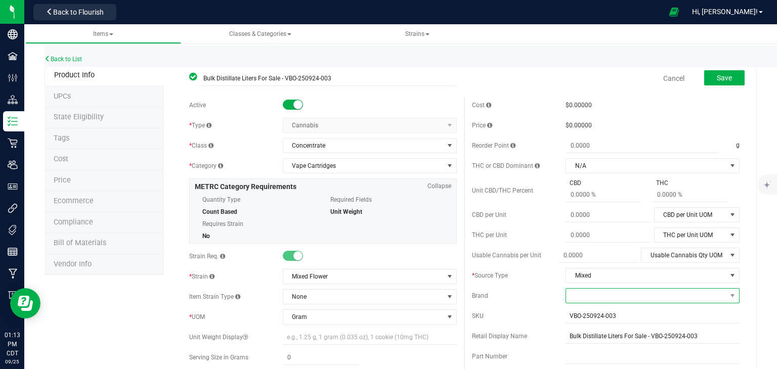
click at [581, 296] on span at bounding box center [646, 296] width 160 height 14
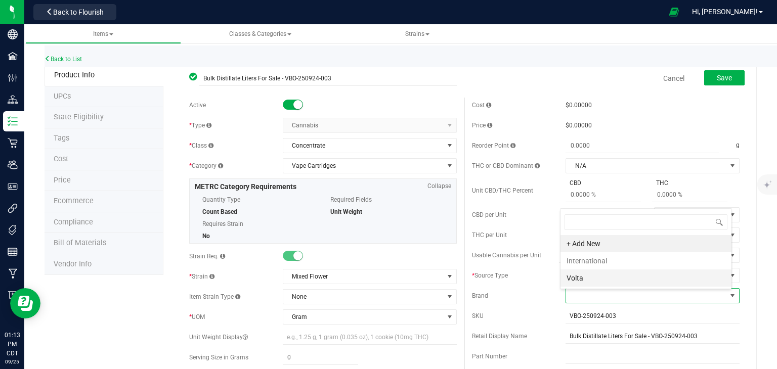
click at [584, 277] on li "Volta" at bounding box center [646, 278] width 171 height 17
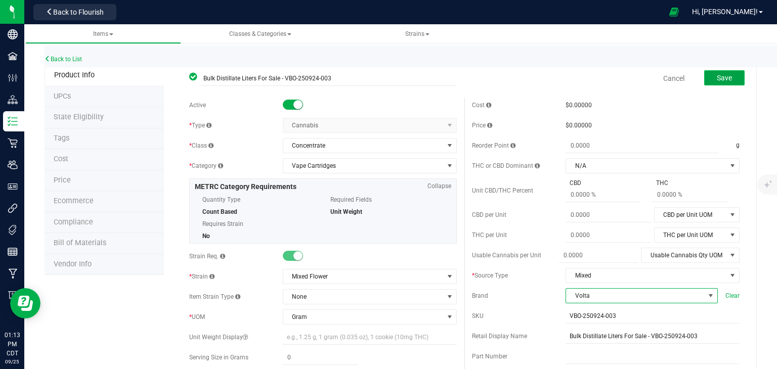
click at [704, 75] on button "Save" at bounding box center [724, 77] width 40 height 15
click at [291, 261] on div at bounding box center [370, 256] width 174 height 10
click at [293, 253] on small at bounding box center [297, 255] width 9 height 9
click at [295, 255] on small at bounding box center [297, 255] width 9 height 9
click at [293, 256] on small at bounding box center [297, 255] width 9 height 9
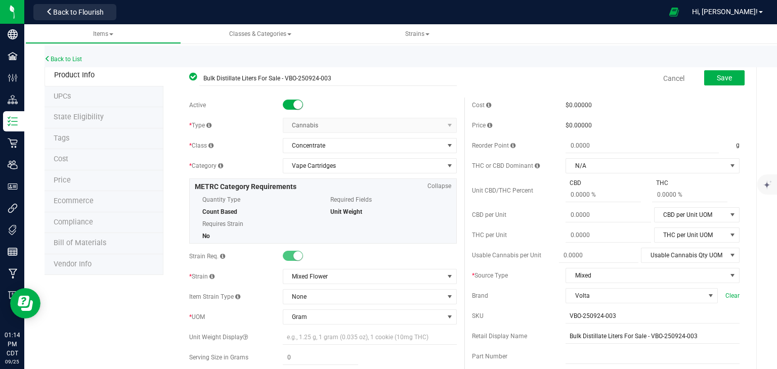
click at [299, 255] on small at bounding box center [297, 255] width 9 height 9
click at [305, 275] on span "Mixed Flower" at bounding box center [363, 277] width 160 height 14
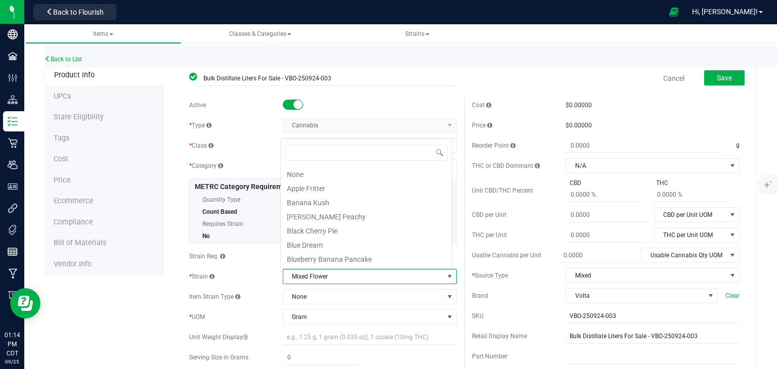
scroll to position [15, 169]
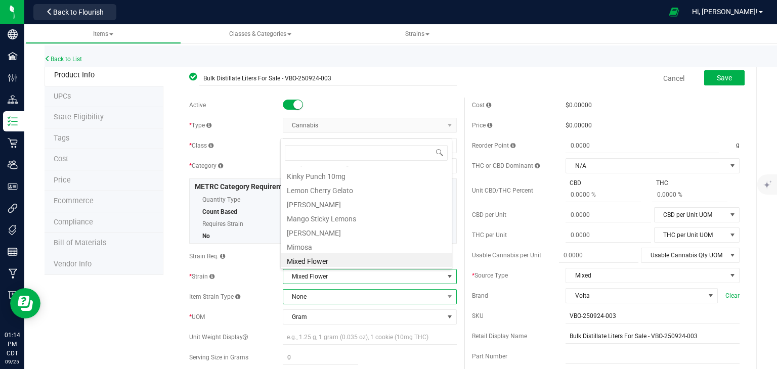
click at [315, 297] on span "None" at bounding box center [363, 297] width 160 height 14
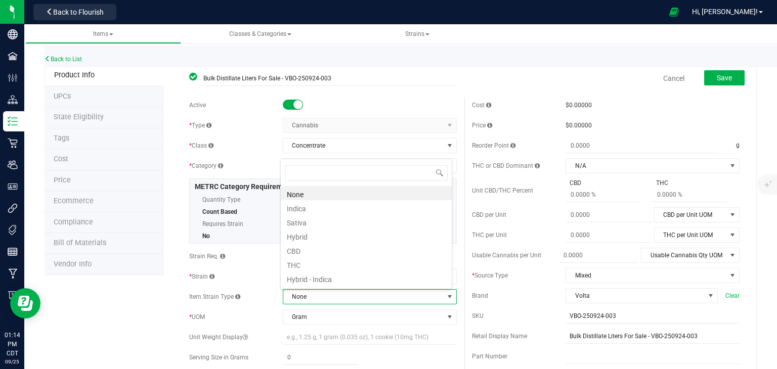
click at [252, 265] on div "Active * Type Cannabis Select type Cannabis Non-Inventory Raw Materials Supplie…" at bounding box center [323, 295] width 283 height 394
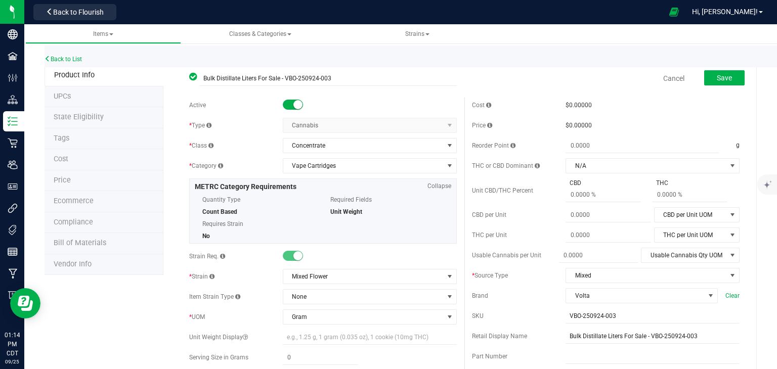
drag, startPoint x: 285, startPoint y: 248, endPoint x: 286, endPoint y: 253, distance: 5.2
click at [286, 251] on div "Active * Type Cannabis Select type Cannabis Non-Inventory Raw Materials Supplie…" at bounding box center [323, 295] width 283 height 394
click at [286, 255] on span at bounding box center [293, 256] width 20 height 10
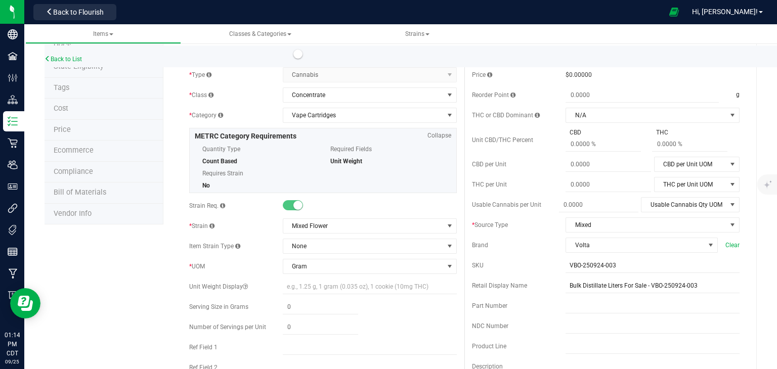
scroll to position [0, 0]
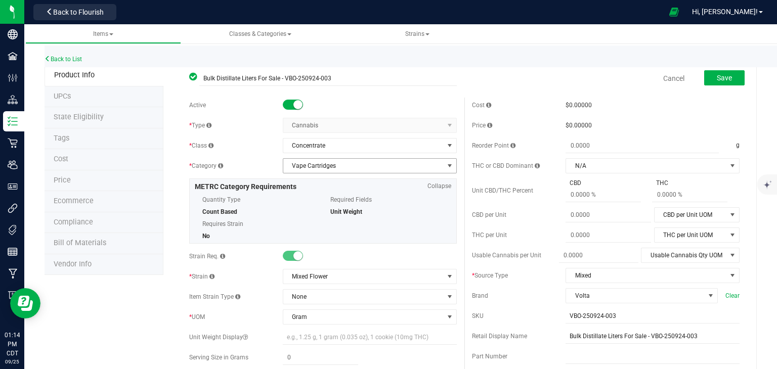
click at [301, 165] on span "Vape Cartridges" at bounding box center [363, 166] width 160 height 14
click at [306, 167] on span "Vape Cartridges" at bounding box center [363, 166] width 160 height 14
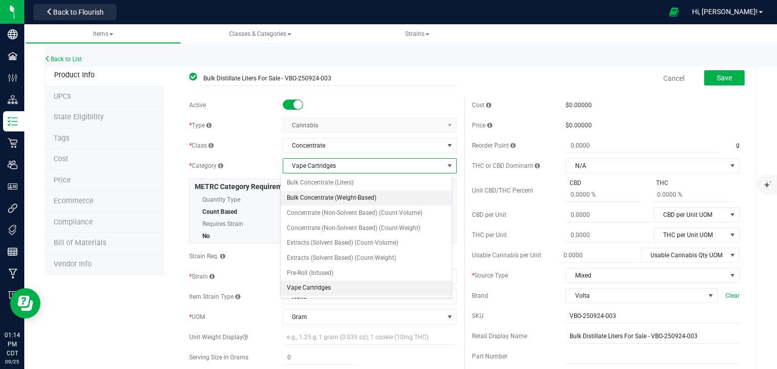
click at [309, 198] on li "Bulk Concentrate (Weight-Based)" at bounding box center [366, 198] width 171 height 15
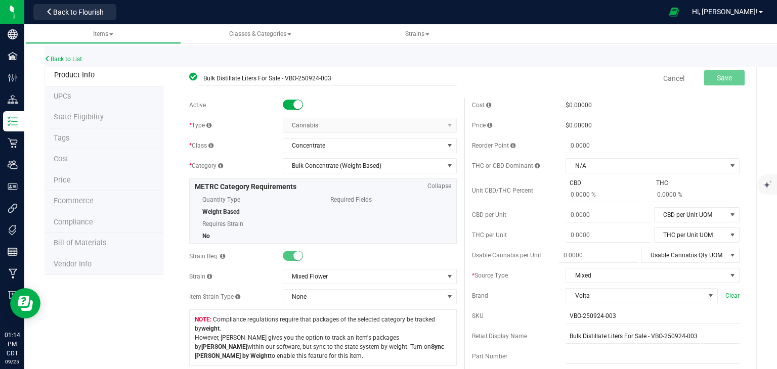
click at [293, 256] on small at bounding box center [297, 255] width 9 height 9
click at [566, 128] on span "$0.00000" at bounding box center [579, 125] width 26 height 7
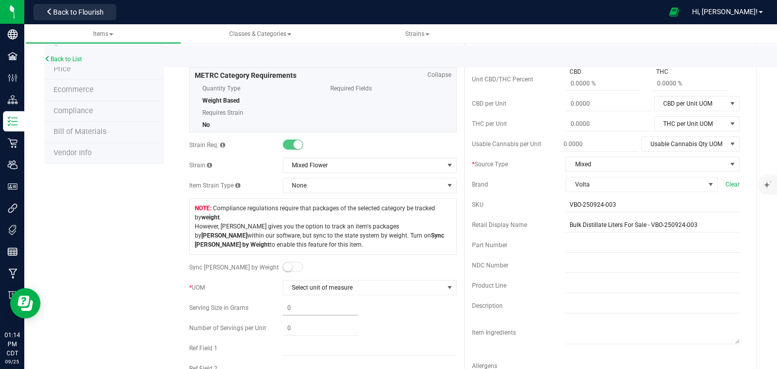
scroll to position [202, 0]
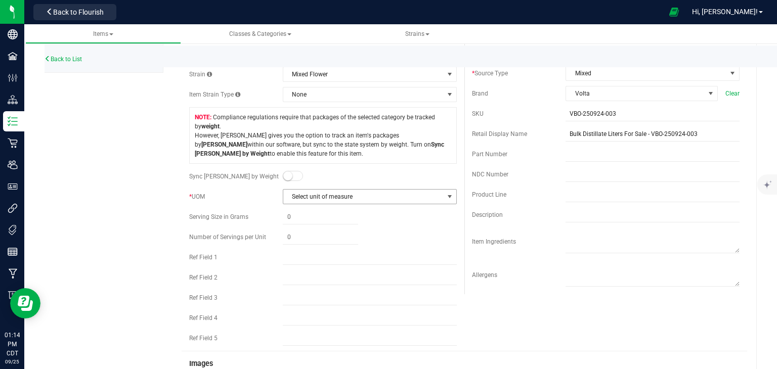
click at [308, 199] on span "Select unit of measure" at bounding box center [363, 197] width 160 height 14
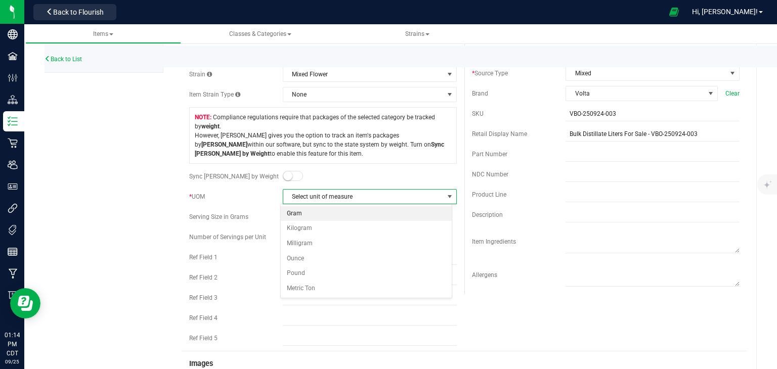
click at [295, 212] on li "Gram" at bounding box center [366, 213] width 171 height 15
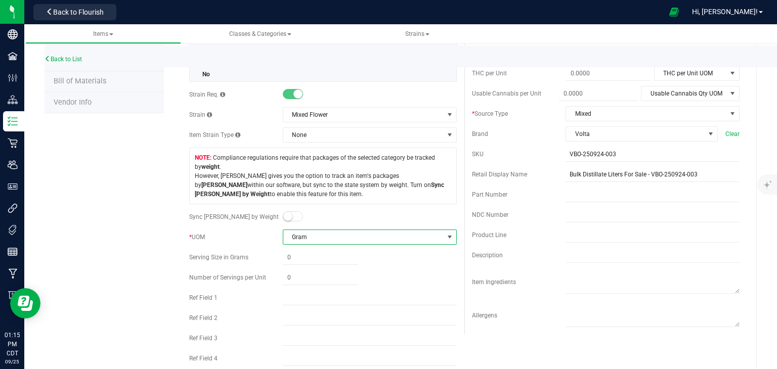
scroll to position [253, 0]
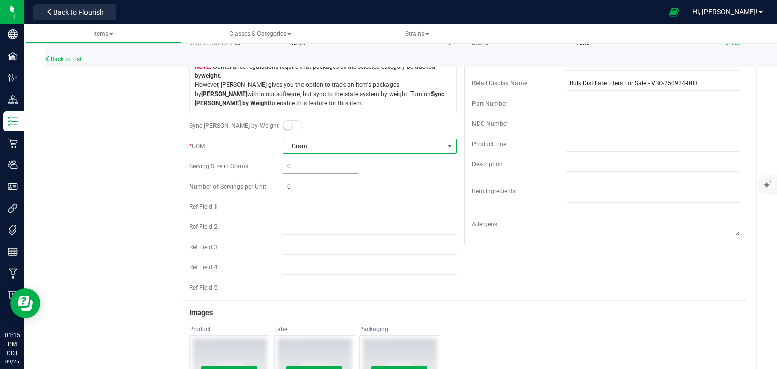
click at [301, 166] on span at bounding box center [320, 166] width 75 height 15
click at [301, 166] on input "text" at bounding box center [320, 166] width 75 height 14
type input "1000"
type input "1,000.0000"
click at [171, 168] on div "Bulk Distillate Liters For Sale - VBO-250924-003 Cancel Save Active * Type Cann…" at bounding box center [459, 312] width 593 height 1000
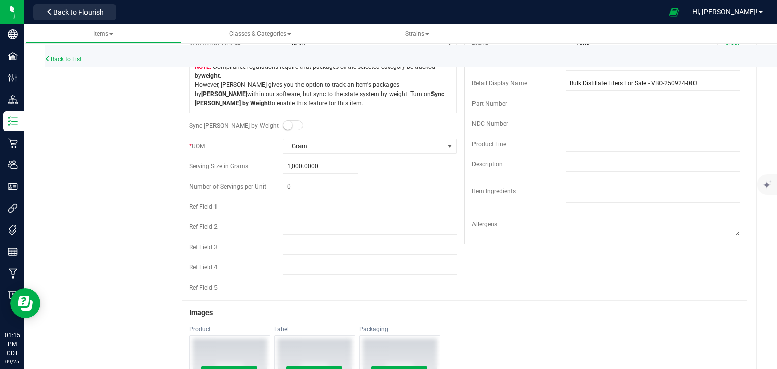
scroll to position [202, 0]
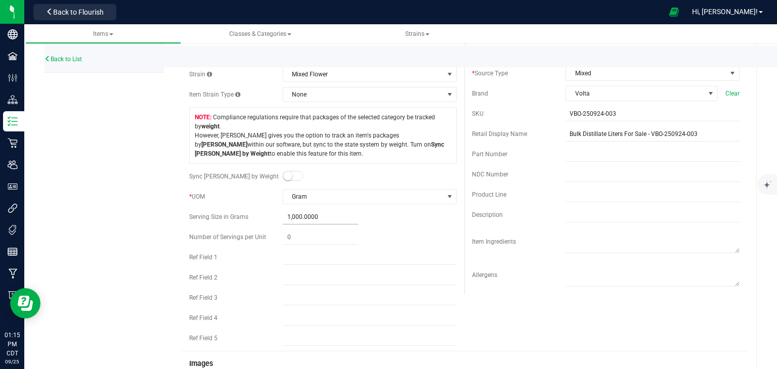
click at [317, 216] on span "1,000.0000 1000" at bounding box center [320, 217] width 75 height 15
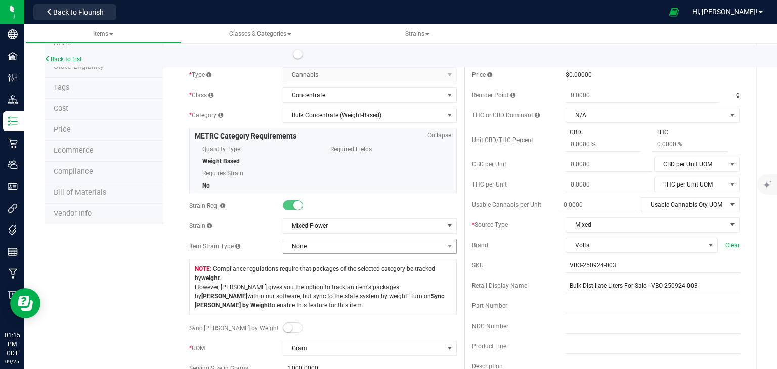
scroll to position [0, 0]
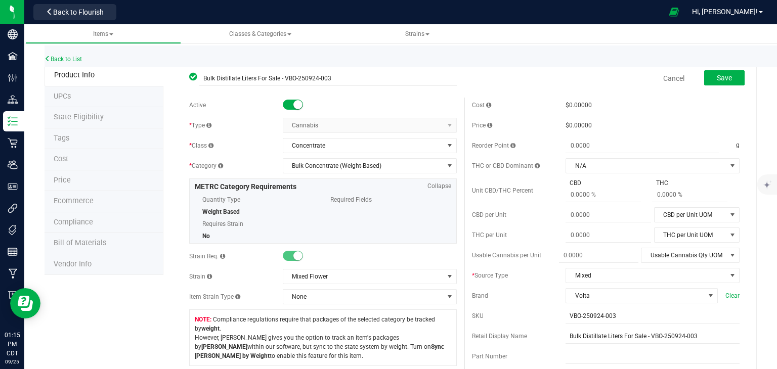
click at [580, 125] on span "$0.00000" at bounding box center [579, 125] width 26 height 7
click at [579, 125] on span "$0.00000" at bounding box center [579, 125] width 26 height 7
click at [725, 81] on button "Save" at bounding box center [724, 77] width 40 height 15
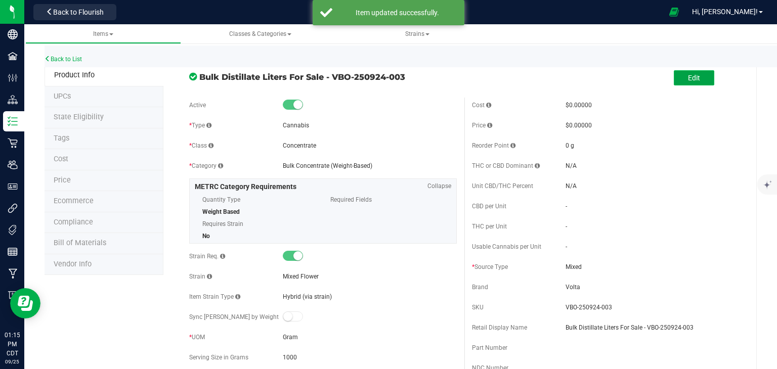
click at [677, 80] on button "Edit" at bounding box center [694, 77] width 40 height 15
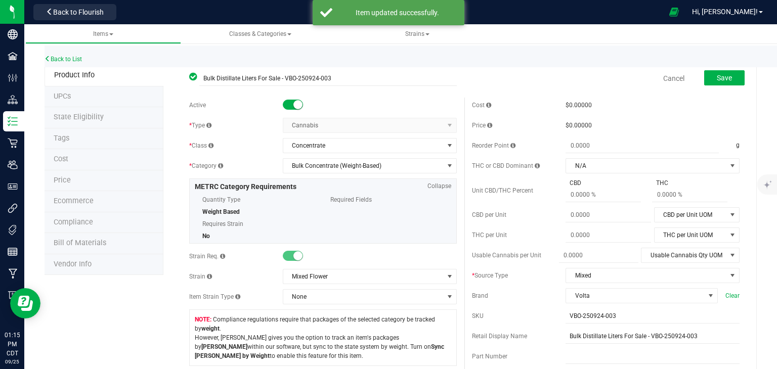
click at [568, 123] on span "$0.00000" at bounding box center [579, 125] width 26 height 7
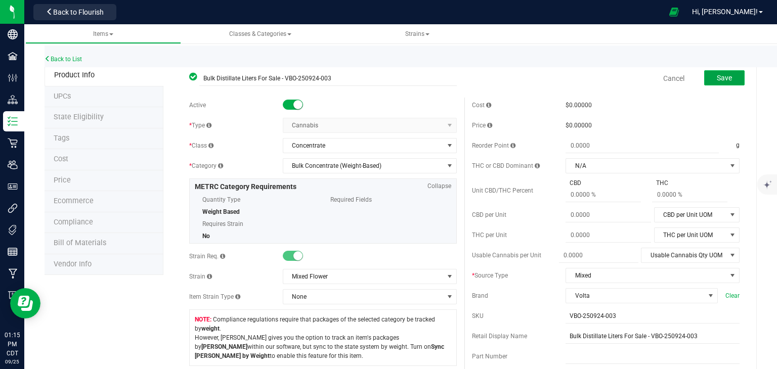
click at [717, 75] on span "Save" at bounding box center [724, 78] width 15 height 8
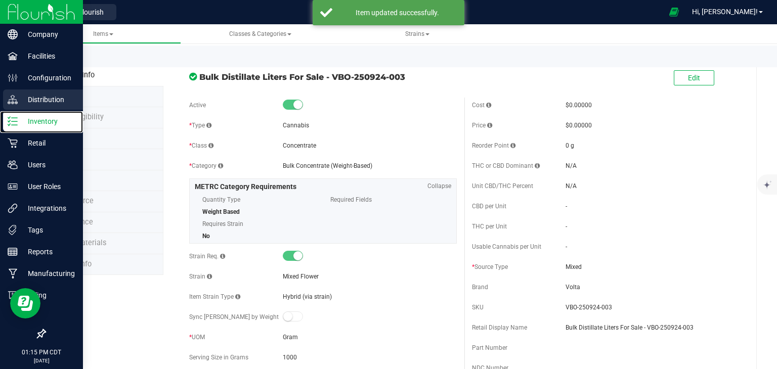
drag, startPoint x: 13, startPoint y: 121, endPoint x: 38, endPoint y: 107, distance: 29.4
click at [13, 121] on icon at bounding box center [13, 121] width 10 height 10
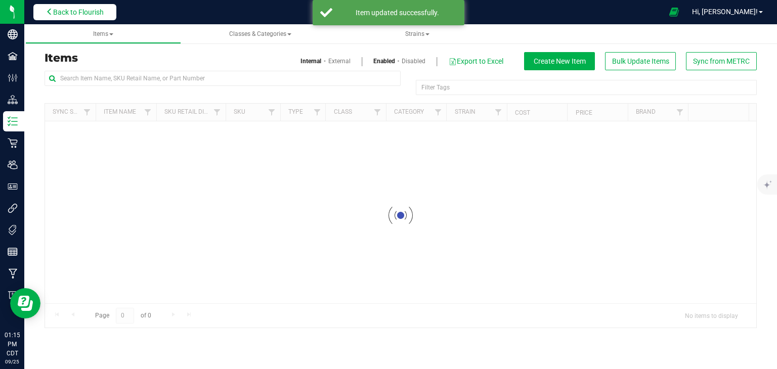
click at [95, 9] on span "Back to Flourish" at bounding box center [78, 12] width 51 height 8
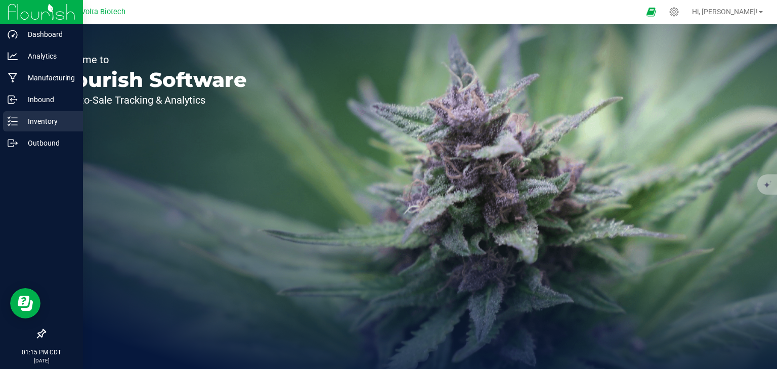
click at [28, 122] on p "Inventory" at bounding box center [48, 121] width 61 height 12
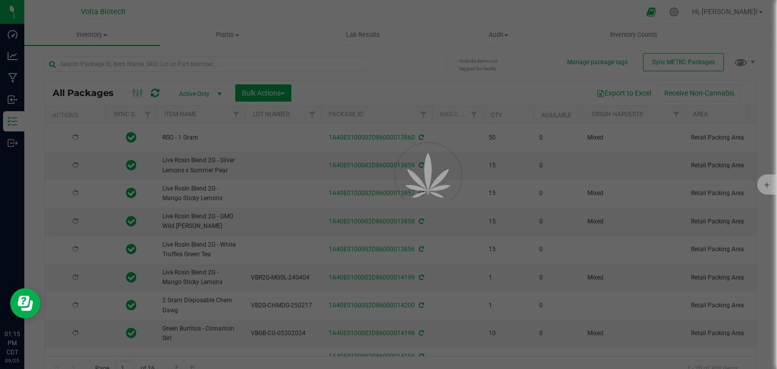
click at [658, 60] on div at bounding box center [388, 184] width 777 height 369
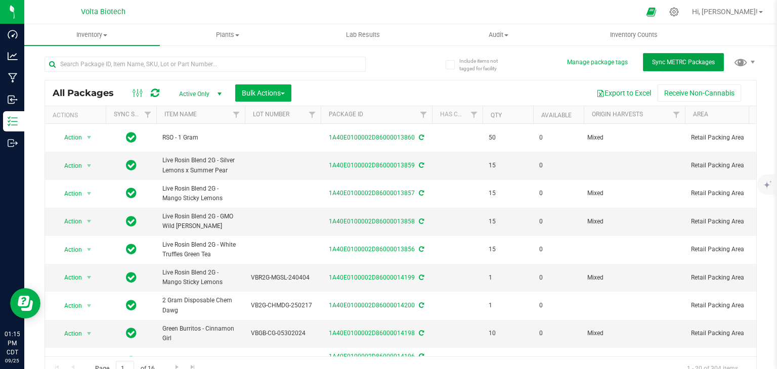
click at [664, 64] on span "Sync METRC Packages" at bounding box center [683, 62] width 63 height 7
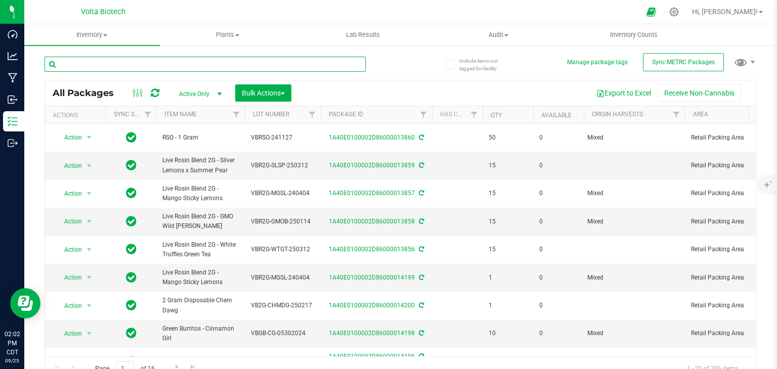
click at [163, 67] on input "text" at bounding box center [205, 64] width 321 height 15
type input "250924"
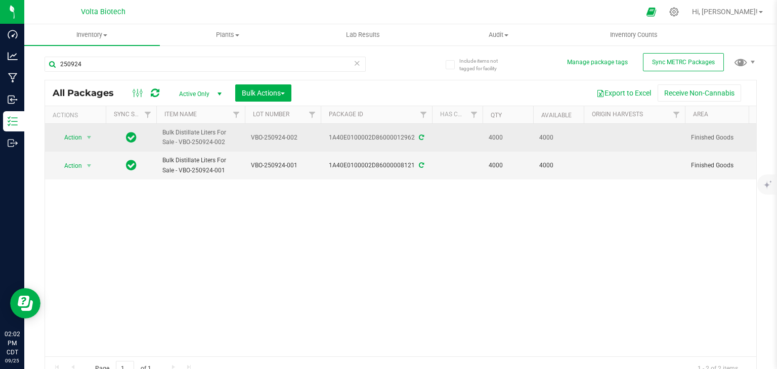
drag, startPoint x: 227, startPoint y: 144, endPoint x: 160, endPoint y: 130, distance: 68.4
click at [160, 130] on td "Bulk Distillate Liters For Sale - VBO-250924-002" at bounding box center [200, 138] width 89 height 28
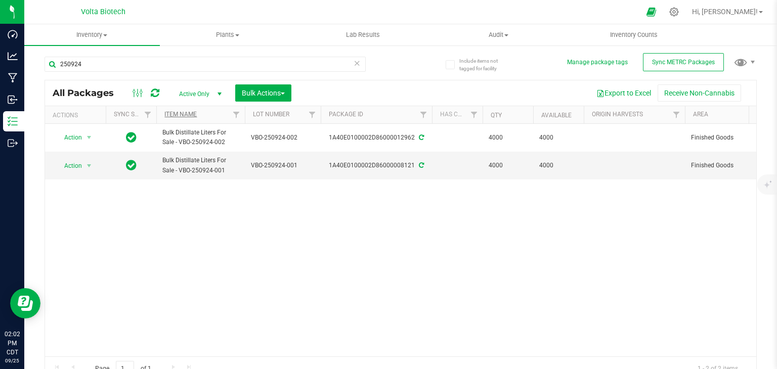
copy span "Bulk Distillate Liters For Sale - VBO-250924-002"
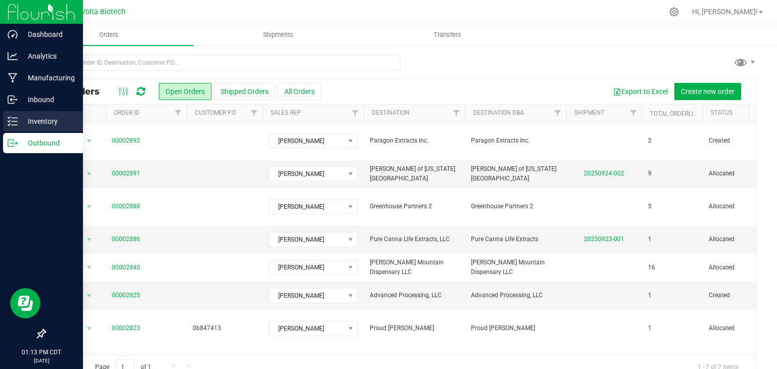
click at [39, 122] on p "Inventory" at bounding box center [48, 121] width 61 height 12
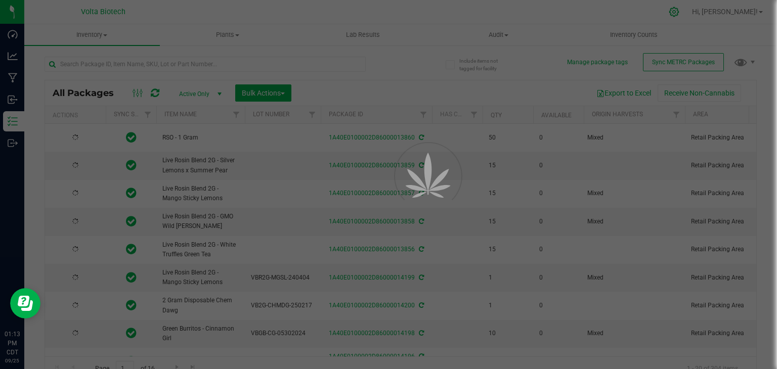
click at [679, 11] on icon at bounding box center [674, 12] width 10 height 10
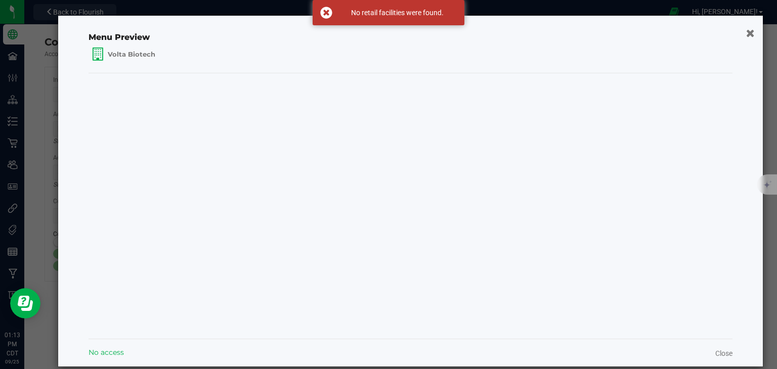
click at [746, 31] on icon "button" at bounding box center [750, 32] width 9 height 11
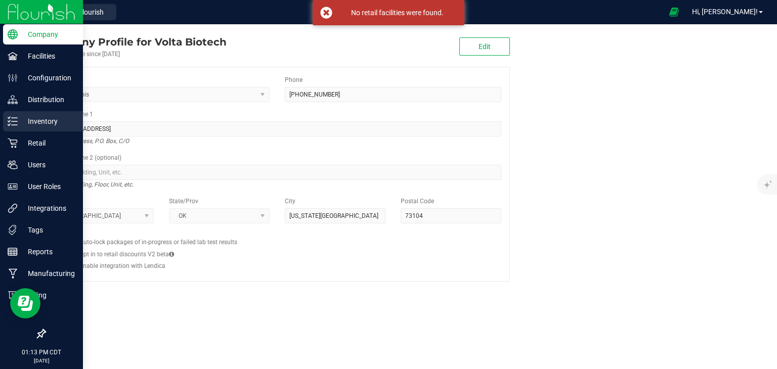
click at [29, 121] on p "Inventory" at bounding box center [48, 121] width 61 height 12
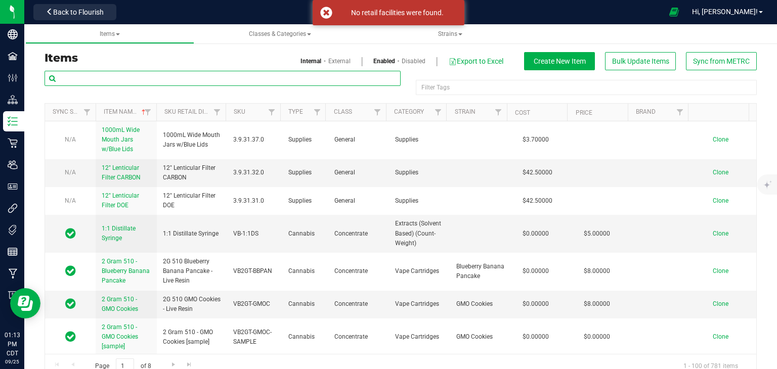
click at [188, 75] on input "text" at bounding box center [223, 78] width 356 height 15
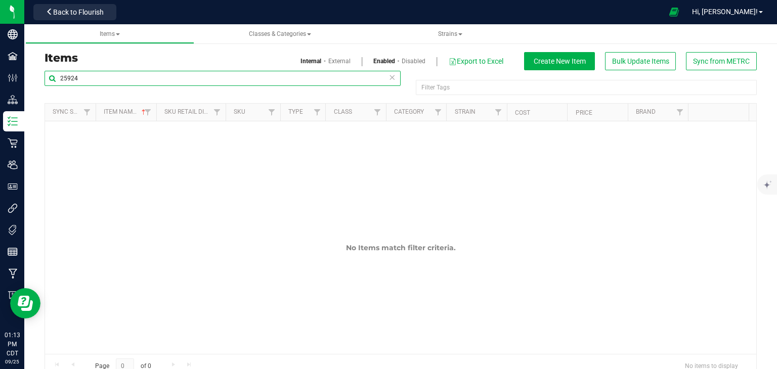
click at [67, 77] on input "25924" at bounding box center [223, 78] width 356 height 15
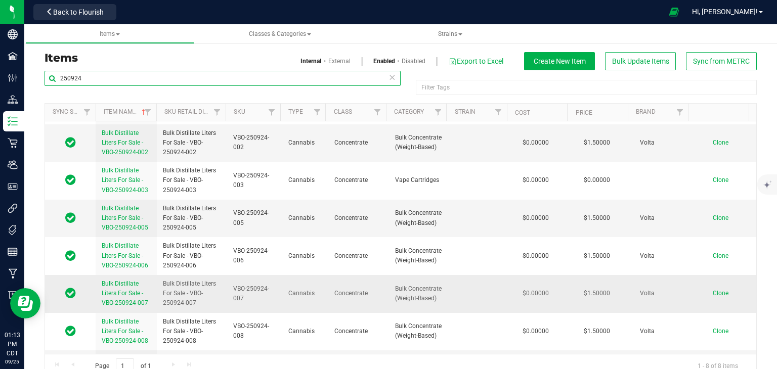
scroll to position [17, 0]
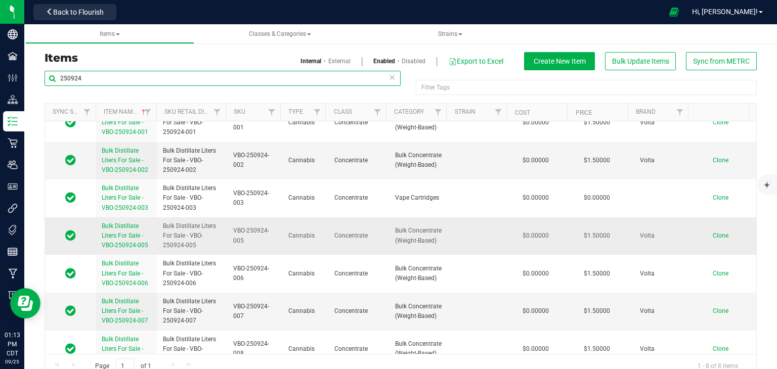
type input "250924"
click at [113, 236] on span "Bulk Distillate Liters For Sale - VBO-250924-005" at bounding box center [125, 236] width 47 height 26
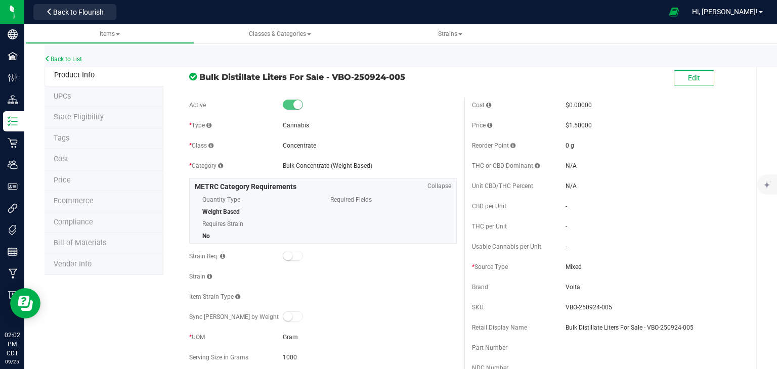
click at [79, 63] on div "Back to List" at bounding box center [433, 57] width 777 height 22
click at [78, 57] on link "Back to List" at bounding box center [63, 59] width 37 height 7
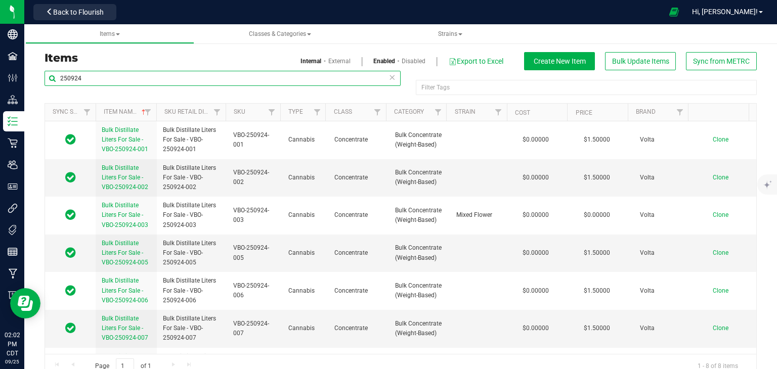
click at [114, 75] on input "250924" at bounding box center [223, 78] width 356 height 15
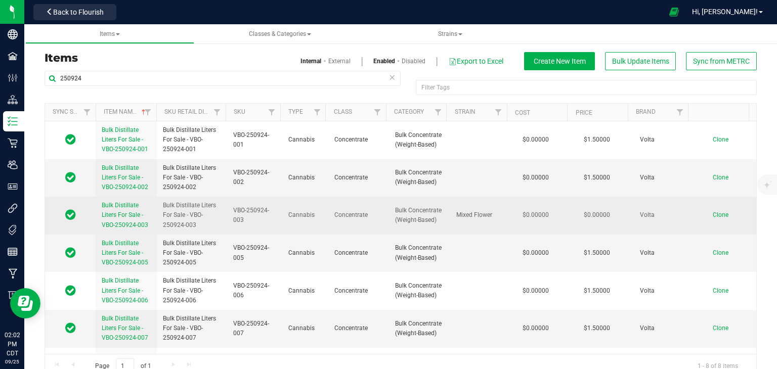
click at [127, 227] on span "Bulk Distillate Liters For Sale - VBO-250924-003" at bounding box center [125, 215] width 47 height 26
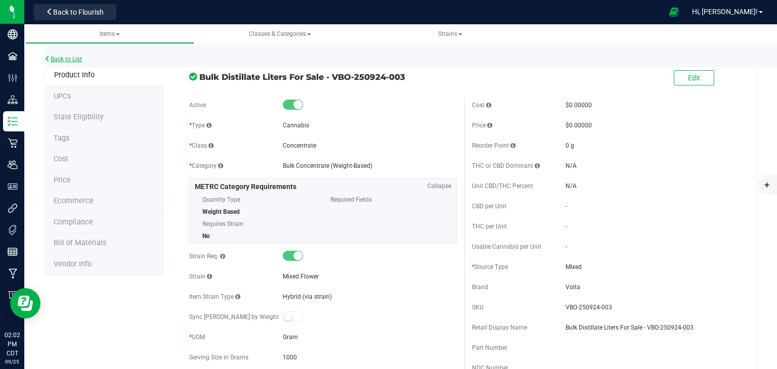
click at [58, 56] on link "Back to List" at bounding box center [63, 59] width 37 height 7
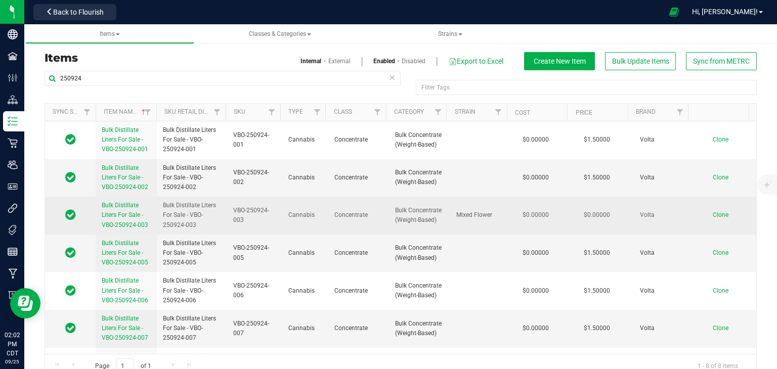
click at [713, 213] on span "Clone" at bounding box center [721, 214] width 16 height 7
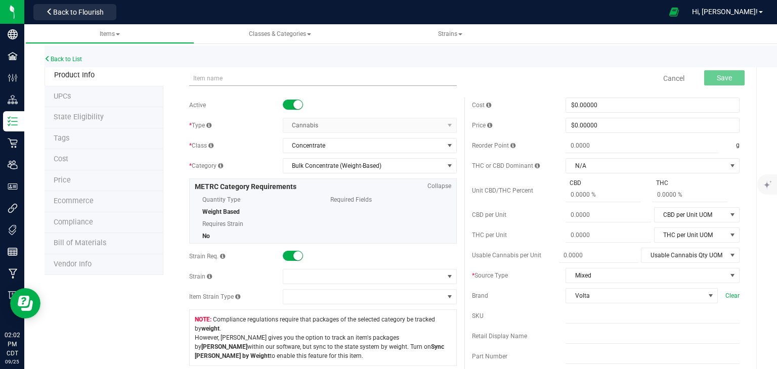
click at [214, 83] on input "text" at bounding box center [323, 78] width 268 height 15
click at [260, 79] on input "VBO-250924-003" at bounding box center [323, 78] width 268 height 15
click at [248, 77] on input "VBO-250924-003" at bounding box center [323, 78] width 268 height 15
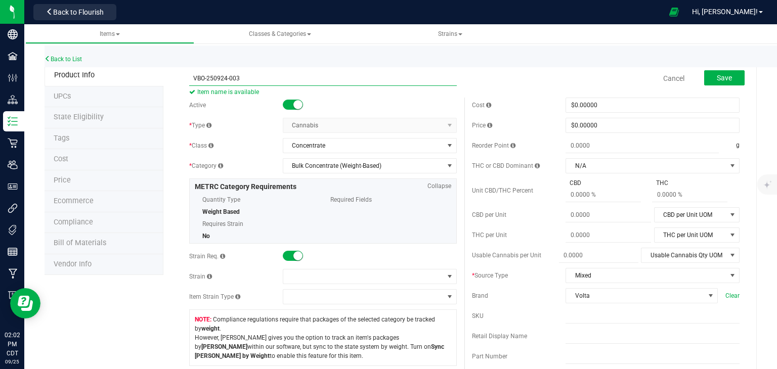
paste input "Bulk Distillate Liters For Sale - VBO-250924-002"
drag, startPoint x: 322, startPoint y: 78, endPoint x: 158, endPoint y: 78, distance: 163.9
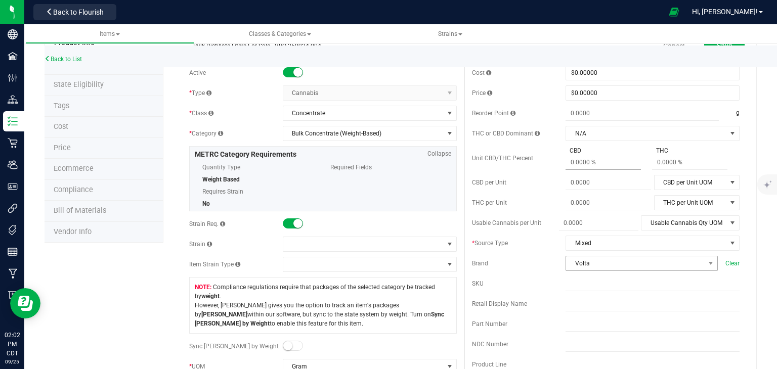
scroll to position [51, 0]
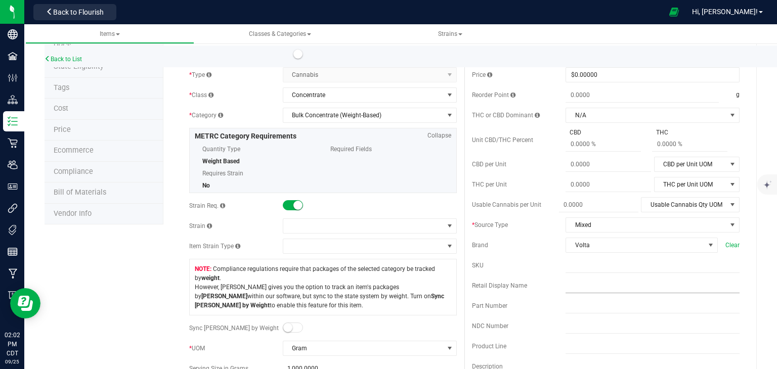
type input "Bulk Distillate Liters For Sale - VBO-250924-004"
click at [593, 285] on input "text" at bounding box center [653, 285] width 174 height 15
paste input "Bulk Distillate Liters For Sale - VBO-250924-004"
type input "Bulk Distillate Liters For Sale - VBO-250924-004"
click at [567, 266] on input "text" at bounding box center [653, 265] width 174 height 15
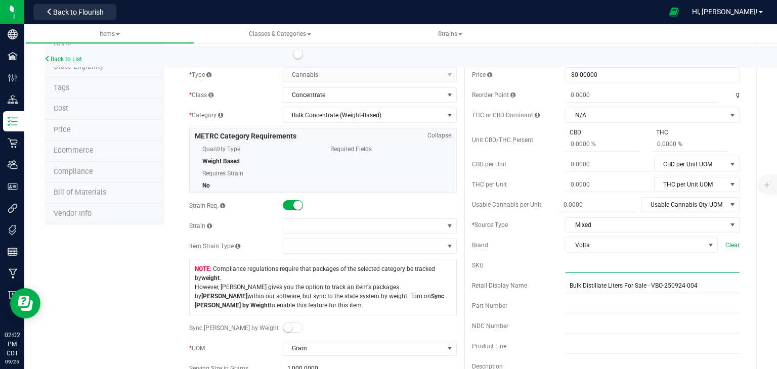
paste input "Bulk Distillate Liters For Sale - VBO-250924-004"
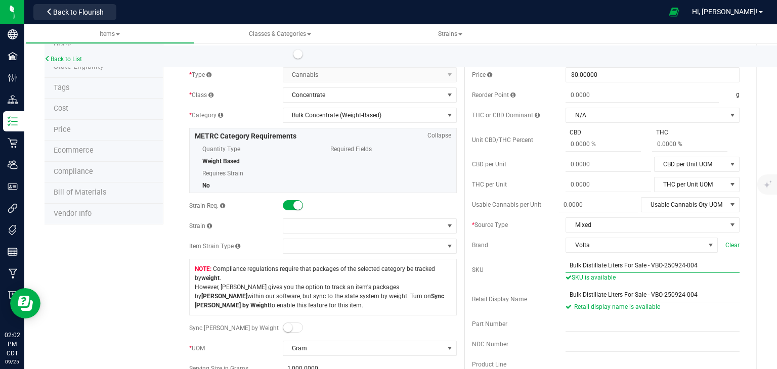
drag, startPoint x: 643, startPoint y: 265, endPoint x: 544, endPoint y: 270, distance: 99.8
click at [544, 270] on div "SKU Bulk Distillate Liters For Sale - VBO-250924-004 SKU is available" at bounding box center [606, 270] width 268 height 24
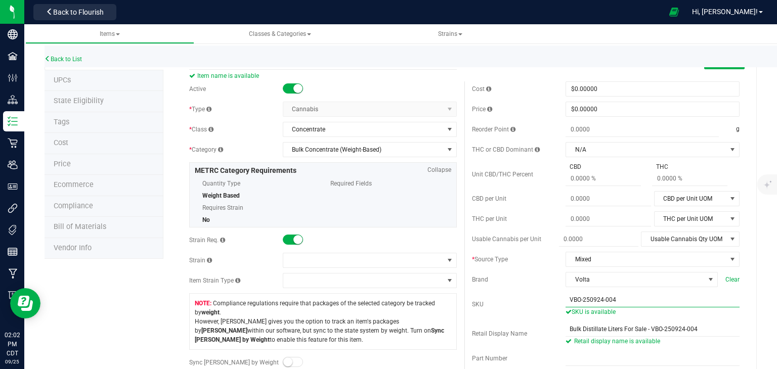
scroll to position [0, 0]
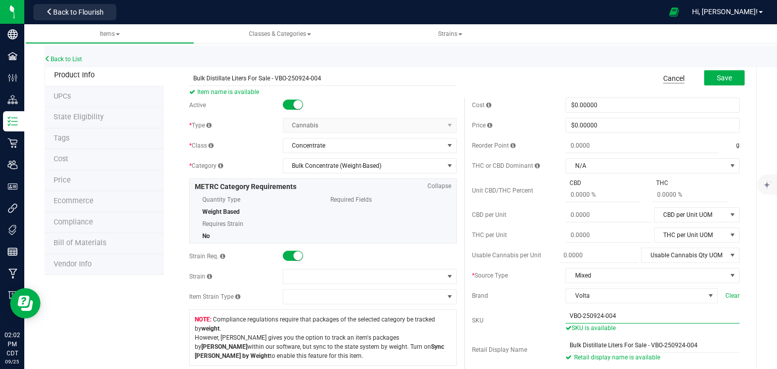
type input "VBO-250924-004"
click at [663, 76] on link "Cancel" at bounding box center [673, 78] width 21 height 10
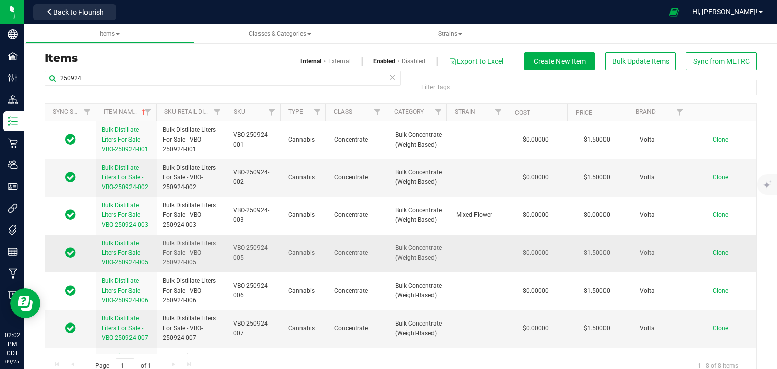
click at [713, 250] on span "Clone" at bounding box center [721, 252] width 16 height 7
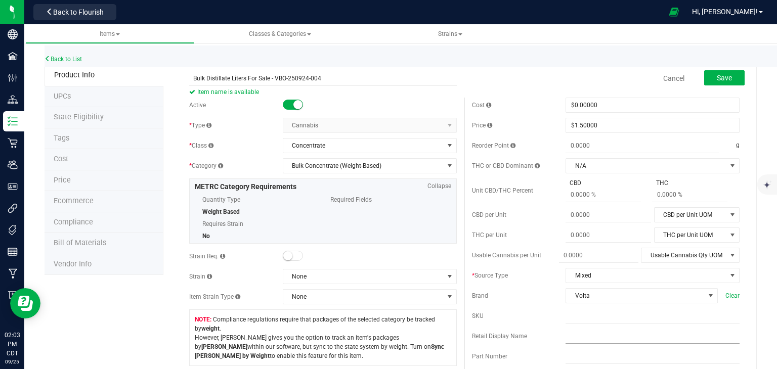
type input "Bulk Distillate Liters For Sale - VBO-250924-004"
drag, startPoint x: 599, startPoint y: 338, endPoint x: 591, endPoint y: 331, distance: 10.8
click at [599, 338] on input "text" at bounding box center [653, 336] width 174 height 15
paste input "Bulk Distillate Liters For Sale - VBO-250924-004"
type input "Bulk Distillate Liters For Sale - VBO-250924-004"
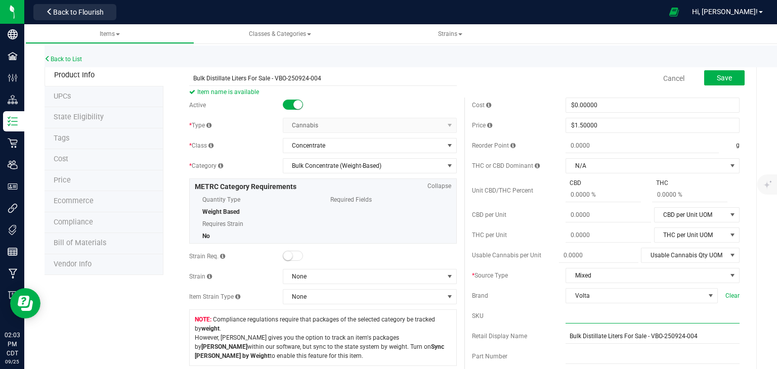
click at [584, 318] on input "text" at bounding box center [653, 316] width 174 height 15
paste input "Bulk Distillate Liters For Sale - VBO-250924-004"
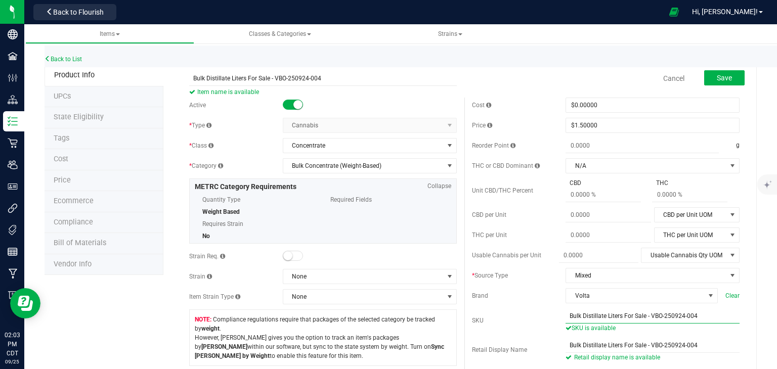
drag, startPoint x: 644, startPoint y: 316, endPoint x: 569, endPoint y: 320, distance: 76.0
click at [569, 320] on input "Bulk Distillate Liters For Sale - VBO-250924-004" at bounding box center [653, 316] width 174 height 15
type input "VBO-250924-004"
click at [704, 83] on button "Save" at bounding box center [724, 77] width 40 height 15
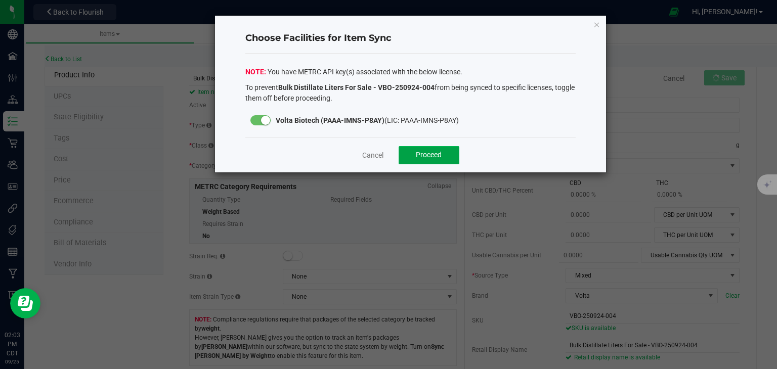
click at [415, 159] on button "Proceed" at bounding box center [429, 155] width 61 height 18
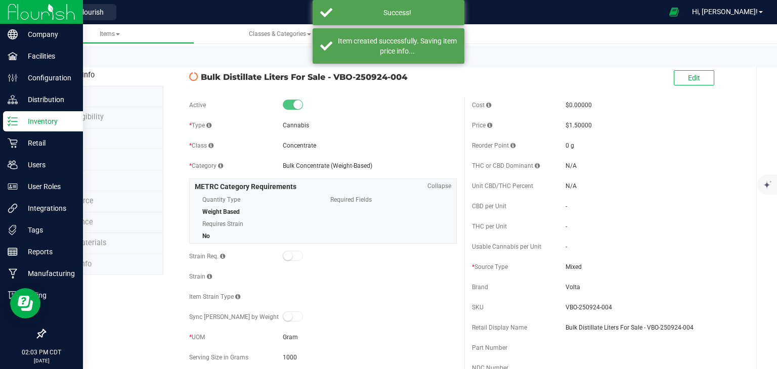
click at [10, 123] on icon at bounding box center [13, 121] width 10 height 10
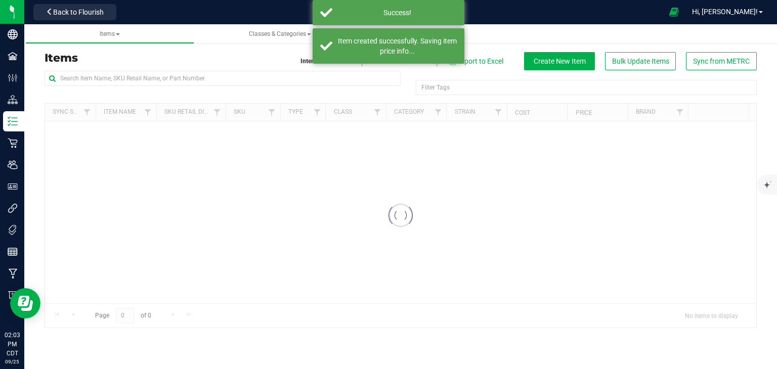
click at [87, 9] on span "Back to Flourish" at bounding box center [78, 12] width 51 height 8
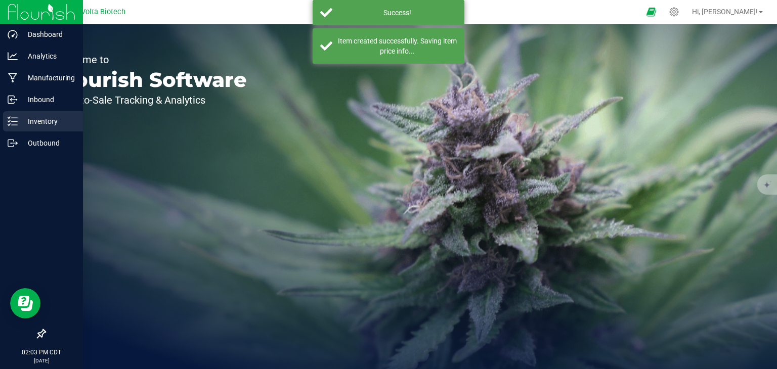
click at [20, 126] on p "Inventory" at bounding box center [48, 121] width 61 height 12
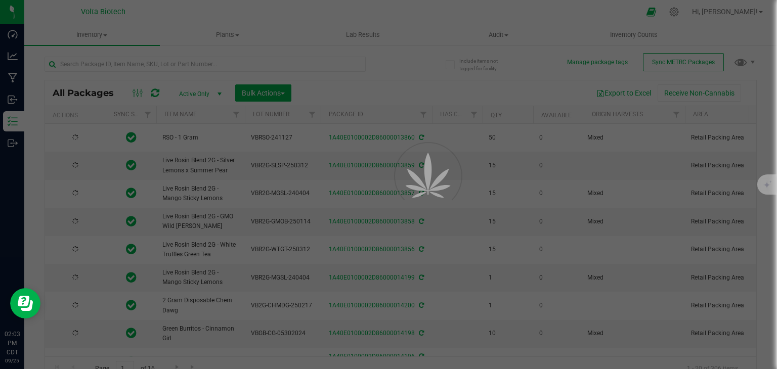
click at [659, 62] on div at bounding box center [388, 184] width 777 height 369
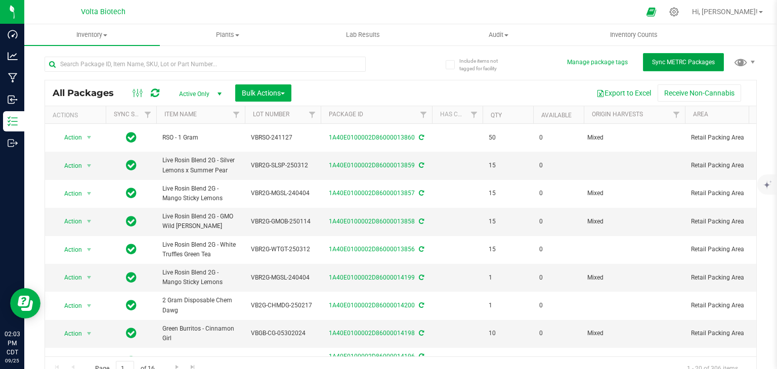
click at [688, 61] on span "Sync METRC Packages" at bounding box center [683, 62] width 63 height 7
